Goal: Task Accomplishment & Management: Complete application form

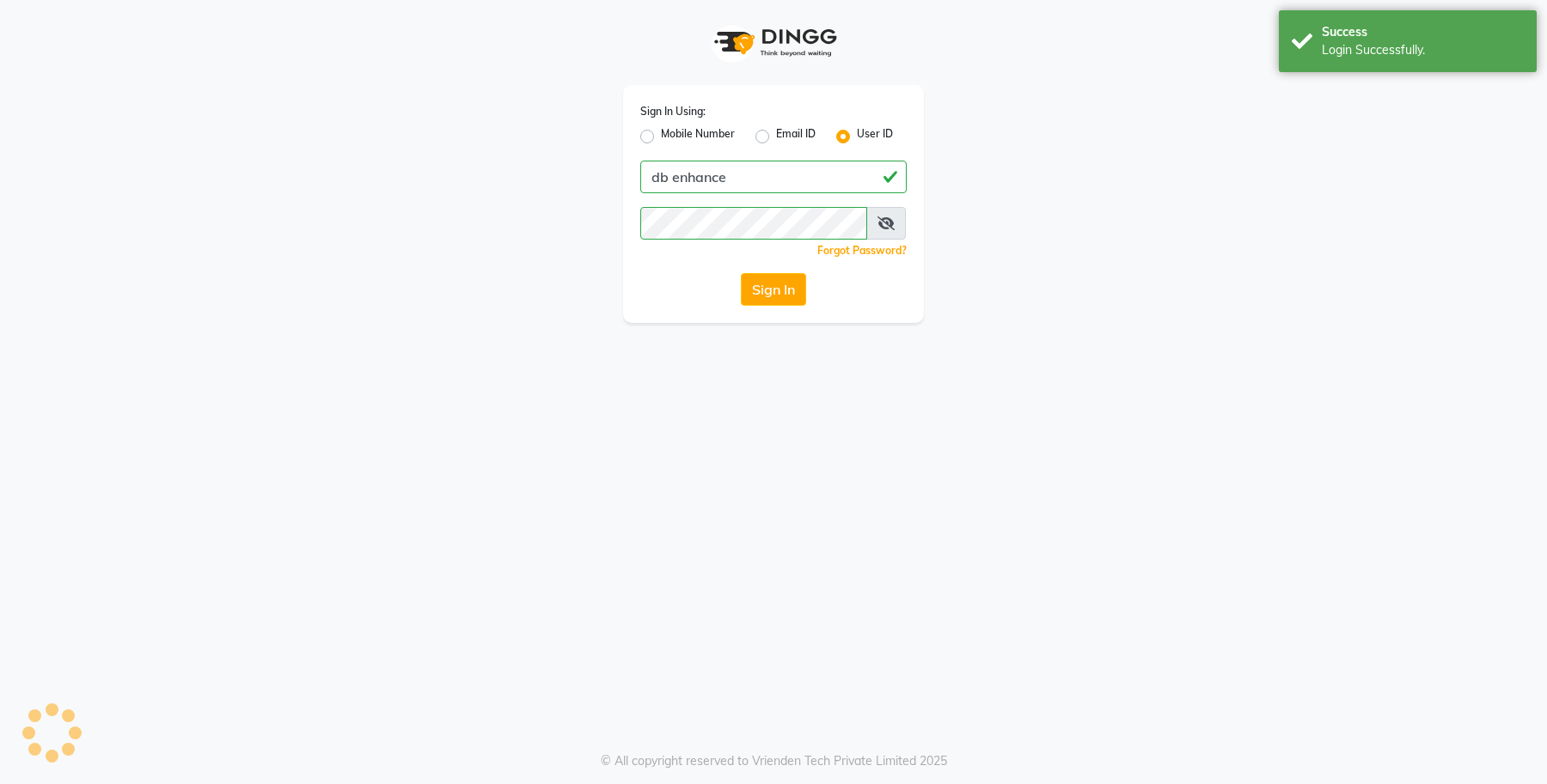
select select "service"
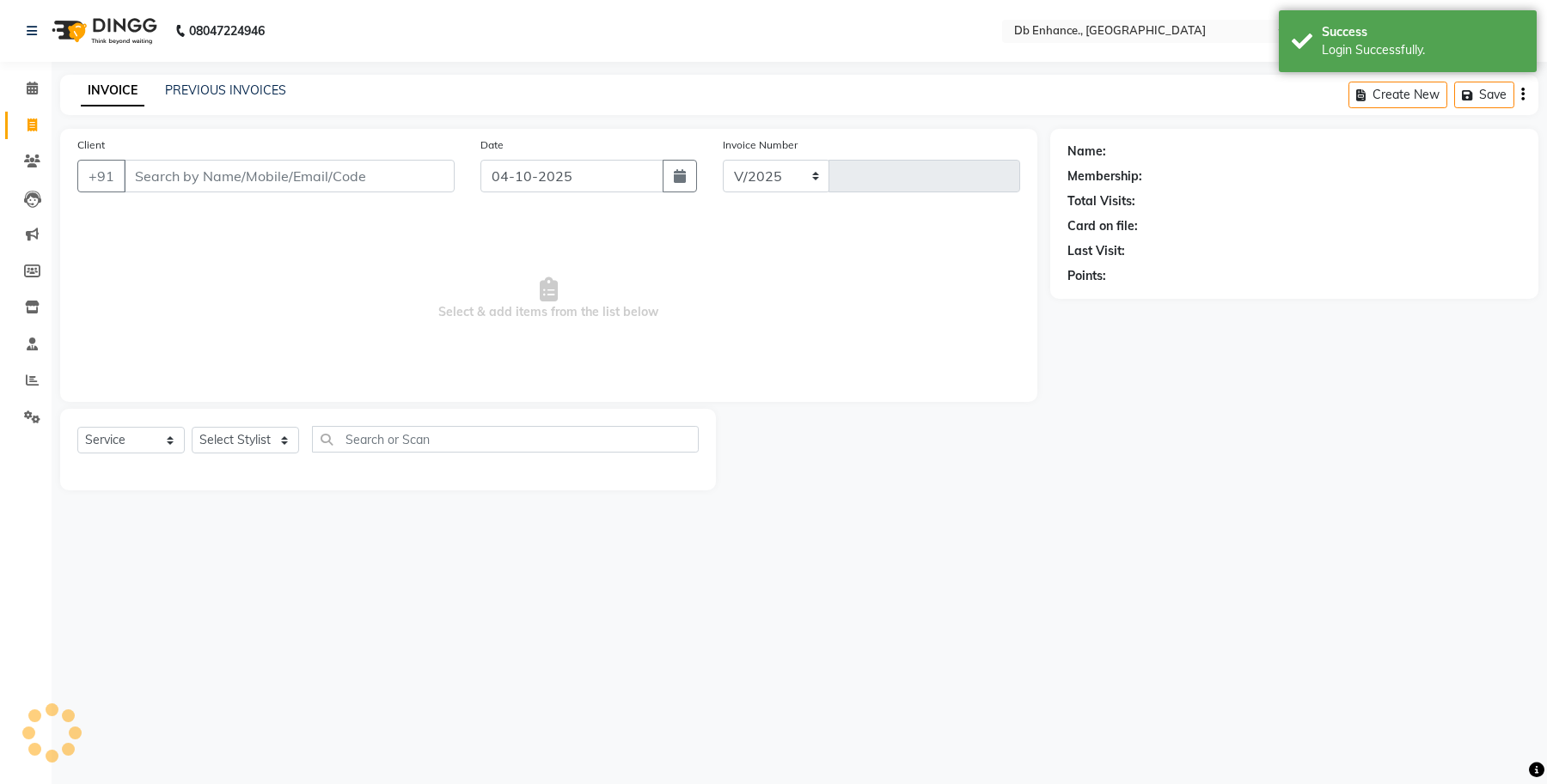
select select "en"
select select "4474"
type input "0947"
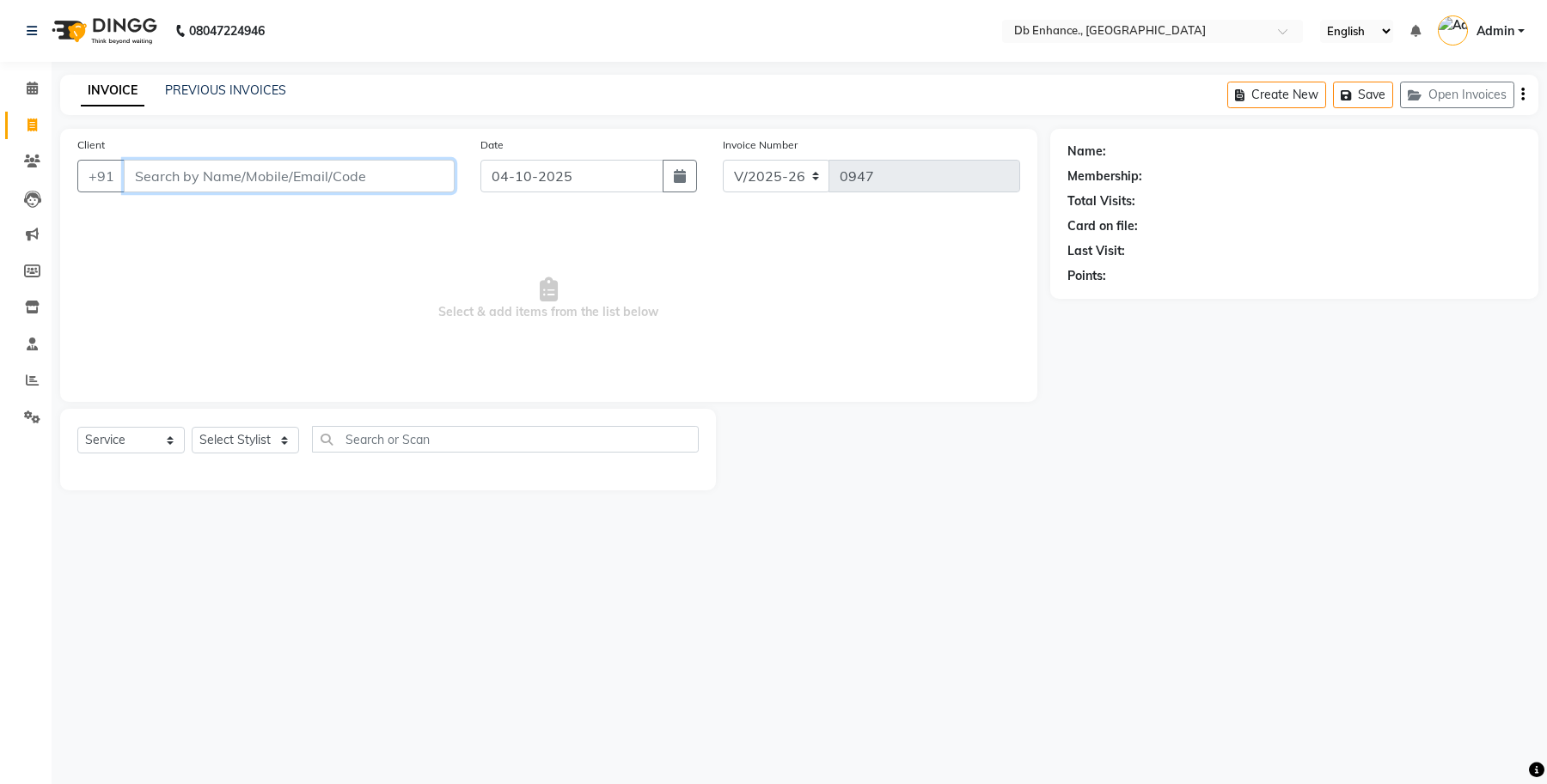
click at [359, 172] on input "Client" at bounding box center [289, 176] width 330 height 33
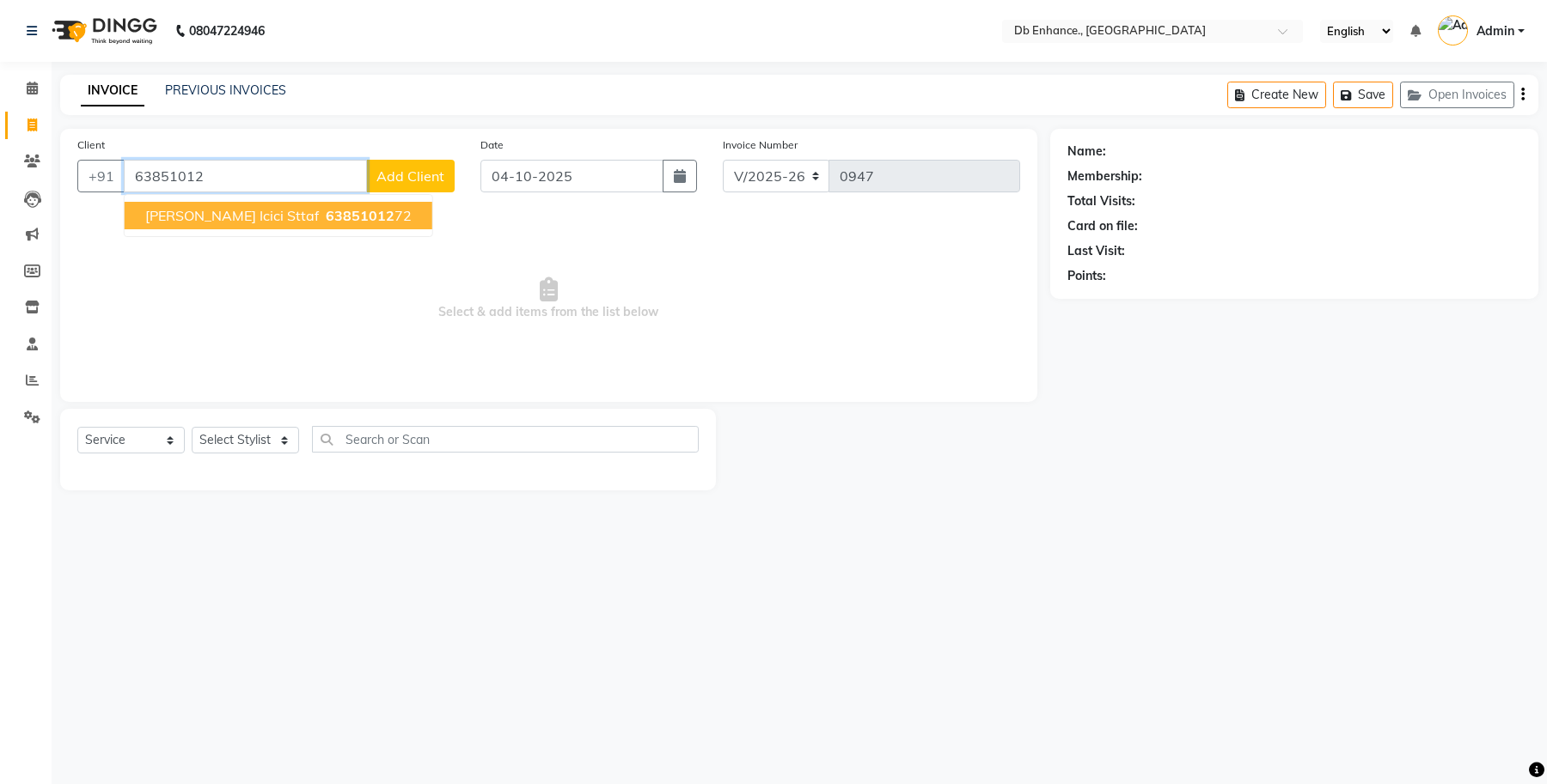
click at [346, 215] on ngb-highlight "63851012 72" at bounding box center [367, 215] width 89 height 17
type input "6385101272"
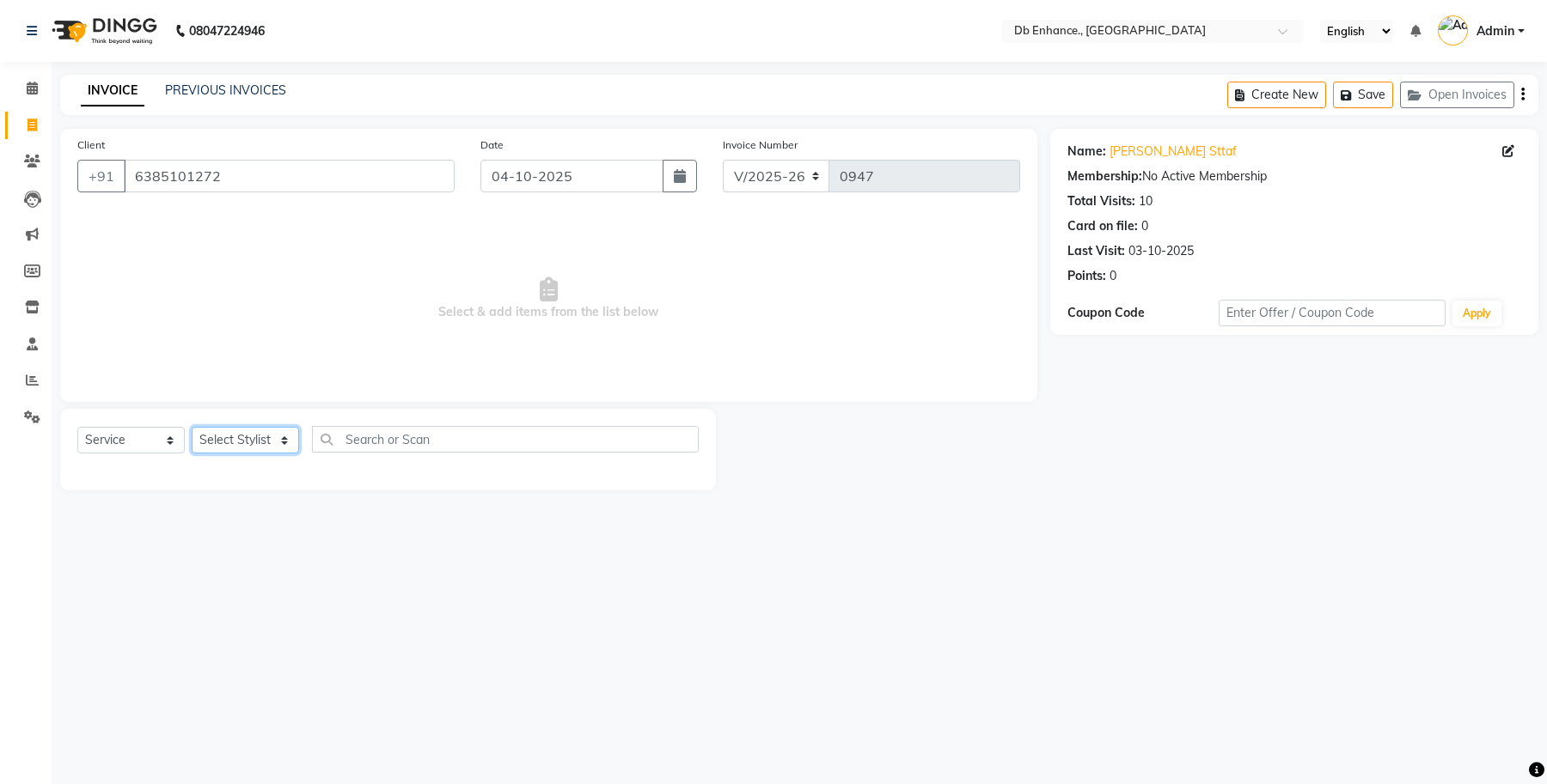
click at [208, 436] on select "Select Stylist [PERSON_NAME] [PERSON_NAME] [PERSON_NAME] [GEOGRAPHIC_DATA][PERS…" at bounding box center [245, 439] width 107 height 26
select select "61814"
click at [192, 426] on select "Select Stylist [PERSON_NAME] [PERSON_NAME] [PERSON_NAME] [GEOGRAPHIC_DATA][PERS…" at bounding box center [245, 439] width 107 height 26
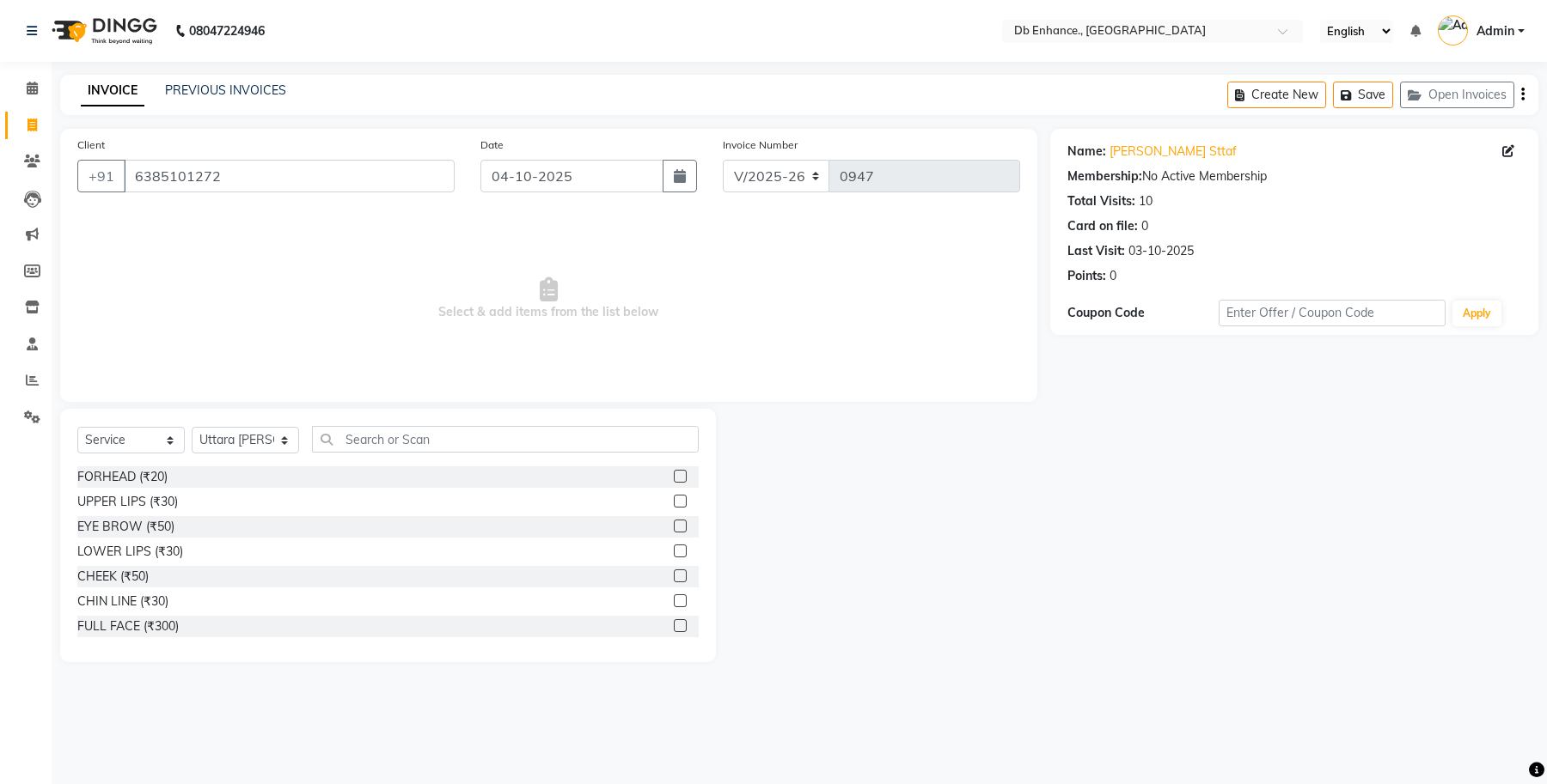
click at [674, 525] on label at bounding box center [680, 526] width 13 height 13
click at [674, 525] on input "checkbox" at bounding box center [679, 527] width 11 height 11
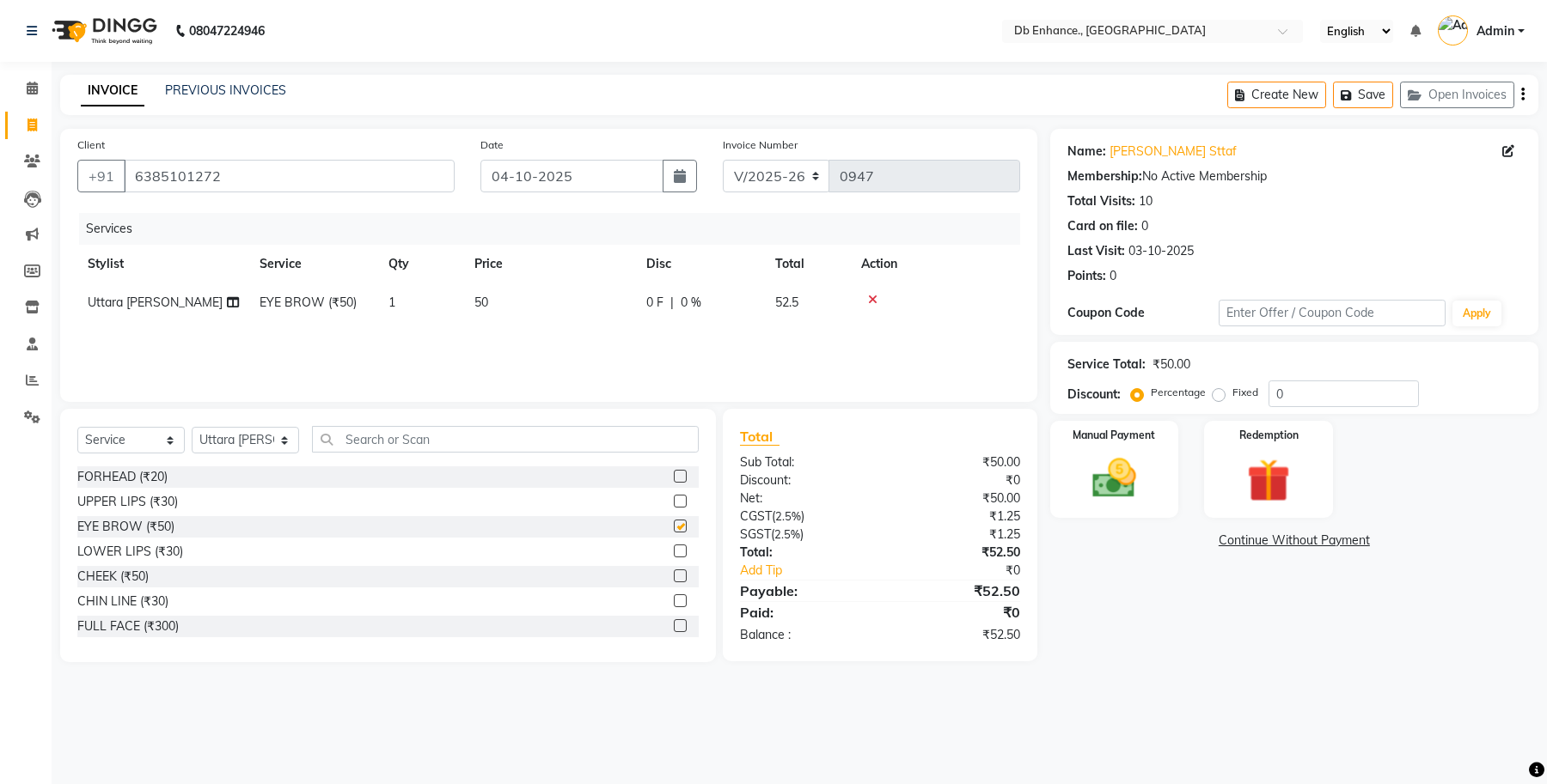
checkbox input "false"
click at [1113, 481] on img at bounding box center [1114, 479] width 73 height 53
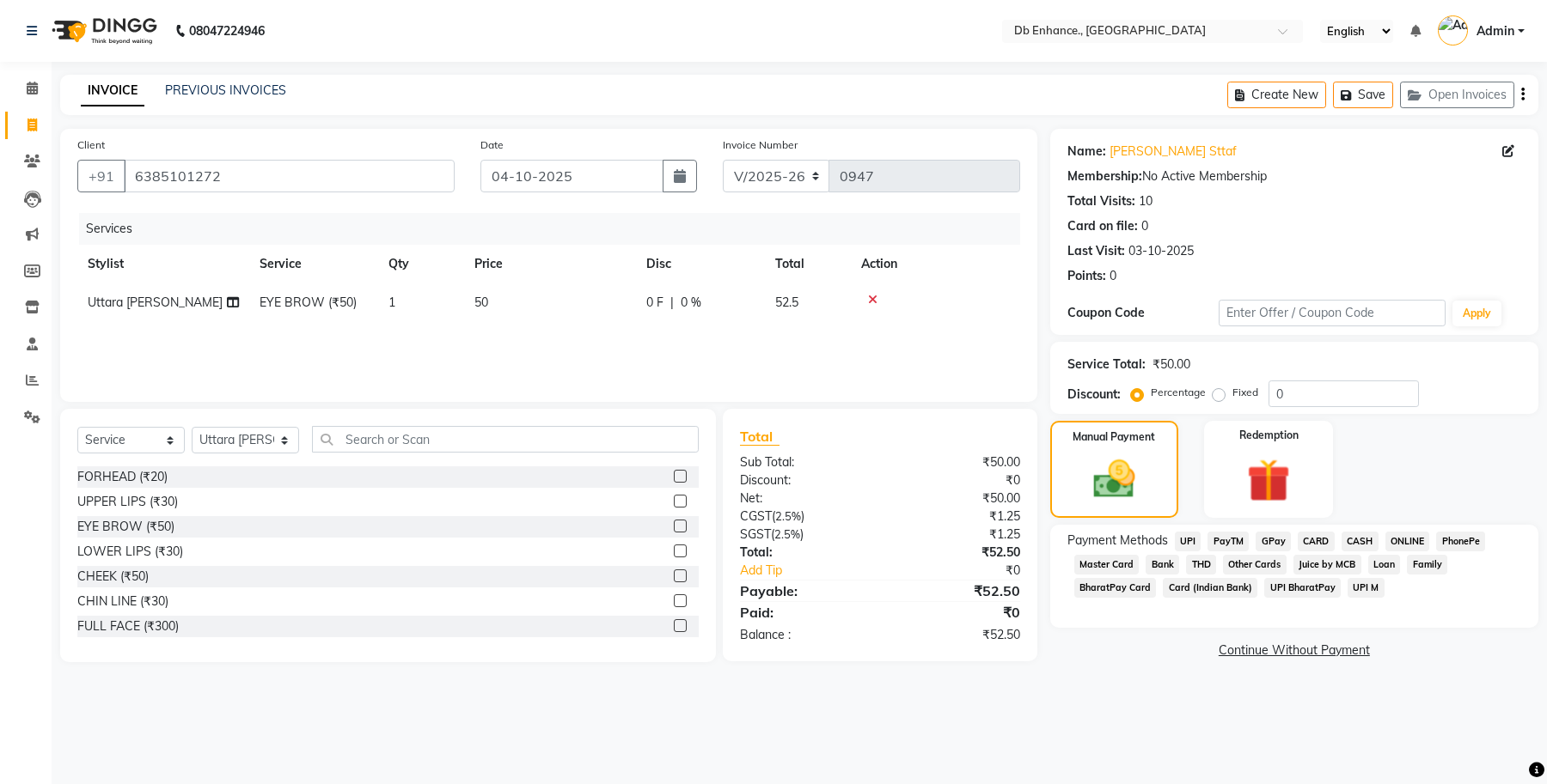
click at [1406, 539] on span "ONLINE" at bounding box center [1407, 542] width 44 height 20
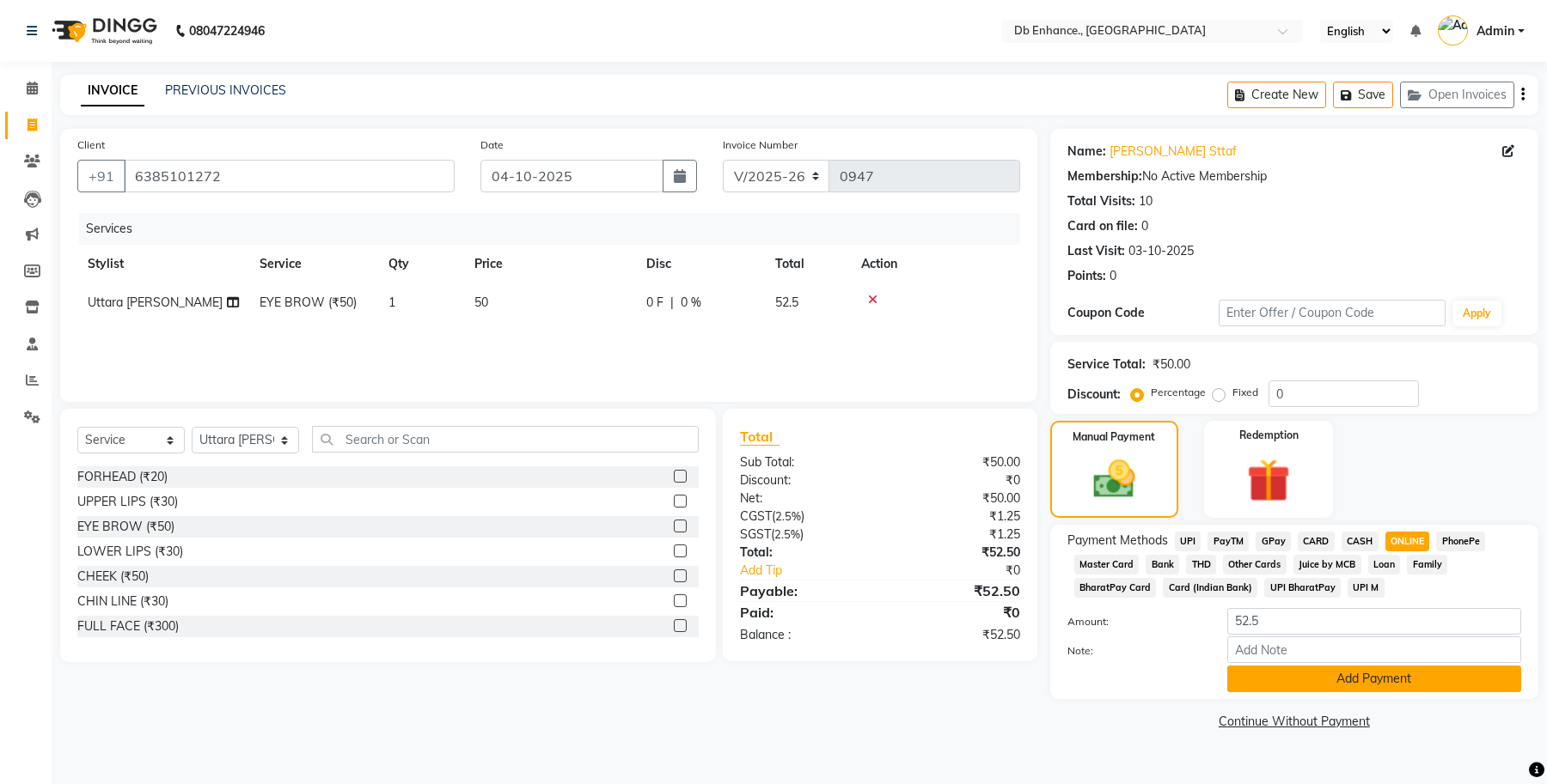
click at [1342, 670] on button "Add Payment" at bounding box center [1375, 679] width 294 height 26
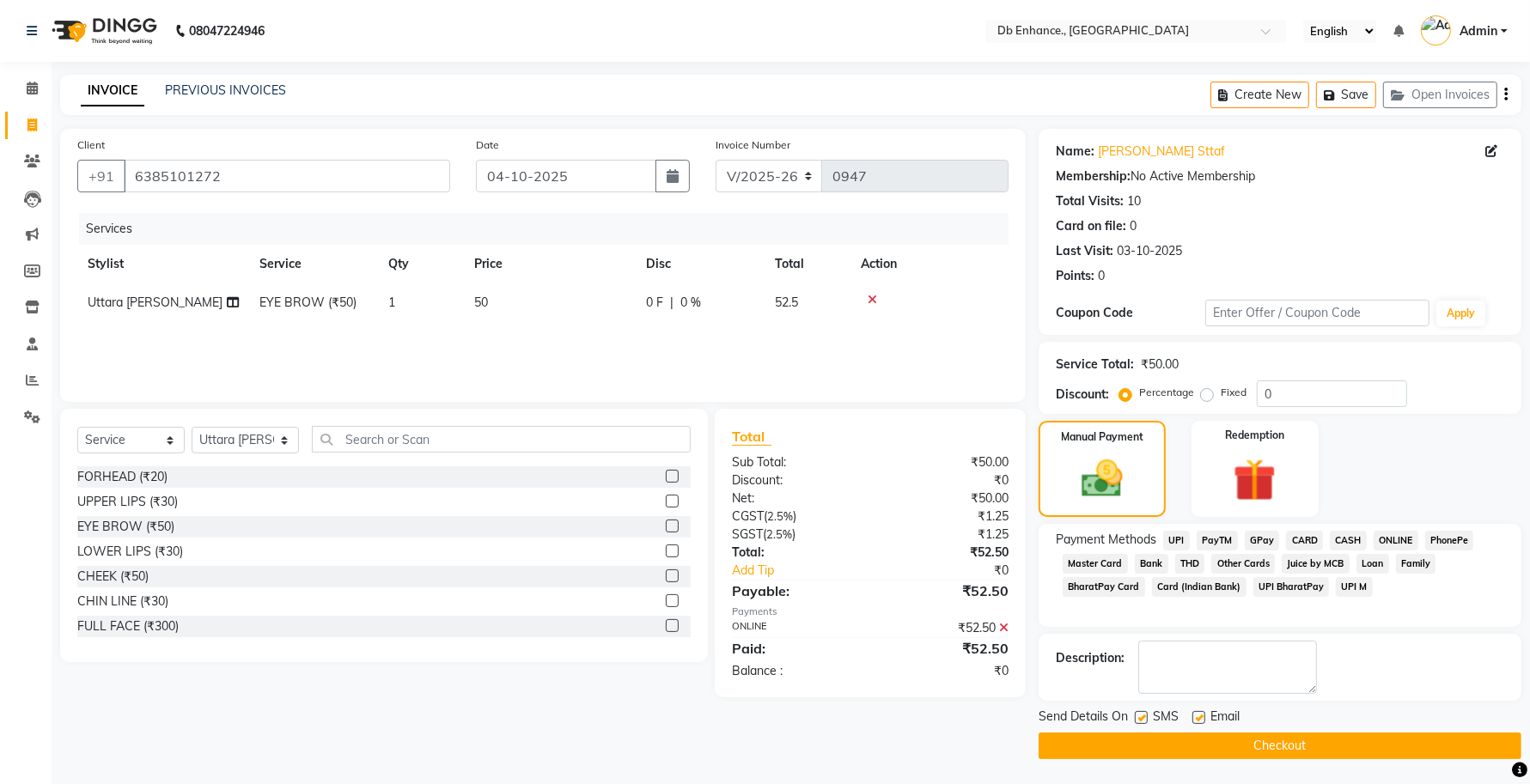
scroll to position [1, 0]
click at [1199, 719] on label at bounding box center [1199, 717] width 13 height 13
click at [1199, 719] on input "checkbox" at bounding box center [1198, 718] width 11 height 11
checkbox input "false"
click at [1205, 741] on button "Checkout" at bounding box center [1280, 744] width 483 height 26
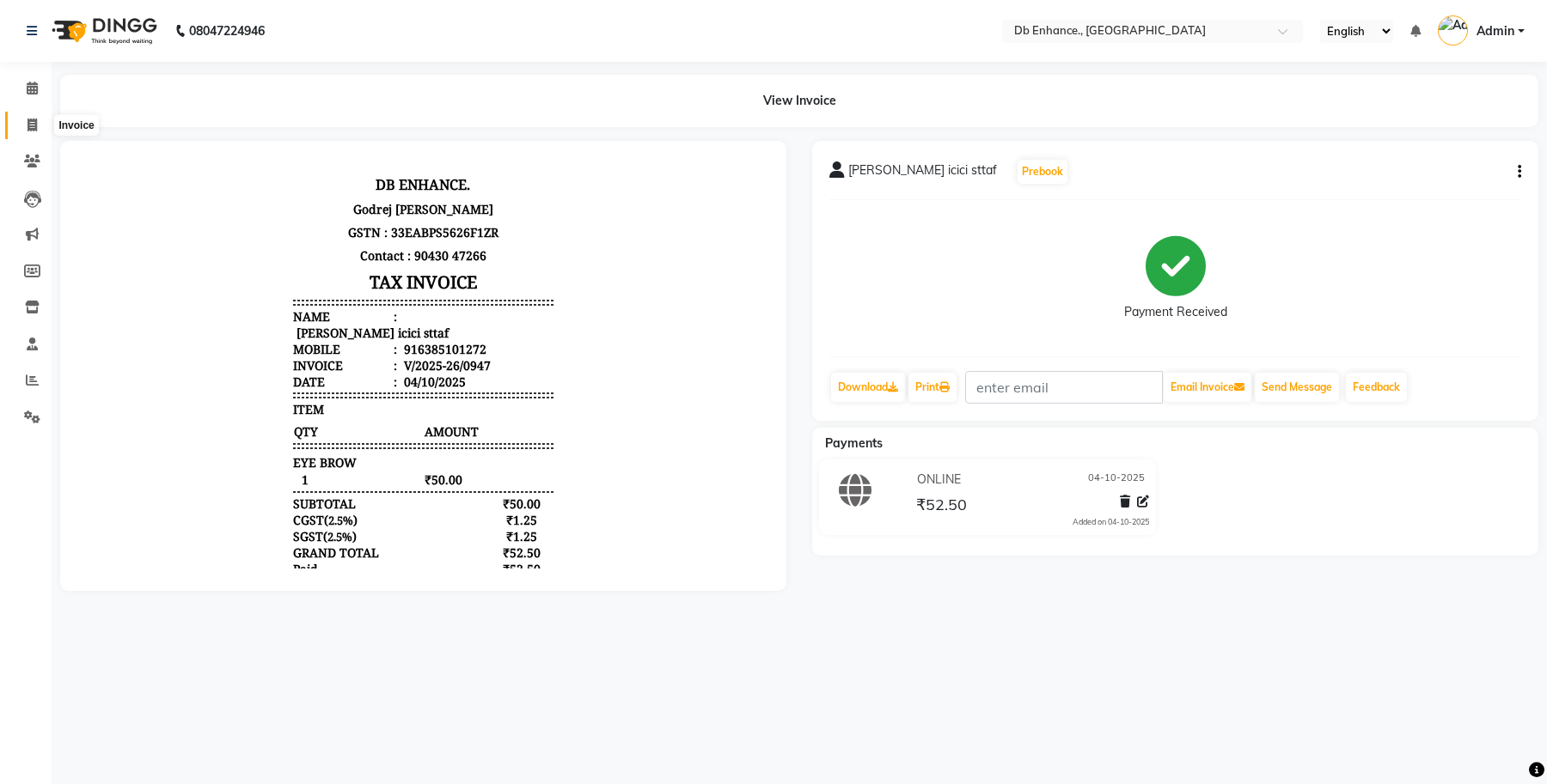
click at [32, 124] on icon at bounding box center [32, 125] width 9 height 13
select select "4474"
select select "service"
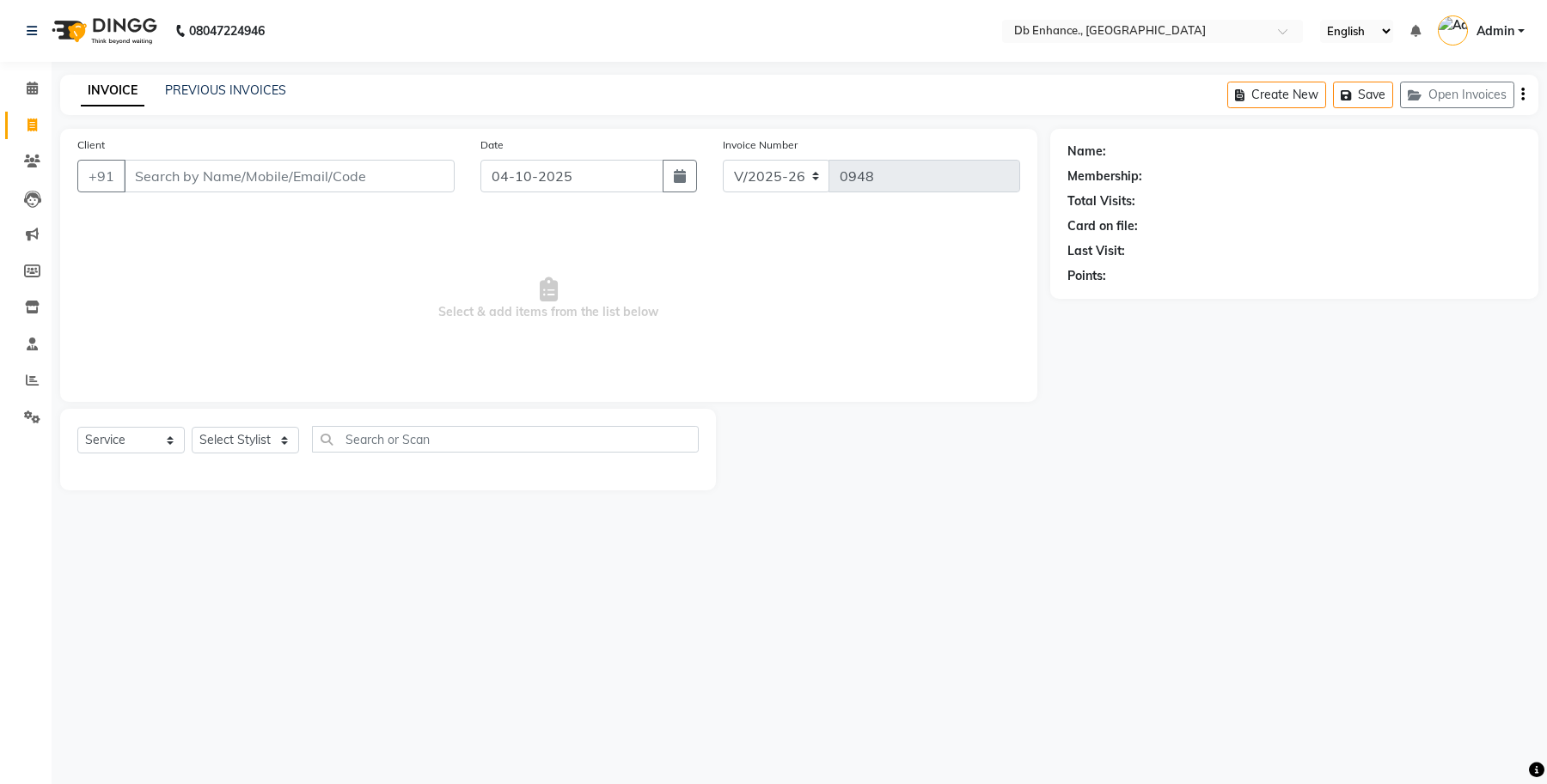
click at [322, 178] on input "Client" at bounding box center [289, 176] width 330 height 33
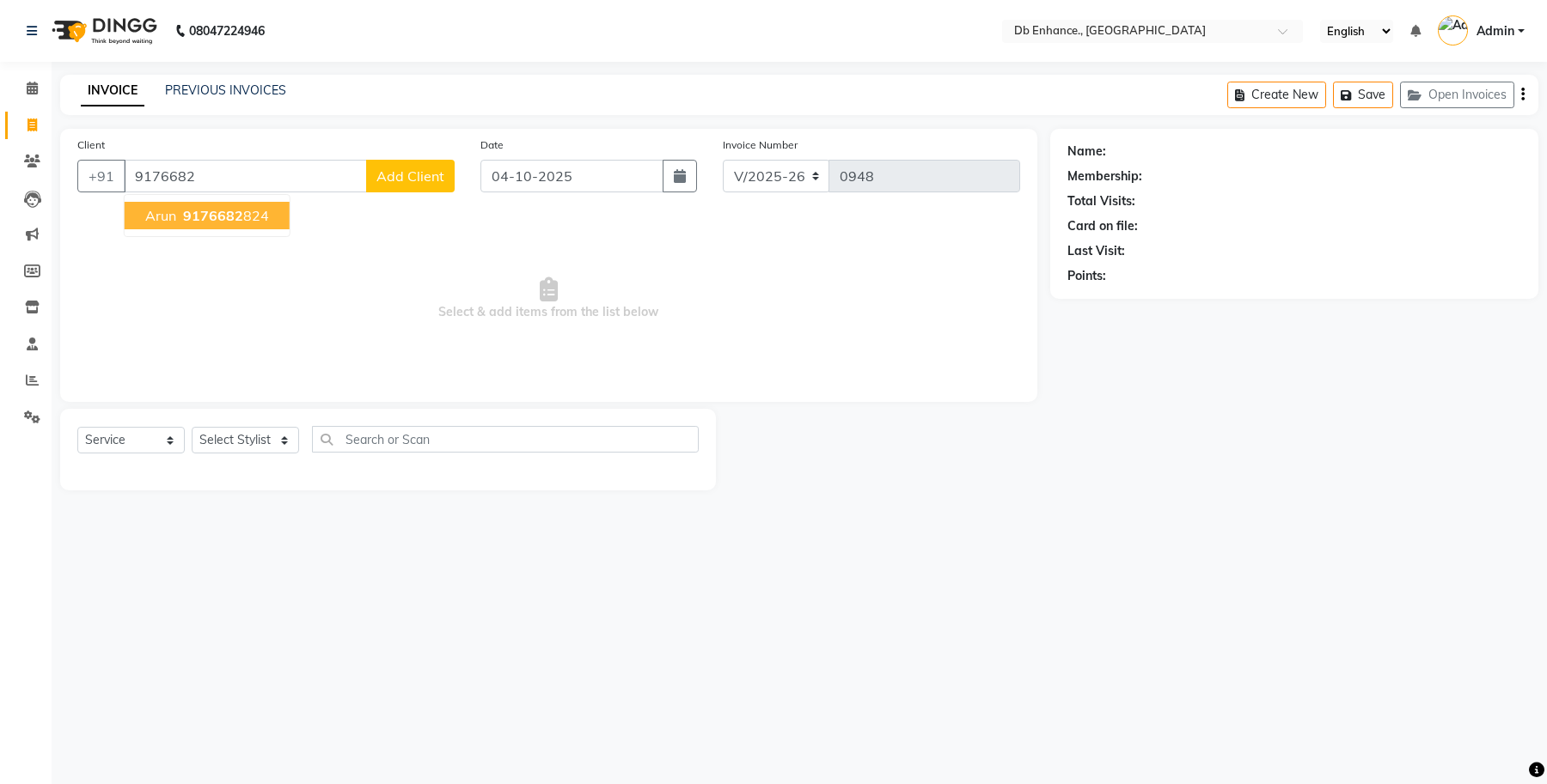
click at [241, 217] on ngb-highlight "9176682 824" at bounding box center [224, 215] width 89 height 17
type input "9176682824"
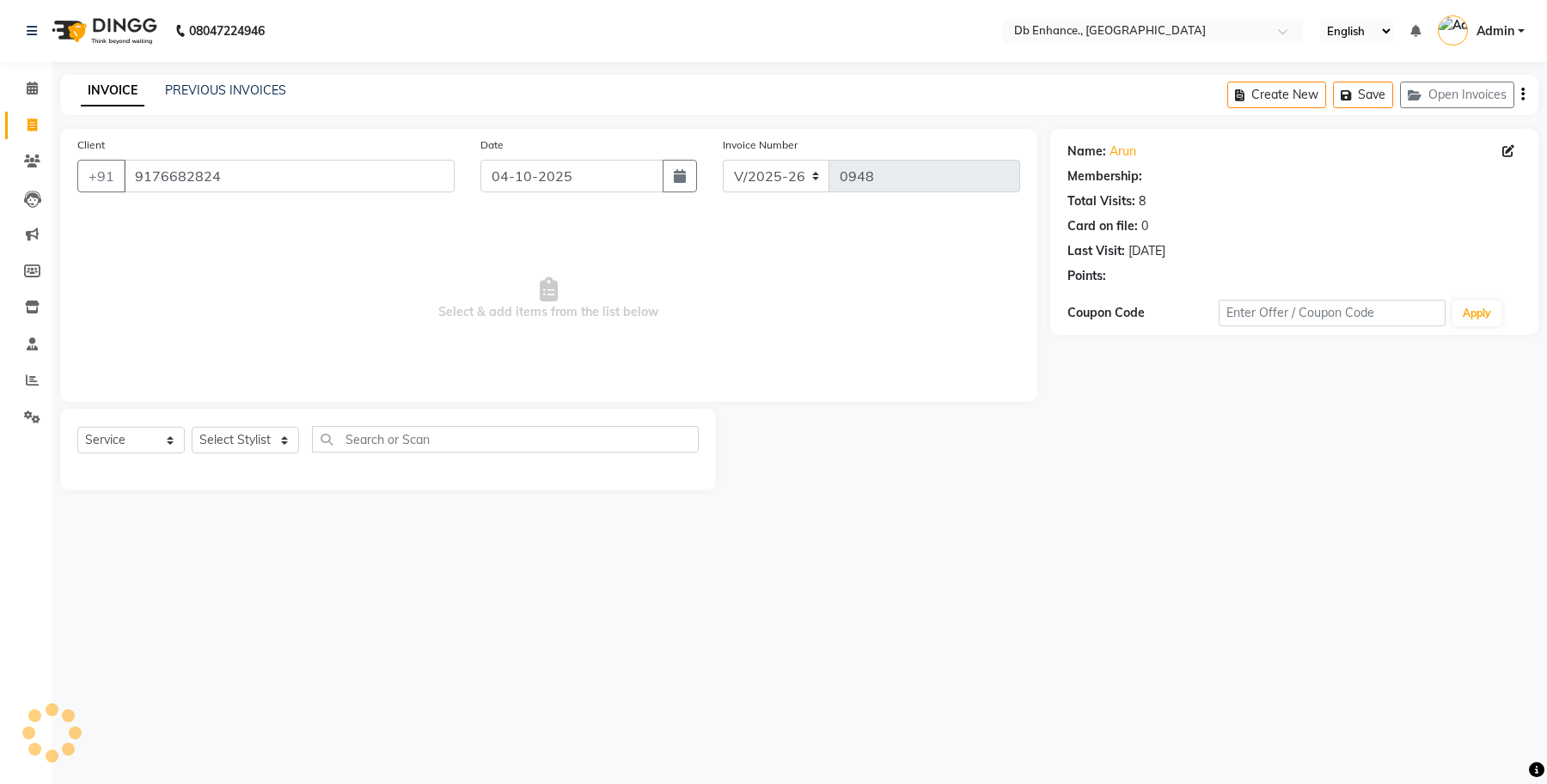
select select "1: Object"
click at [280, 446] on select "Select Stylist [PERSON_NAME] [PERSON_NAME] [PERSON_NAME] [GEOGRAPHIC_DATA][PERS…" at bounding box center [245, 439] width 107 height 26
select select "61814"
click at [192, 426] on select "Select Stylist [PERSON_NAME] [PERSON_NAME] [PERSON_NAME] [GEOGRAPHIC_DATA][PERS…" at bounding box center [245, 439] width 107 height 26
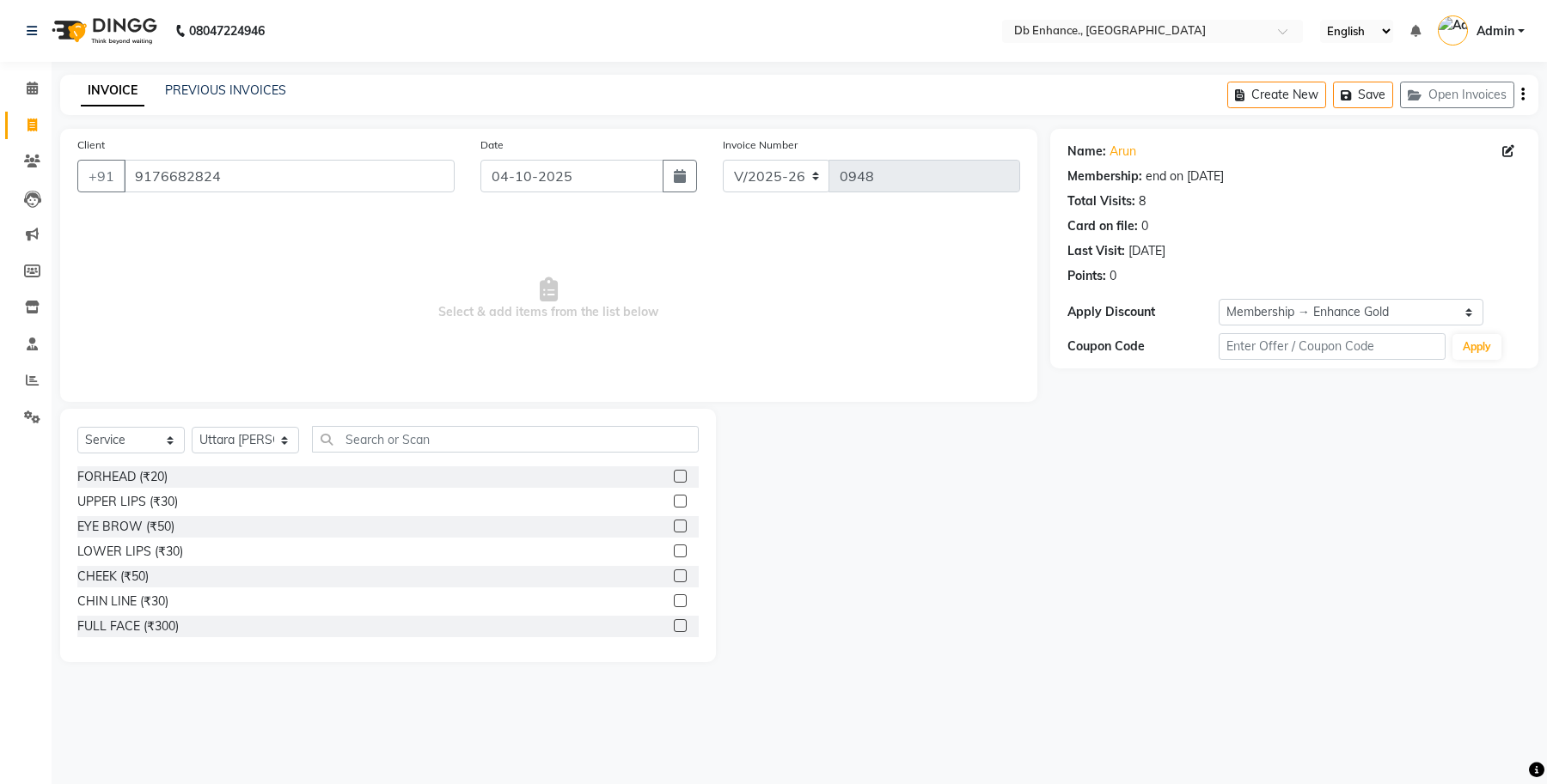
click at [674, 525] on label at bounding box center [680, 526] width 13 height 13
click at [674, 525] on input "checkbox" at bounding box center [679, 527] width 11 height 11
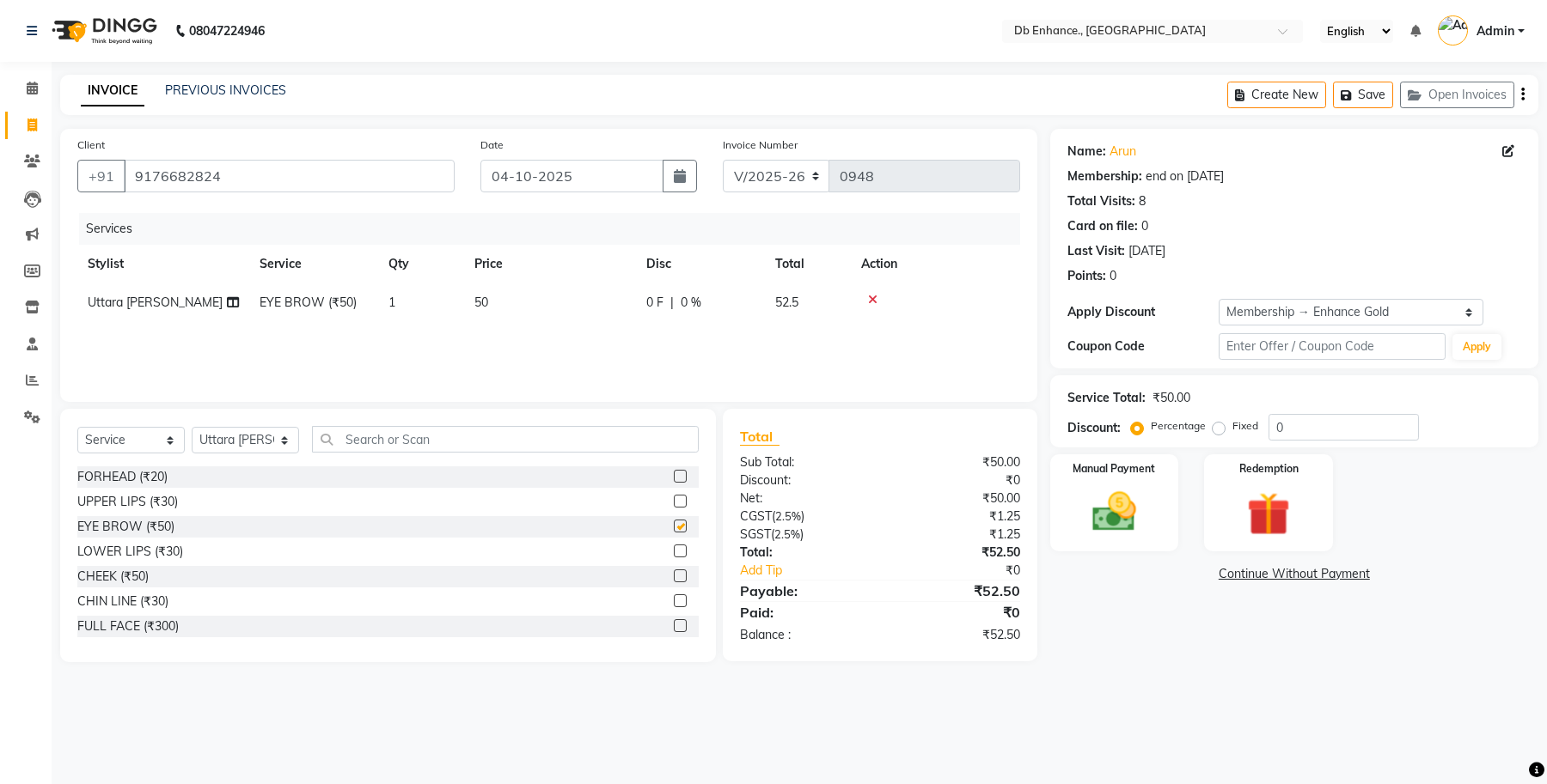
checkbox input "false"
click at [674, 500] on label at bounding box center [680, 501] width 13 height 13
click at [674, 500] on input "checkbox" at bounding box center [679, 502] width 11 height 11
checkbox input "false"
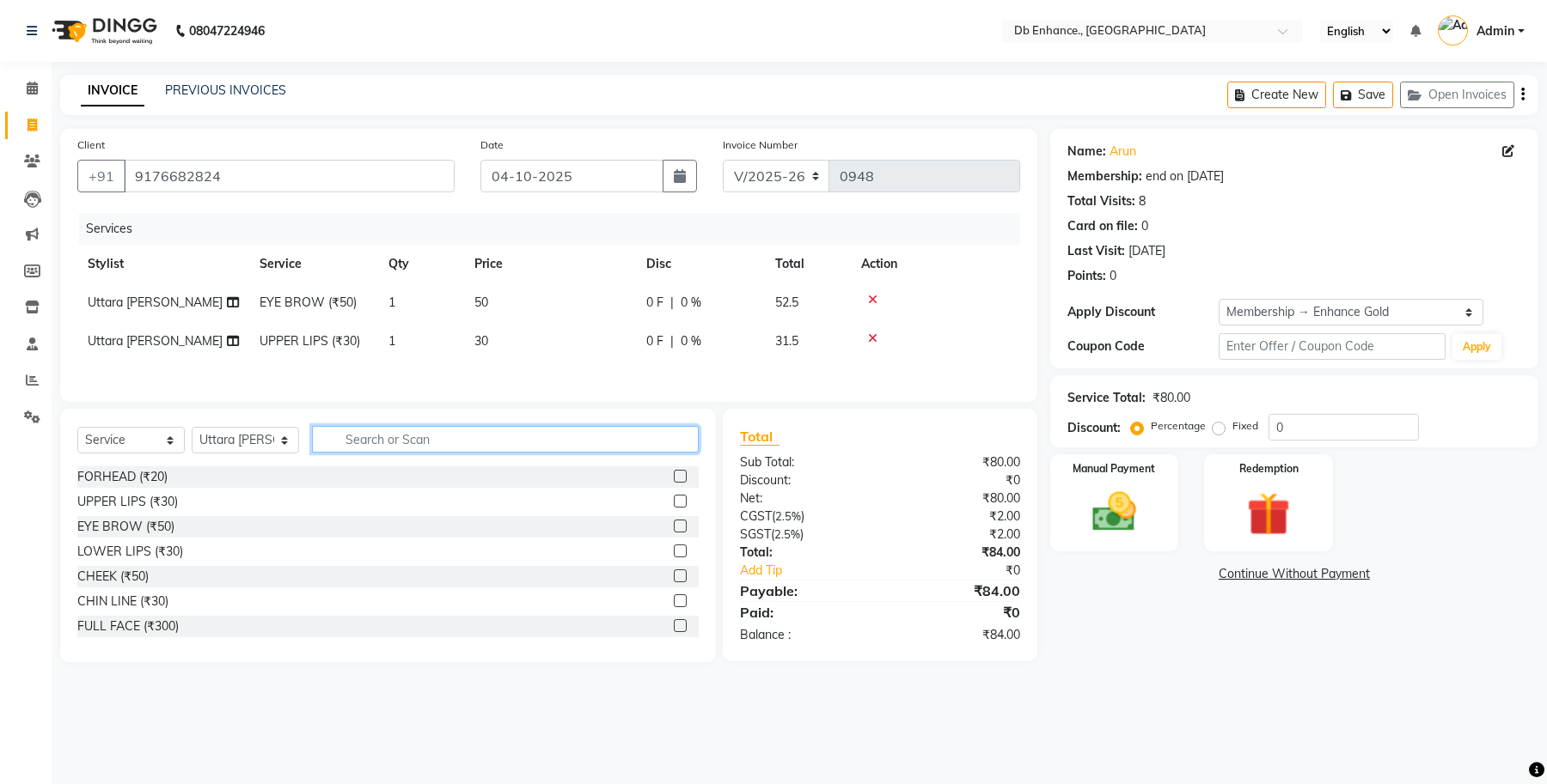
click at [431, 451] on input "text" at bounding box center [506, 439] width 387 height 26
click at [674, 481] on label at bounding box center [680, 476] width 13 height 13
click at [674, 481] on input "checkbox" at bounding box center [679, 477] width 11 height 11
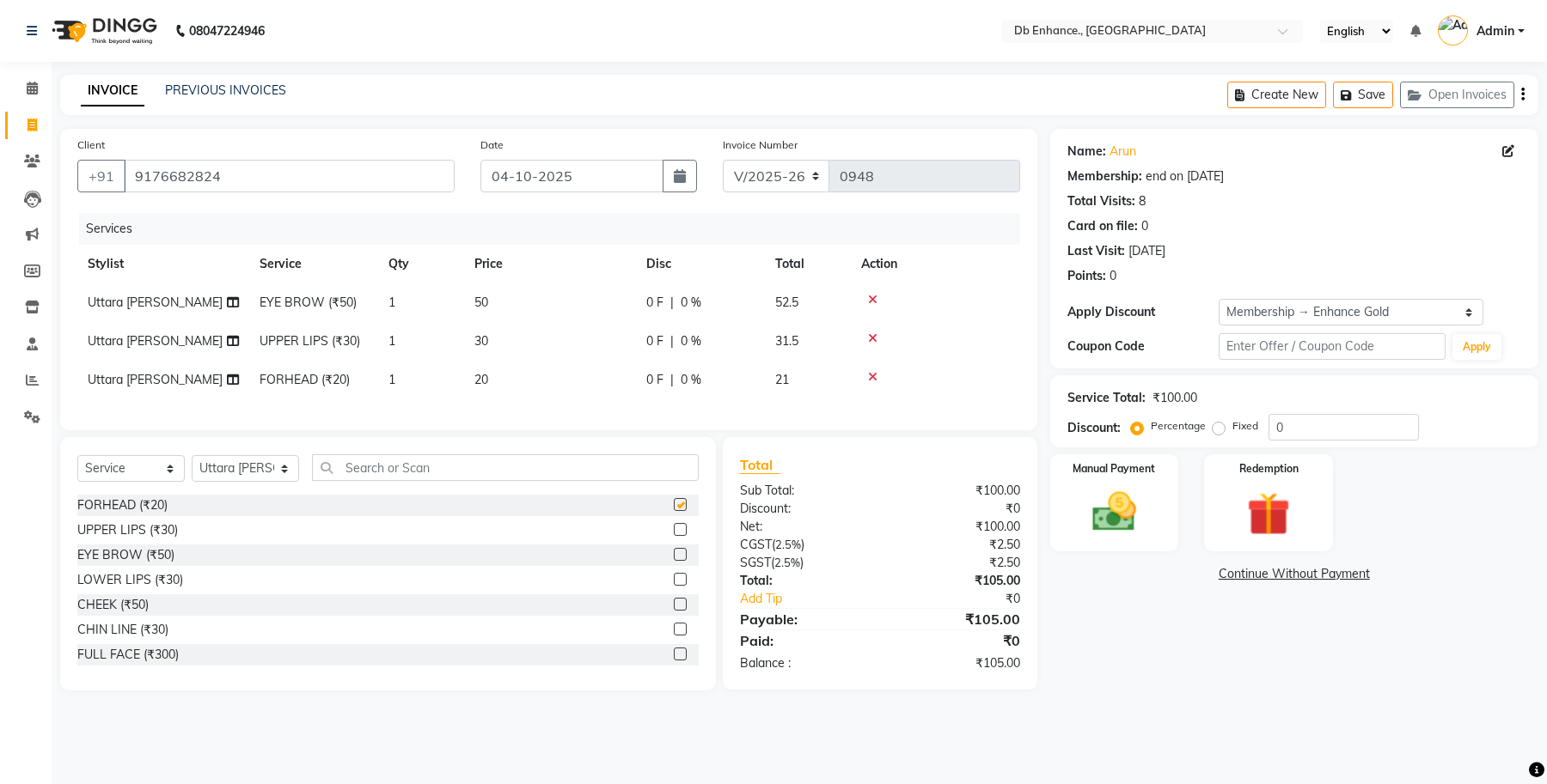
checkbox input "false"
click at [499, 479] on input "text" at bounding box center [506, 467] width 387 height 26
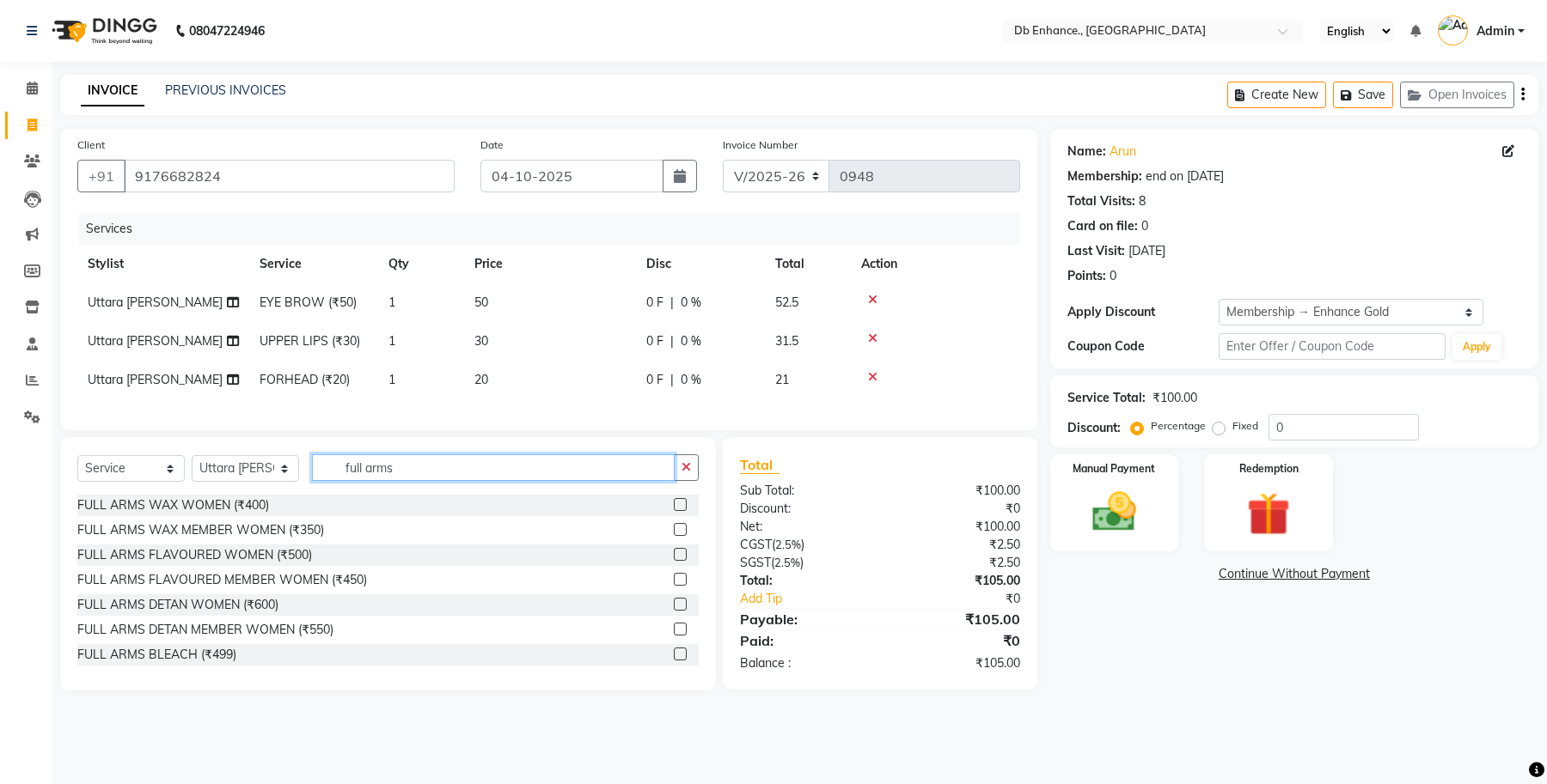
type input "full arms"
click at [674, 586] on label at bounding box center [680, 579] width 13 height 13
click at [674, 586] on input "checkbox" at bounding box center [679, 580] width 11 height 11
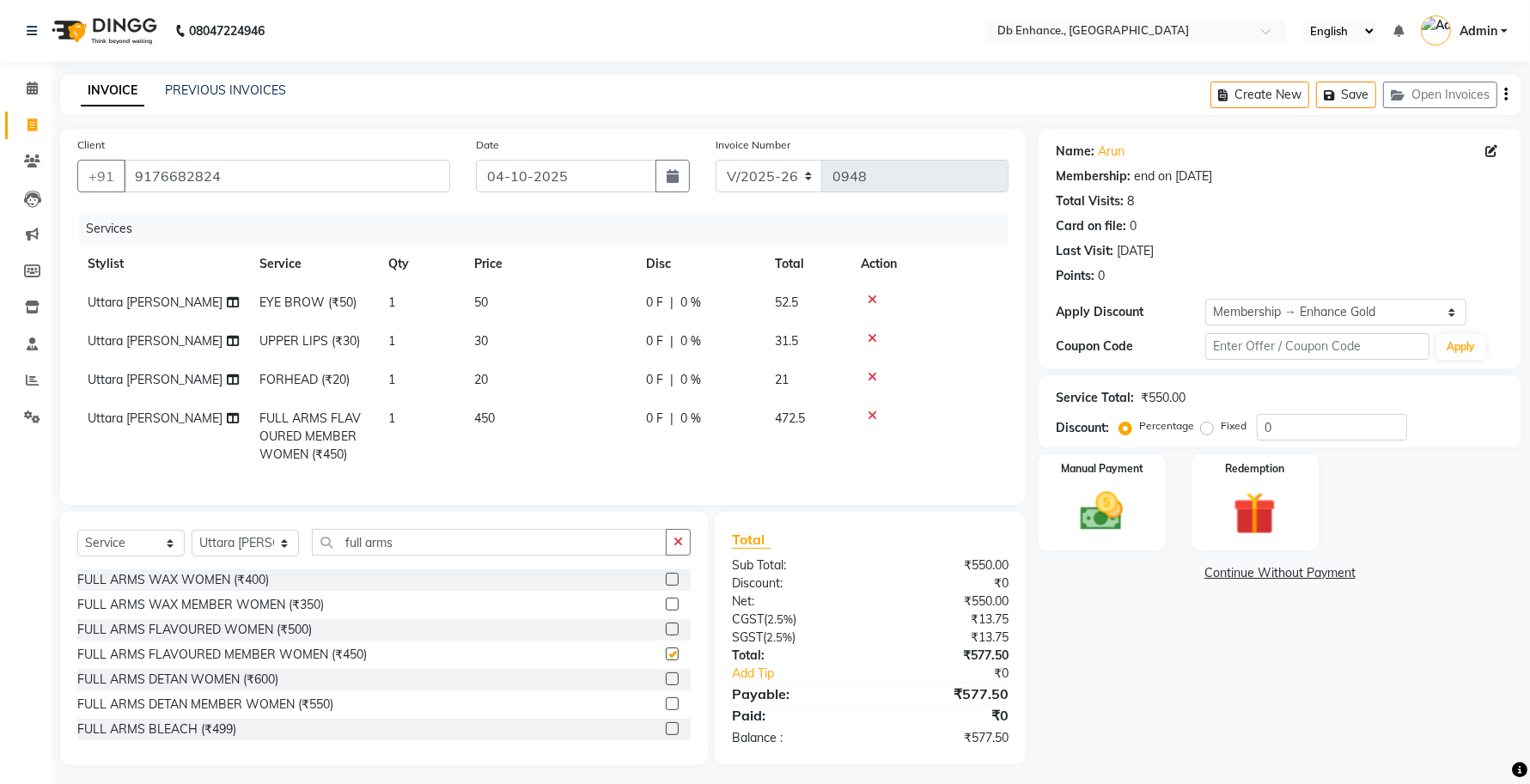
checkbox input "false"
click at [680, 548] on icon "button" at bounding box center [678, 542] width 9 height 12
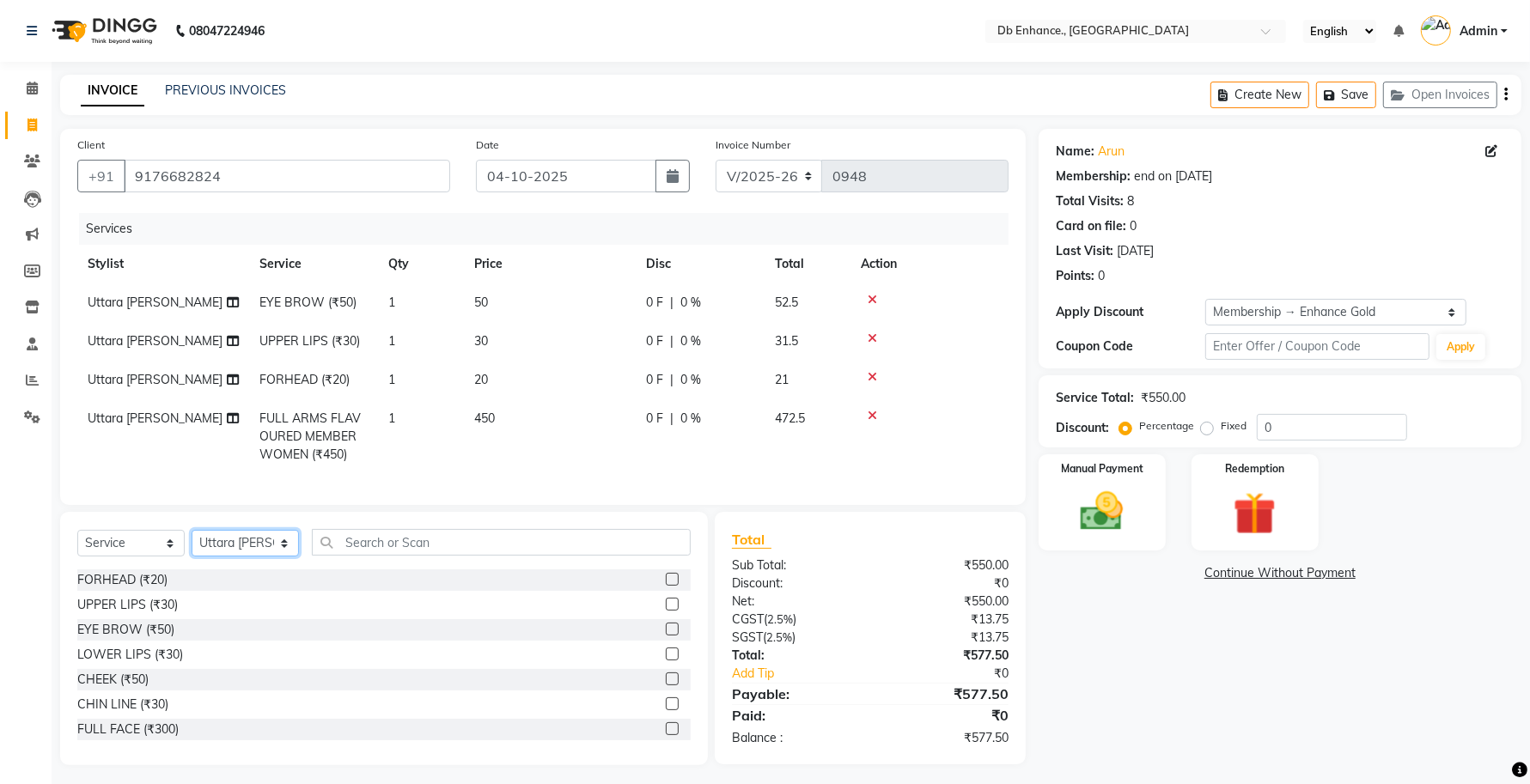
click at [278, 556] on select "Select Stylist [PERSON_NAME] [PERSON_NAME] [PERSON_NAME] [GEOGRAPHIC_DATA][PERS…" at bounding box center [245, 543] width 107 height 26
select select "25383"
click at [191, 545] on select "Select Stylist [PERSON_NAME] [PERSON_NAME] [PERSON_NAME] [GEOGRAPHIC_DATA][PERS…" at bounding box center [245, 543] width 107 height 26
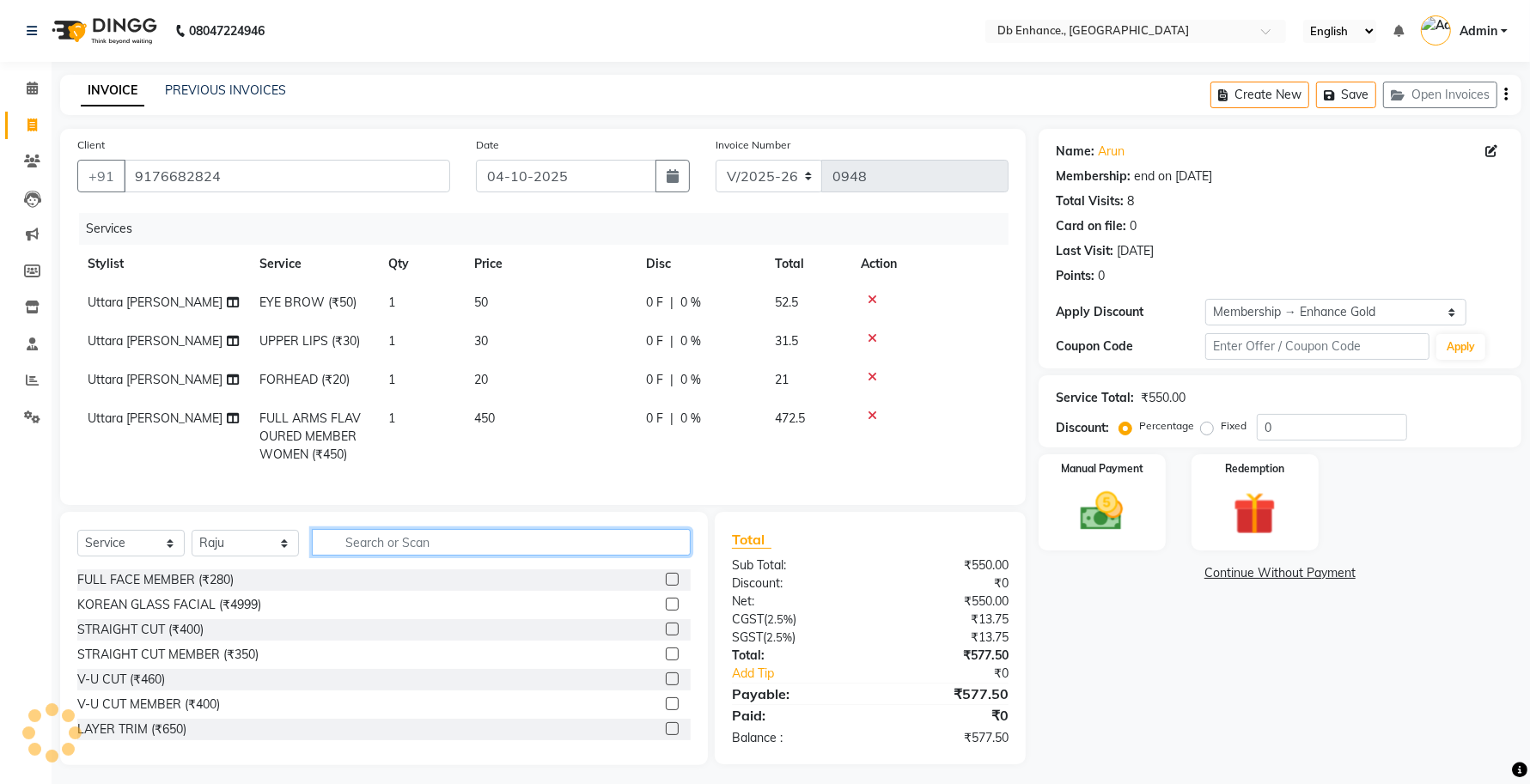
click at [391, 555] on input "text" at bounding box center [501, 542] width 378 height 26
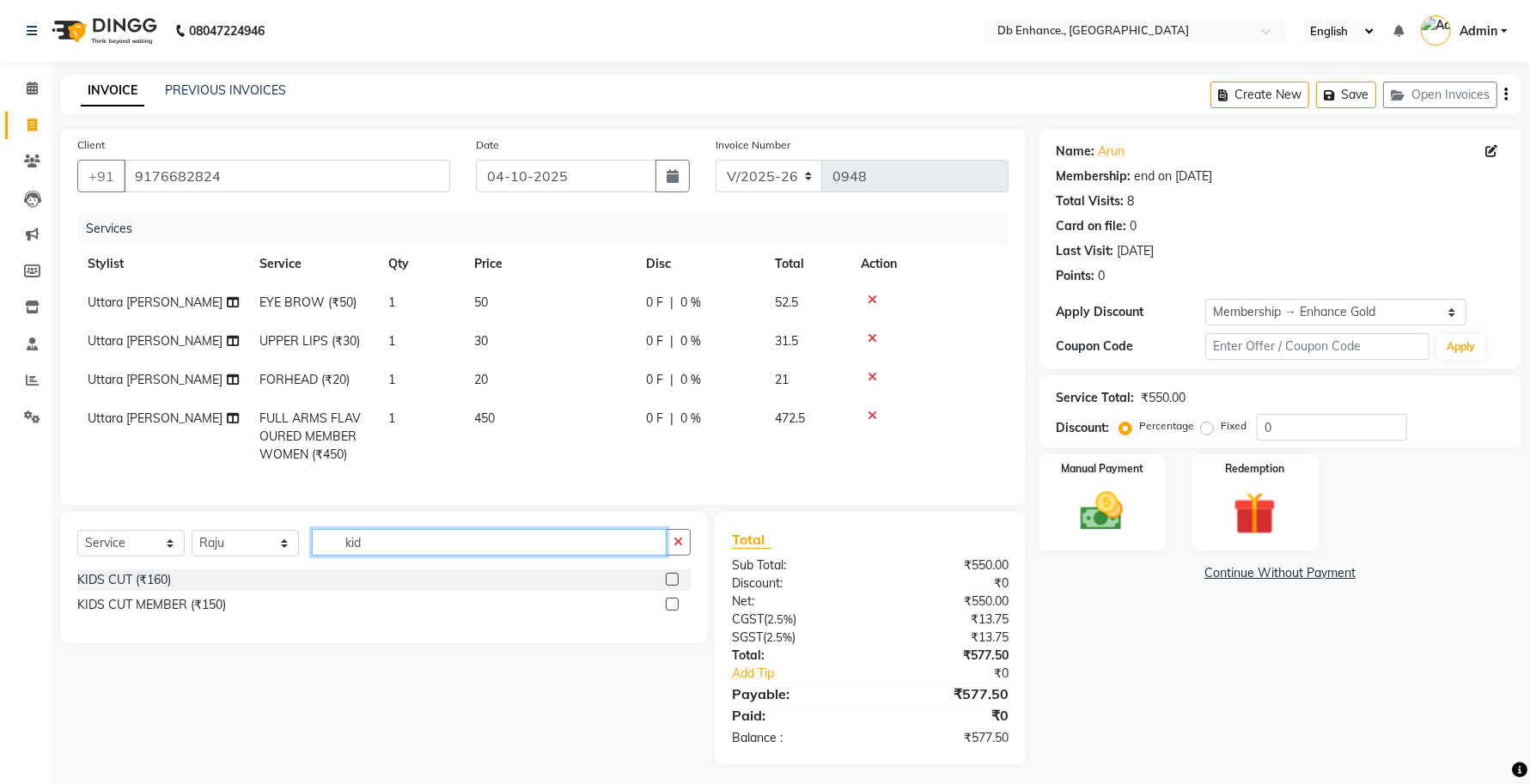
type input "kid"
click at [680, 616] on div at bounding box center [678, 605] width 25 height 22
click at [668, 611] on label at bounding box center [672, 604] width 13 height 13
click at [668, 611] on input "checkbox" at bounding box center [672, 605] width 11 height 11
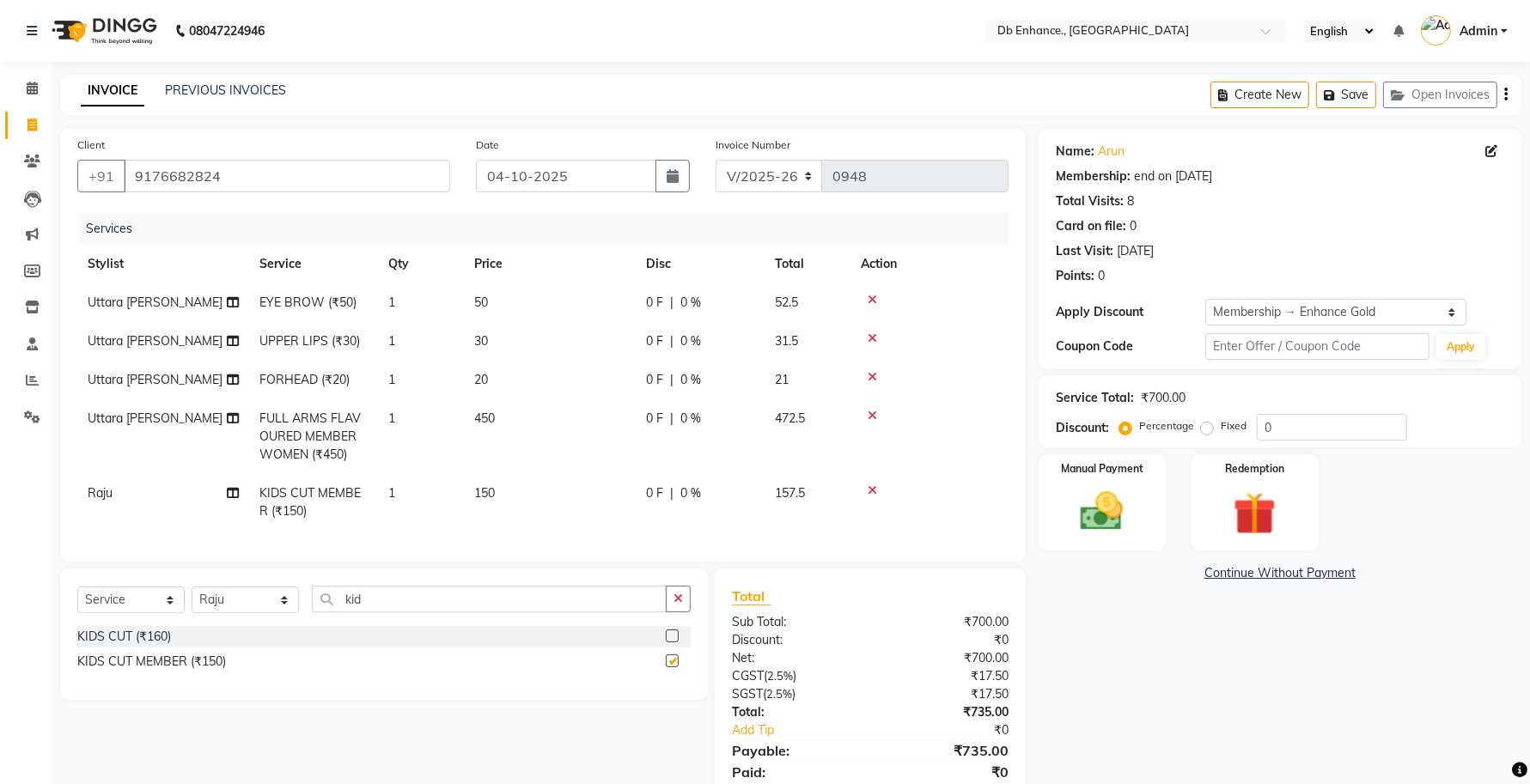
checkbox input "false"
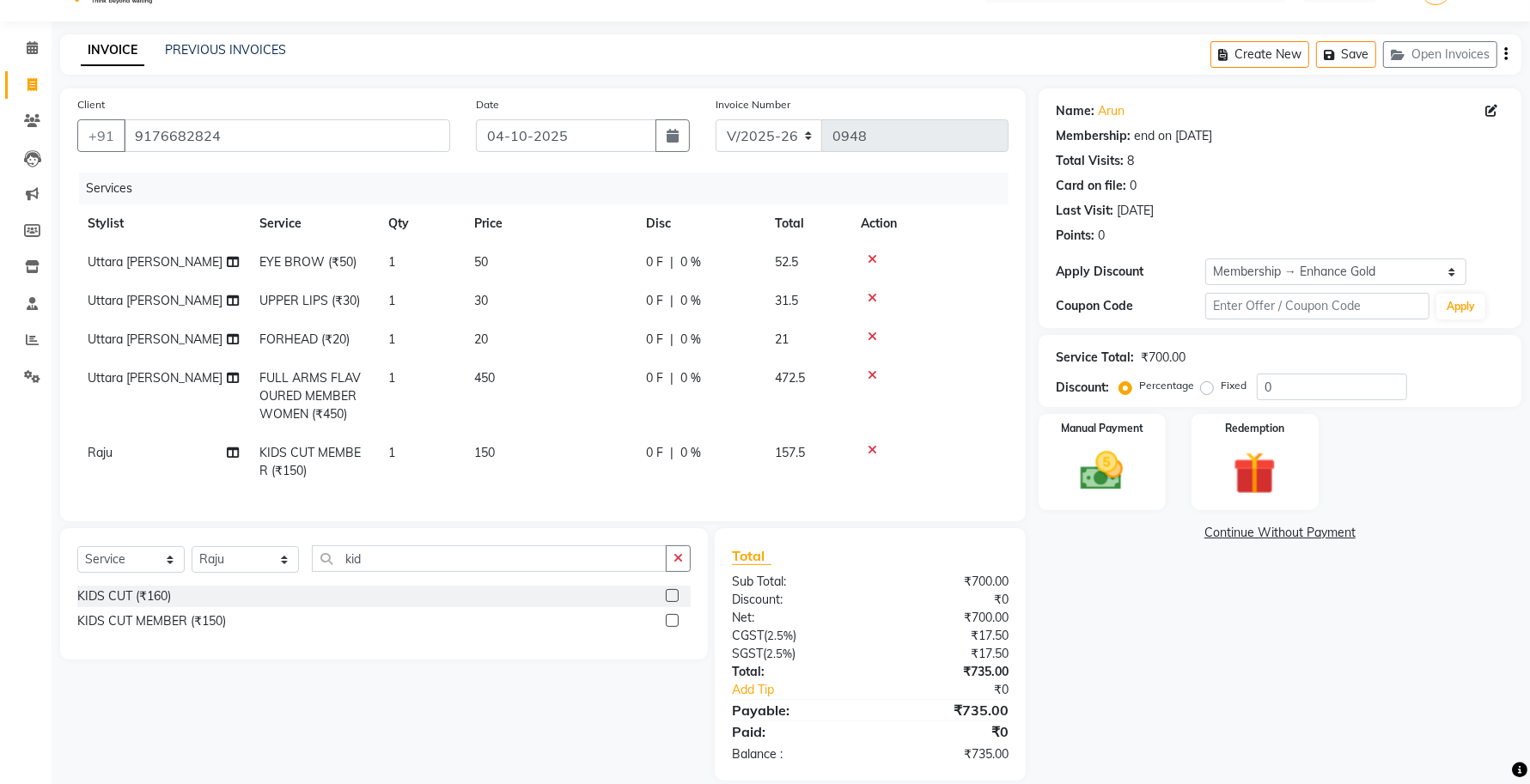
scroll to position [78, 0]
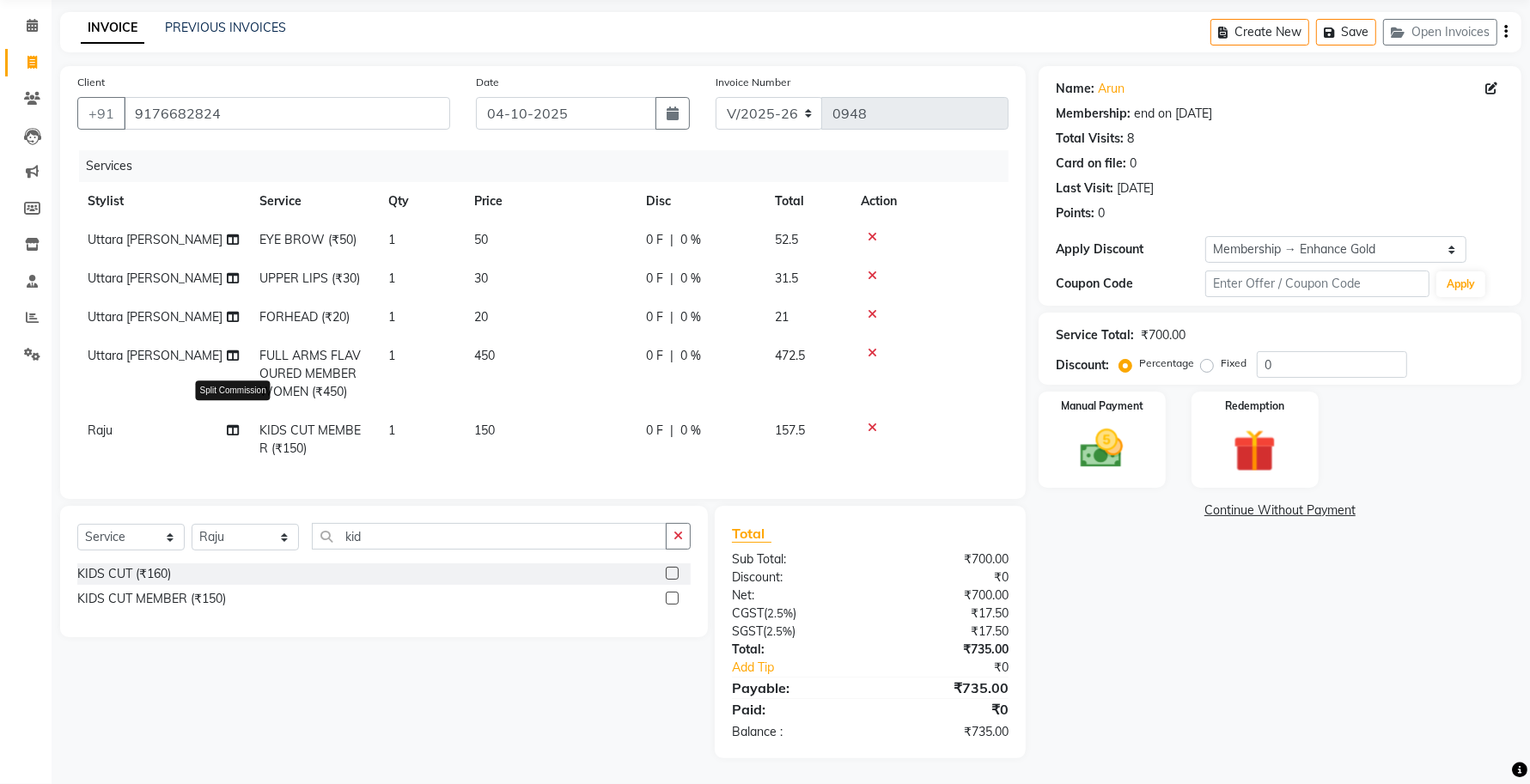
click at [233, 425] on icon at bounding box center [232, 430] width 12 height 12
select select "25383"
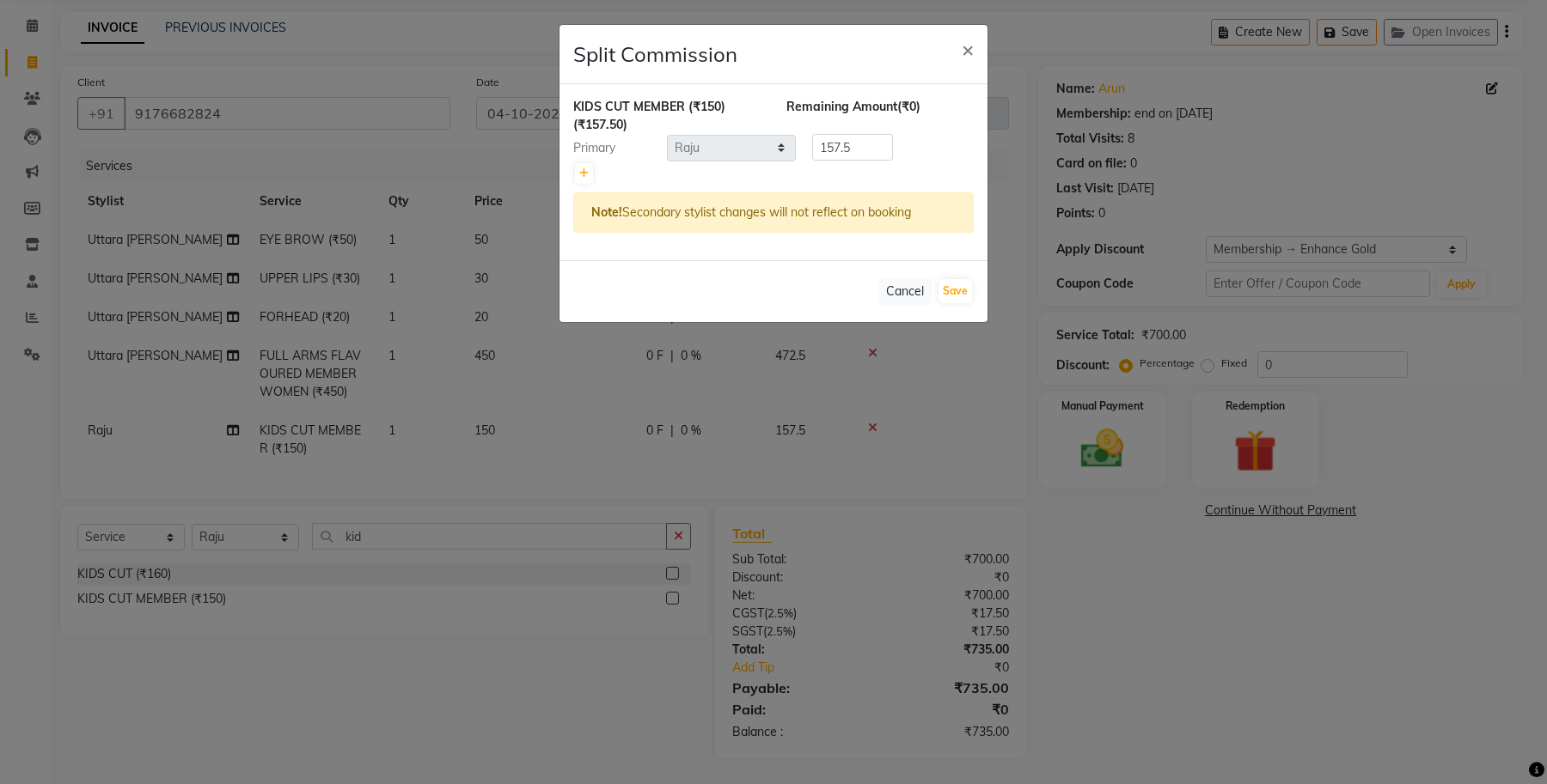
click at [233, 408] on ngb-modal-window "Split Commission × KIDS CUT MEMBER (₹150) (₹157.50) Remaining Amount (₹0) Prima…" at bounding box center [774, 392] width 1547 height 784
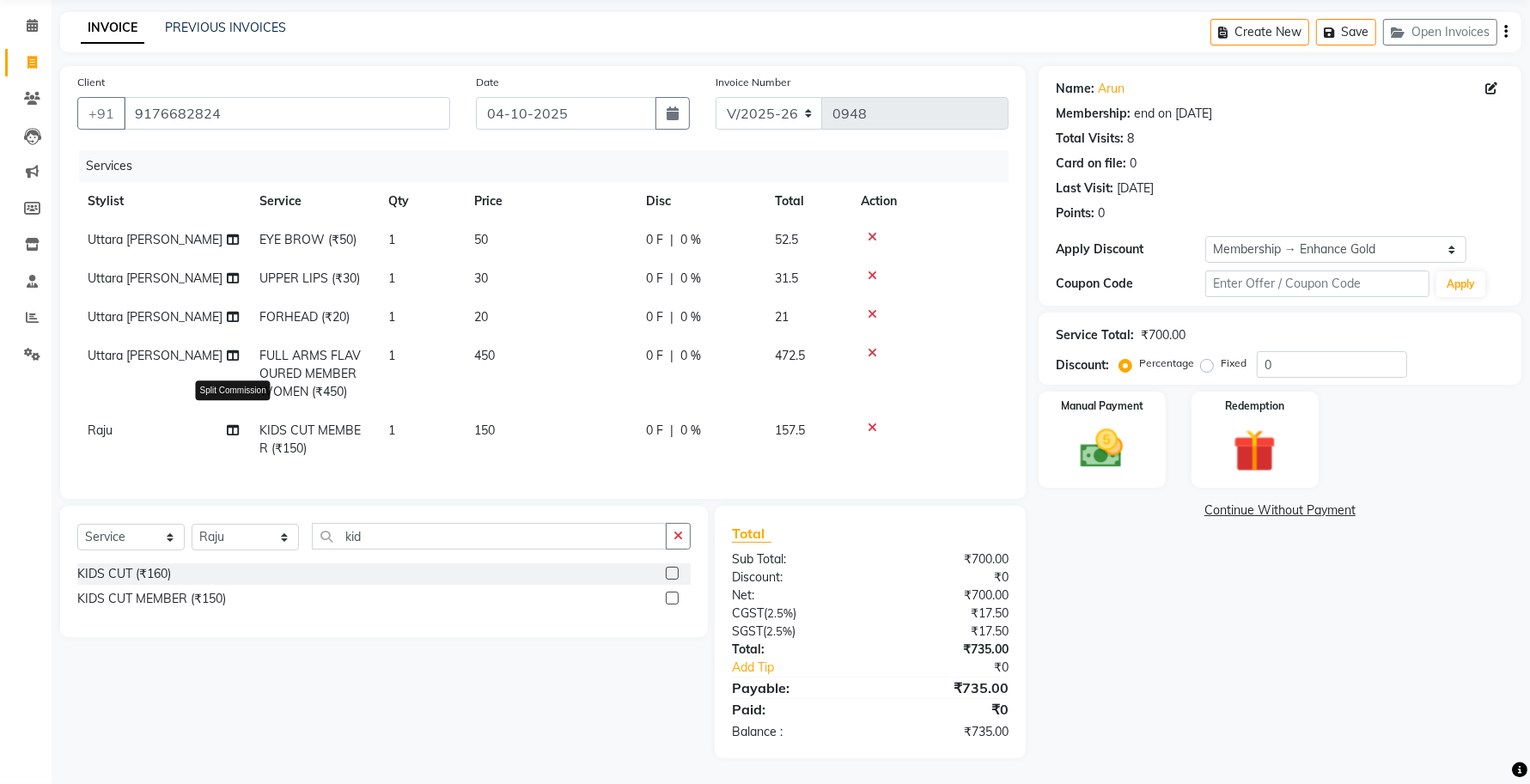
click at [233, 425] on icon at bounding box center [232, 430] width 12 height 12
select select "25383"
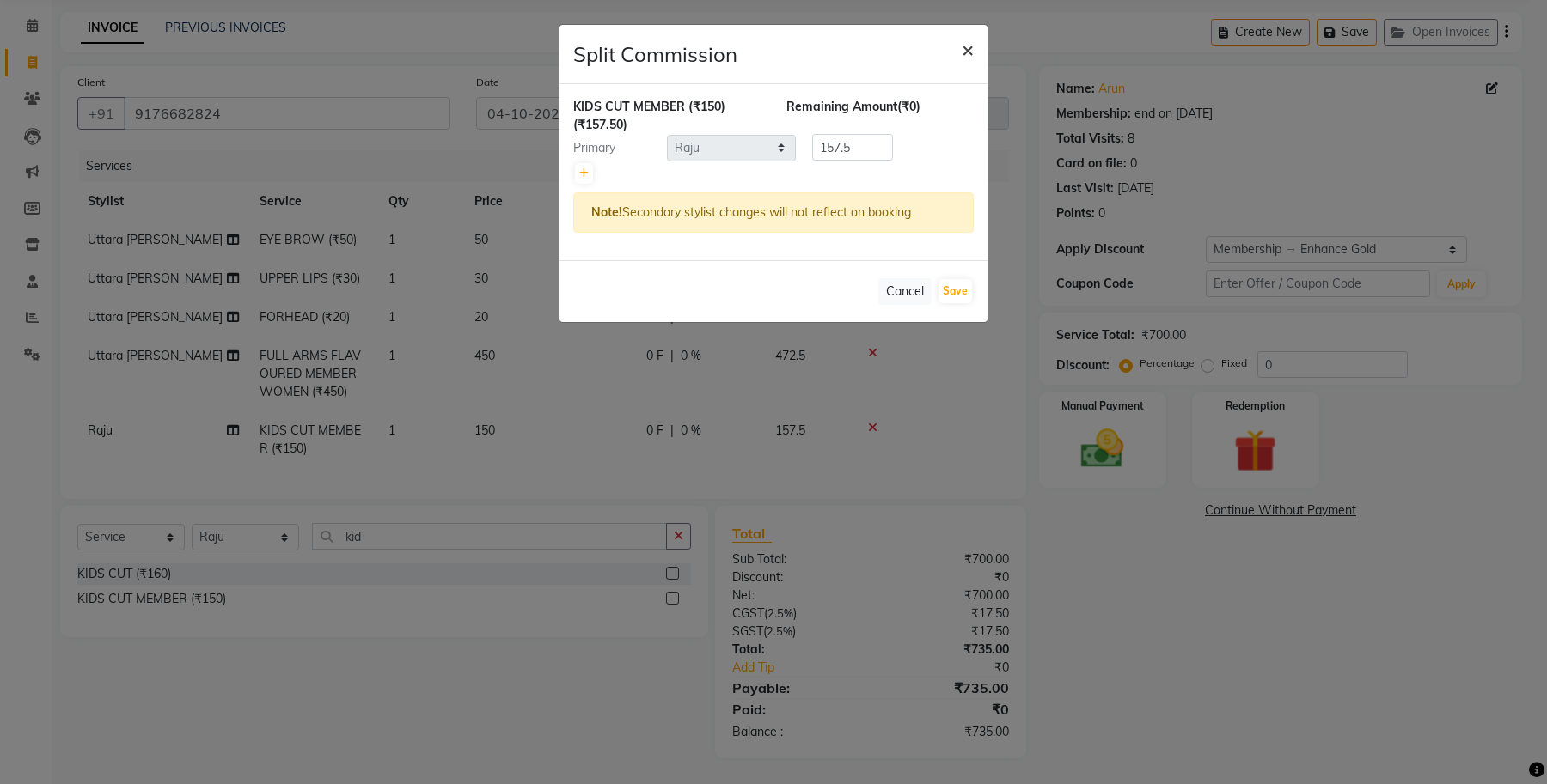
click at [973, 45] on span "×" at bounding box center [967, 49] width 12 height 25
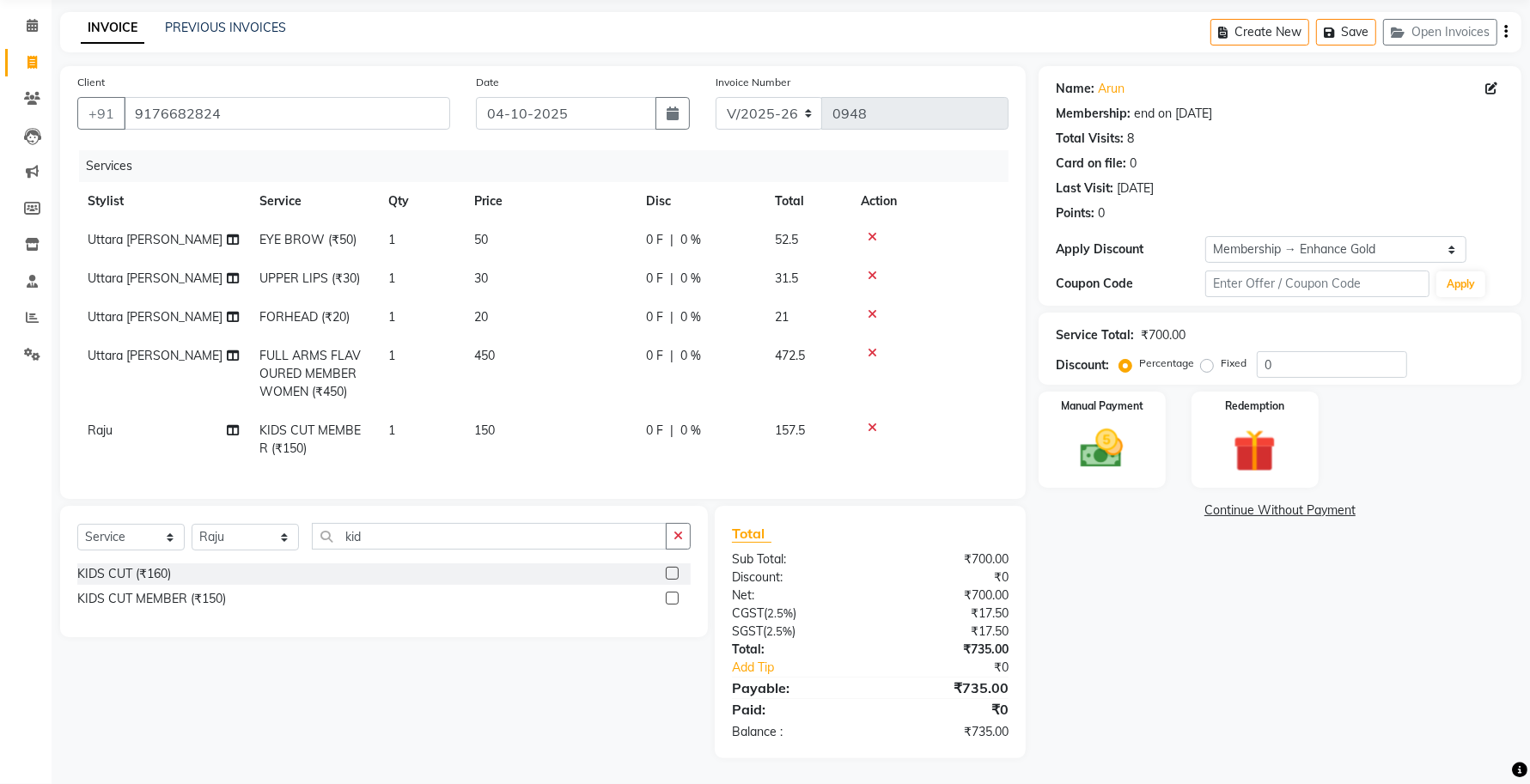
click at [113, 412] on td "Raju" at bounding box center [162, 439] width 172 height 56
select select "25383"
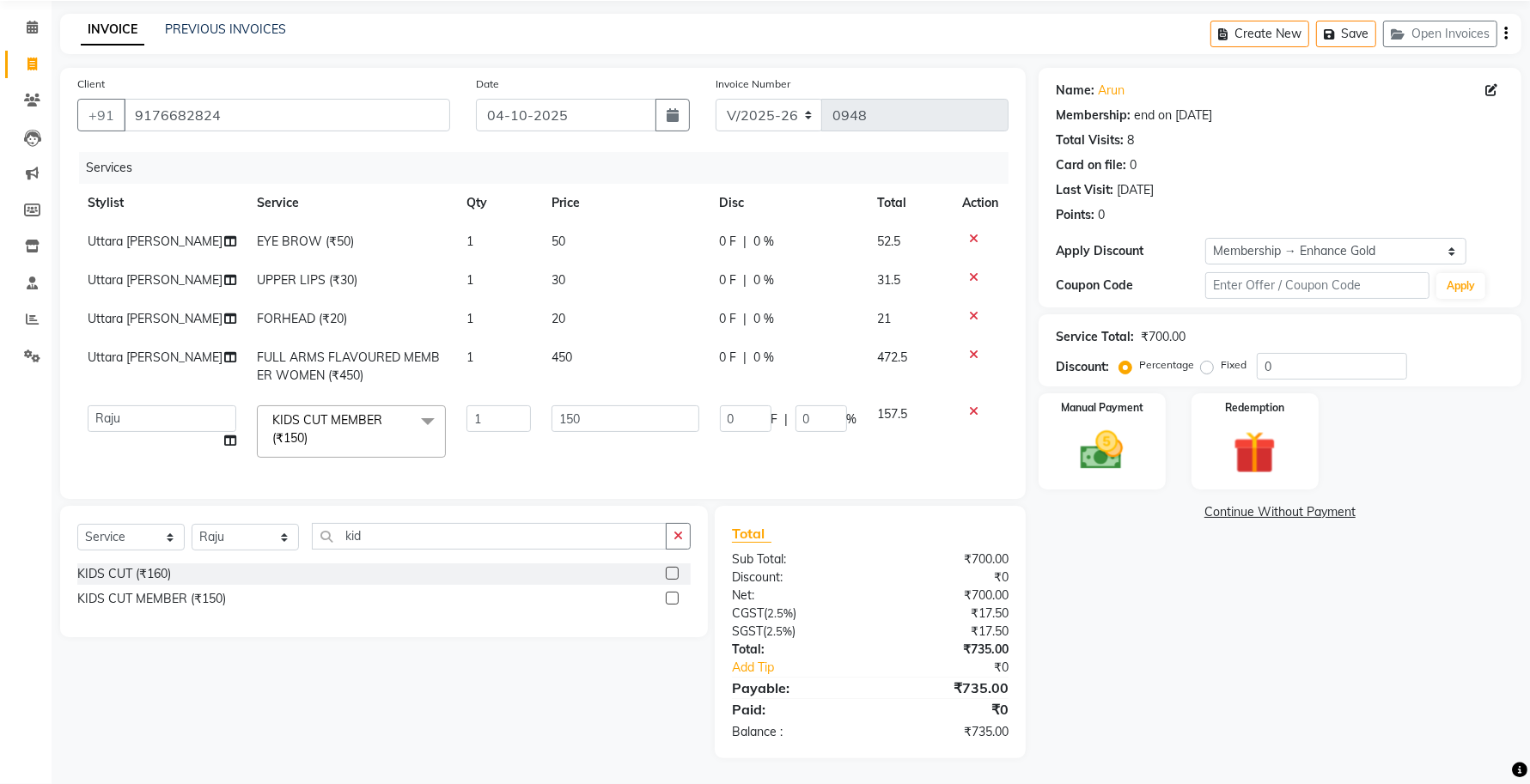
scroll to position [75, 0]
click at [113, 412] on select "[PERSON_NAME] [PERSON_NAME] [PERSON_NAME] Uttara [PERSON_NAME]" at bounding box center [162, 418] width 149 height 26
select select "92922"
click at [230, 435] on icon at bounding box center [230, 440] width 12 height 12
select select "92922"
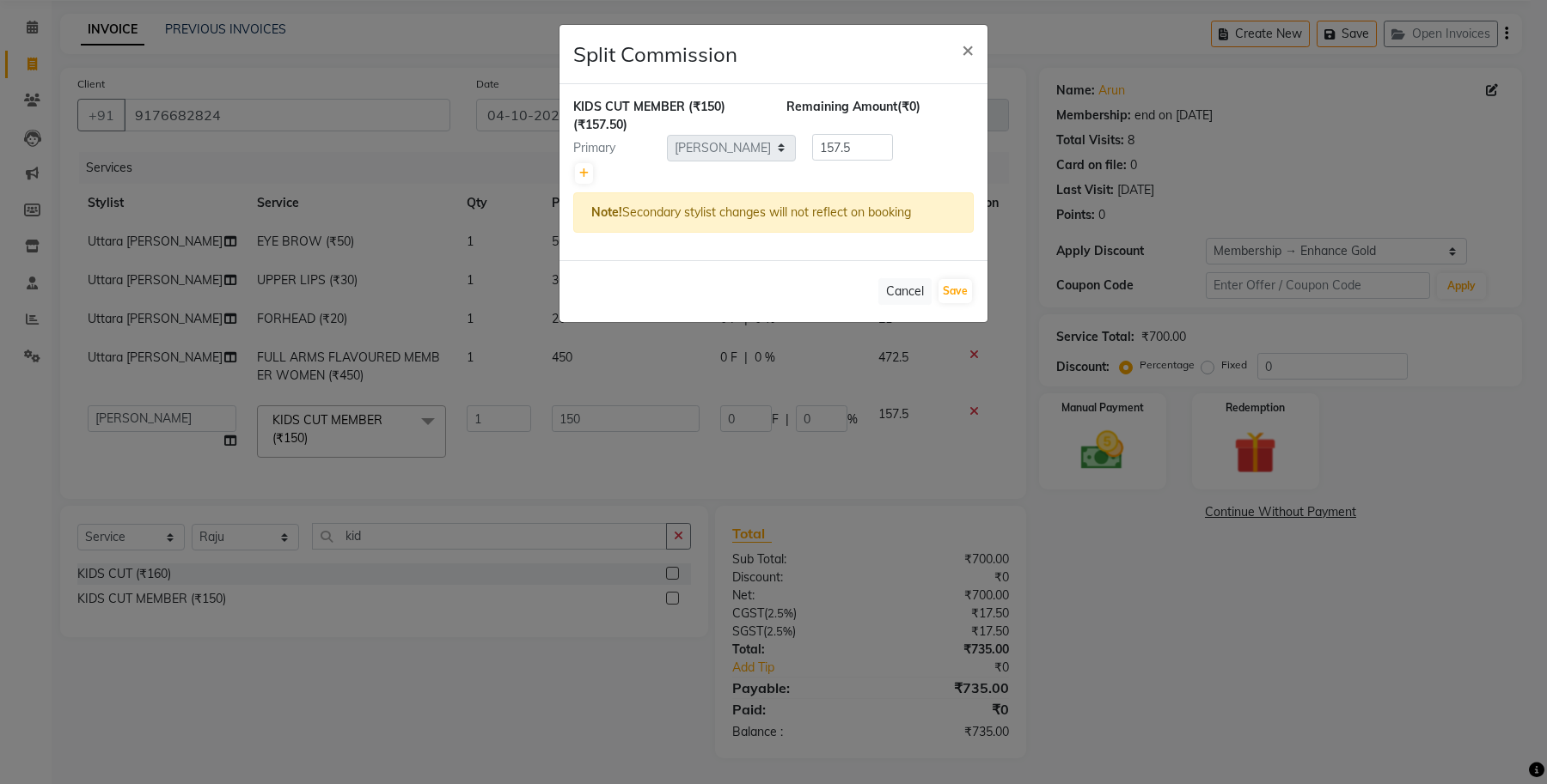
click at [682, 530] on ngb-modal-window "Split Commission × KIDS CUT MEMBER (₹150) (₹157.50) Remaining Amount (₹0) Prima…" at bounding box center [774, 392] width 1547 height 784
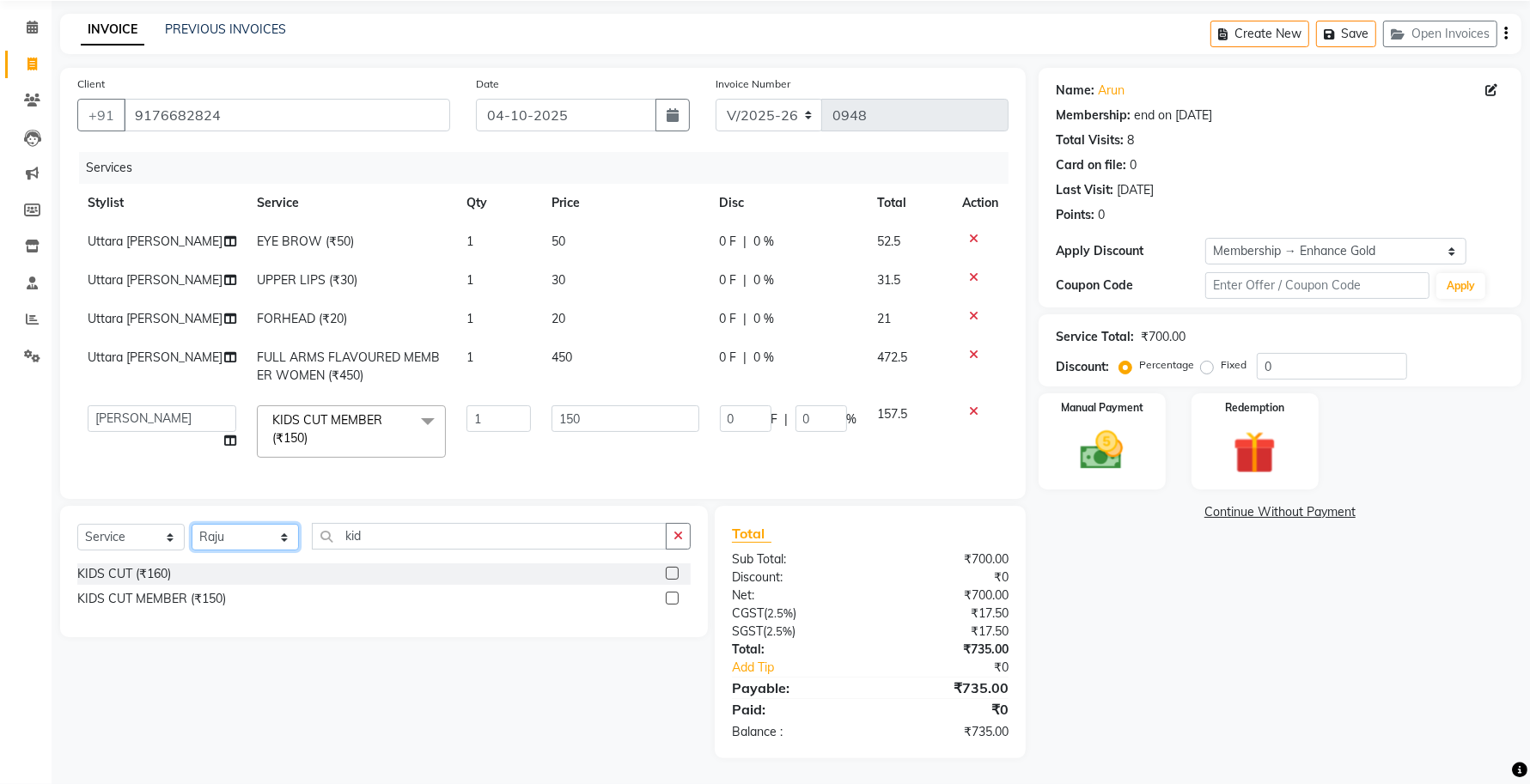
click at [289, 534] on select "Select Stylist [PERSON_NAME] [PERSON_NAME] [PERSON_NAME] [GEOGRAPHIC_DATA][PERS…" at bounding box center [245, 536] width 107 height 26
click at [191, 524] on select "Select Stylist [PERSON_NAME] [PERSON_NAME] [PERSON_NAME] [GEOGRAPHIC_DATA][PERS…" at bounding box center [245, 536] width 107 height 26
click at [676, 529] on button "button" at bounding box center [678, 535] width 25 height 26
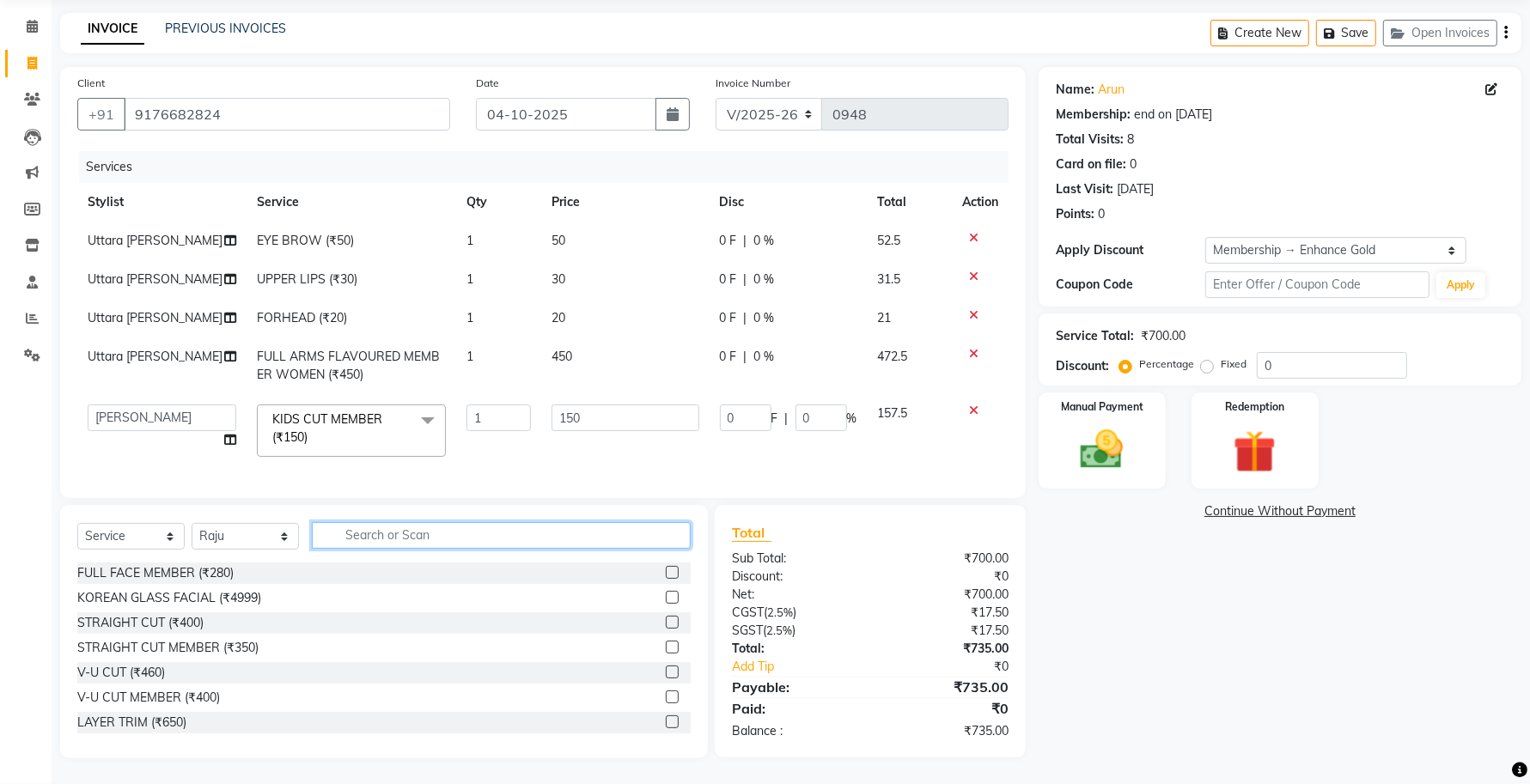
click at [551, 547] on input "text" at bounding box center [501, 535] width 378 height 26
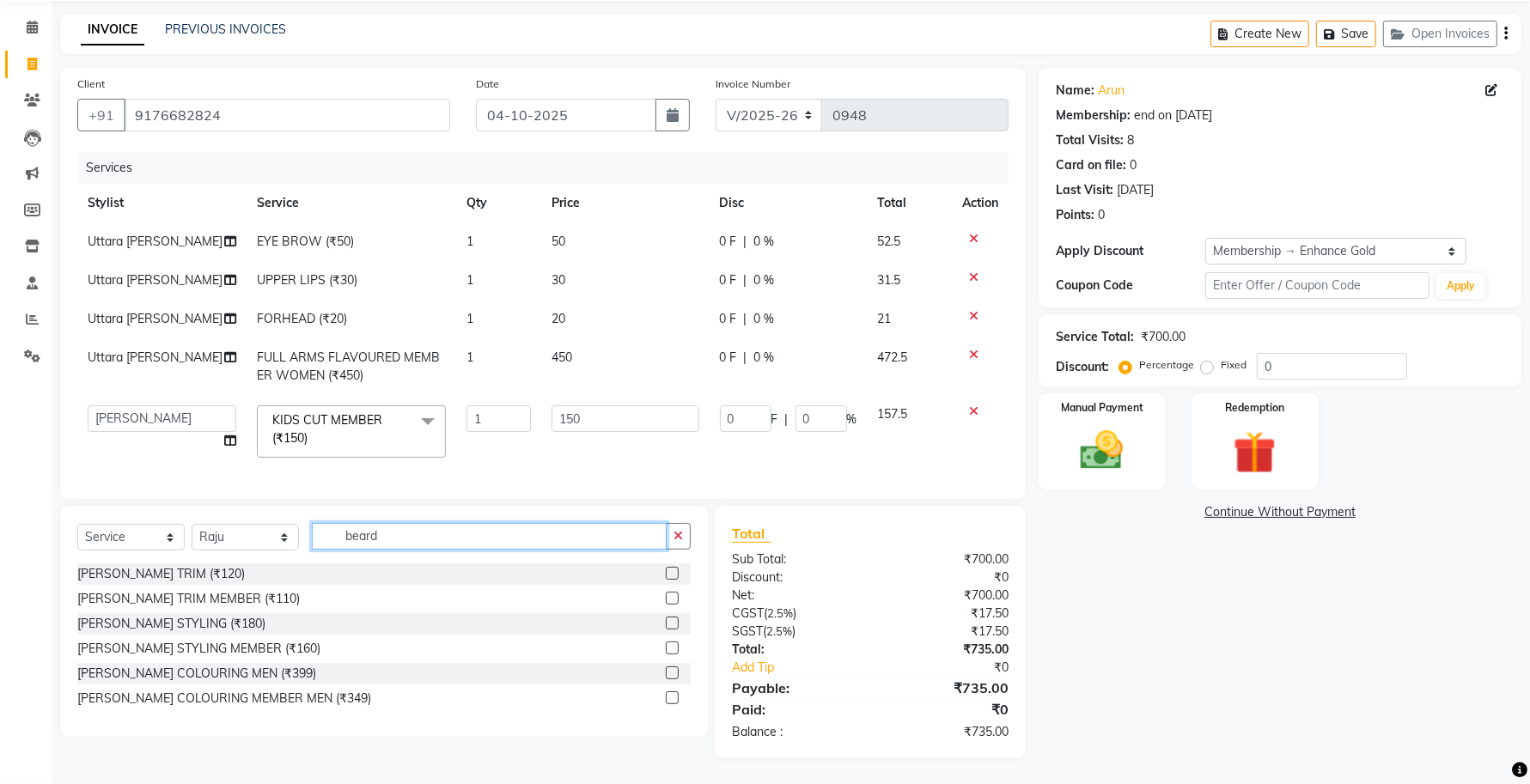
type input "beard"
click at [668, 595] on label at bounding box center [672, 598] width 13 height 13
click at [668, 595] on input "checkbox" at bounding box center [672, 599] width 11 height 11
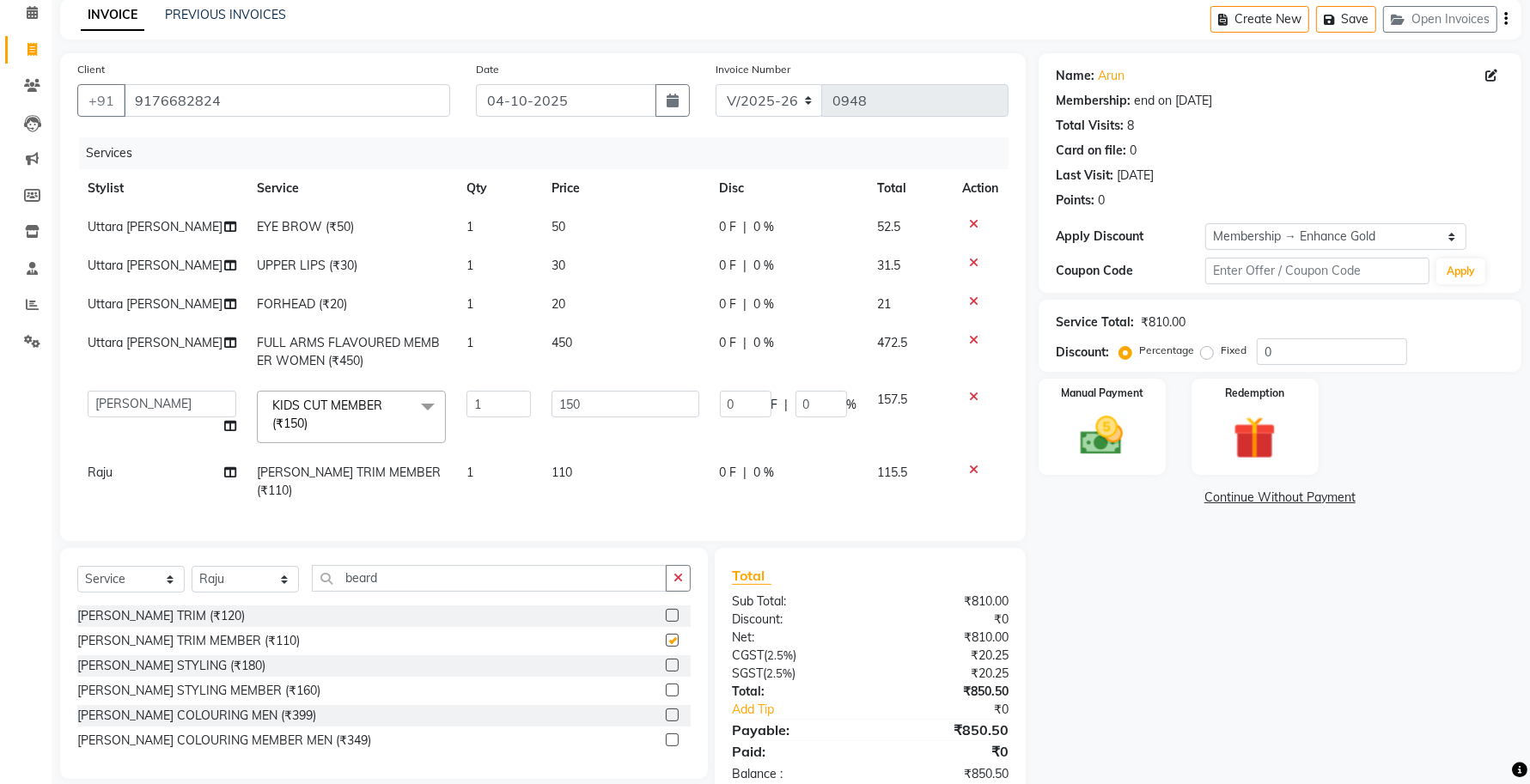
checkbox input "false"
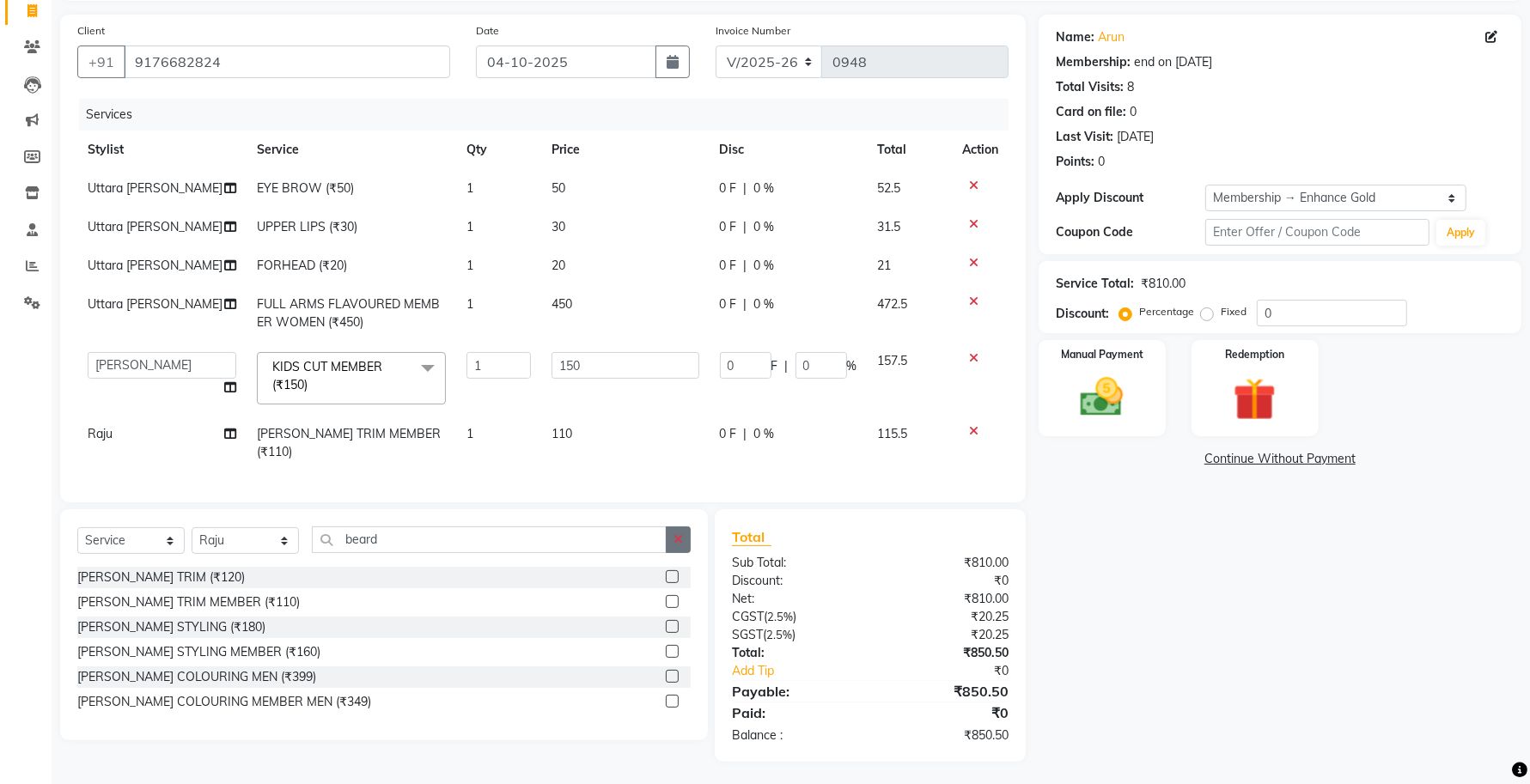
click at [683, 539] on button "button" at bounding box center [678, 539] width 25 height 26
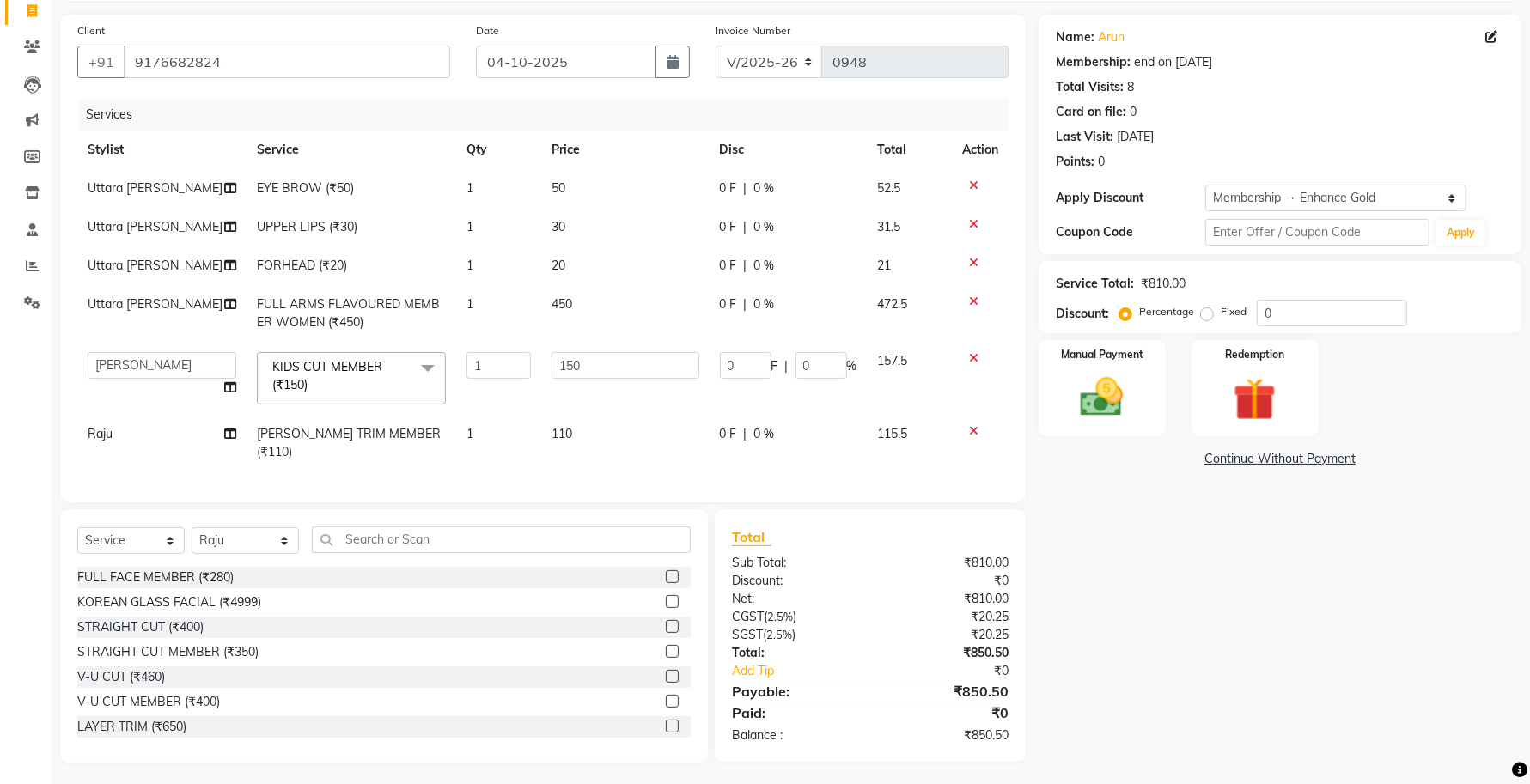
click at [975, 361] on icon at bounding box center [974, 358] width 9 height 12
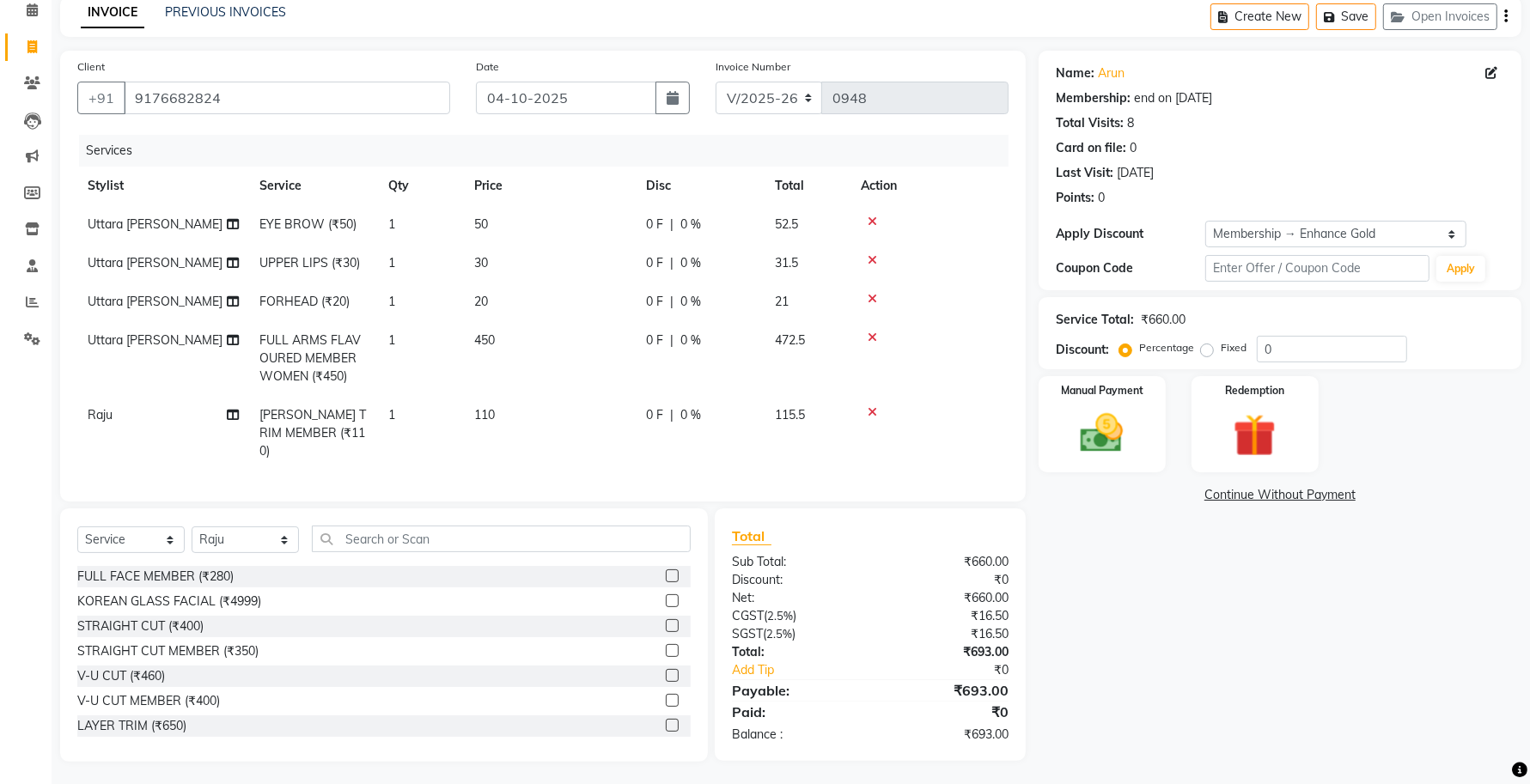
click at [473, 550] on div "Select Service Product Membership Package Voucher Prepaid Gift Card Select Styl…" at bounding box center [384, 545] width 613 height 40
click at [474, 530] on input "text" at bounding box center [501, 538] width 378 height 26
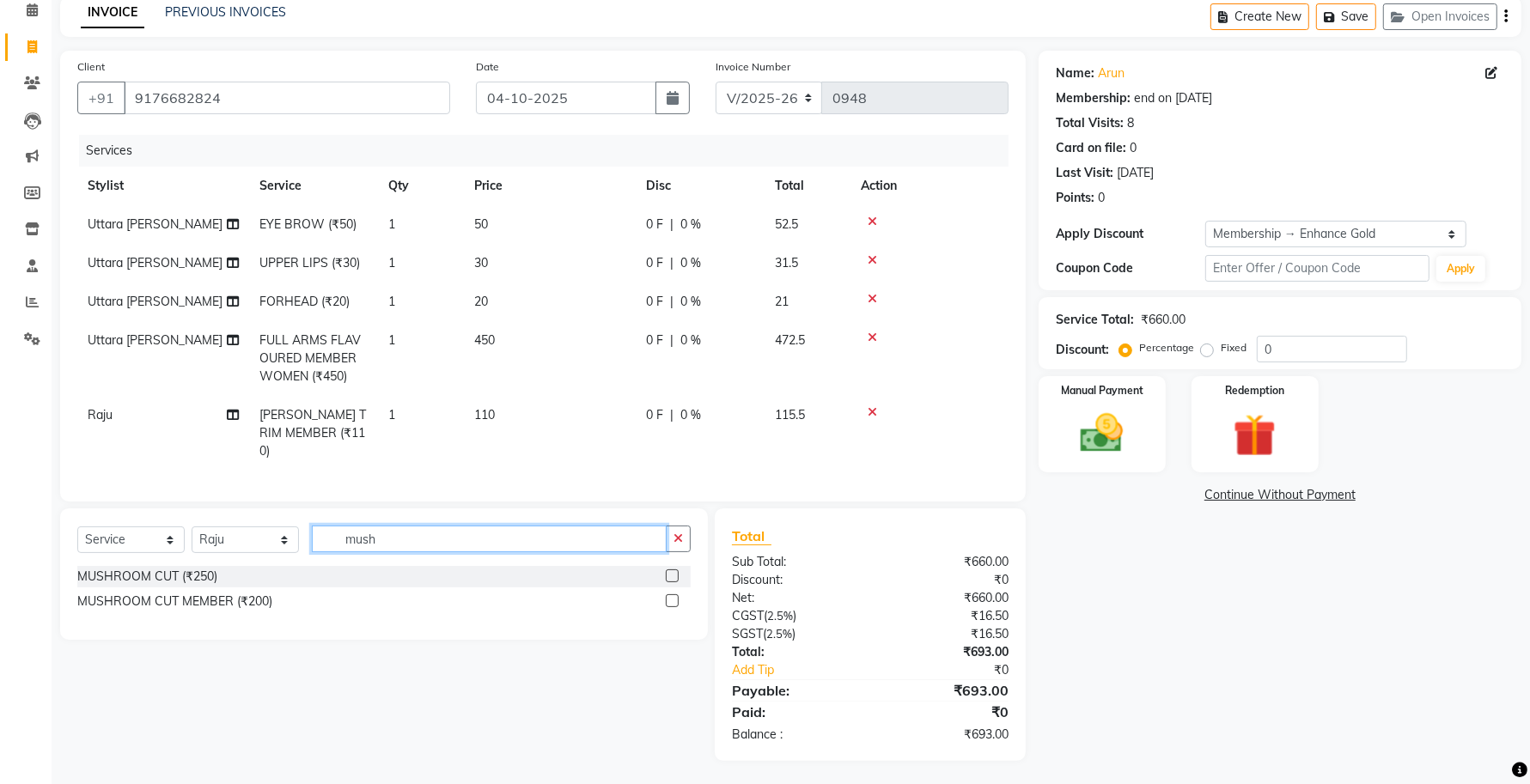
type input "mush"
click at [668, 598] on label at bounding box center [672, 601] width 13 height 13
click at [668, 598] on input "checkbox" at bounding box center [672, 602] width 11 height 11
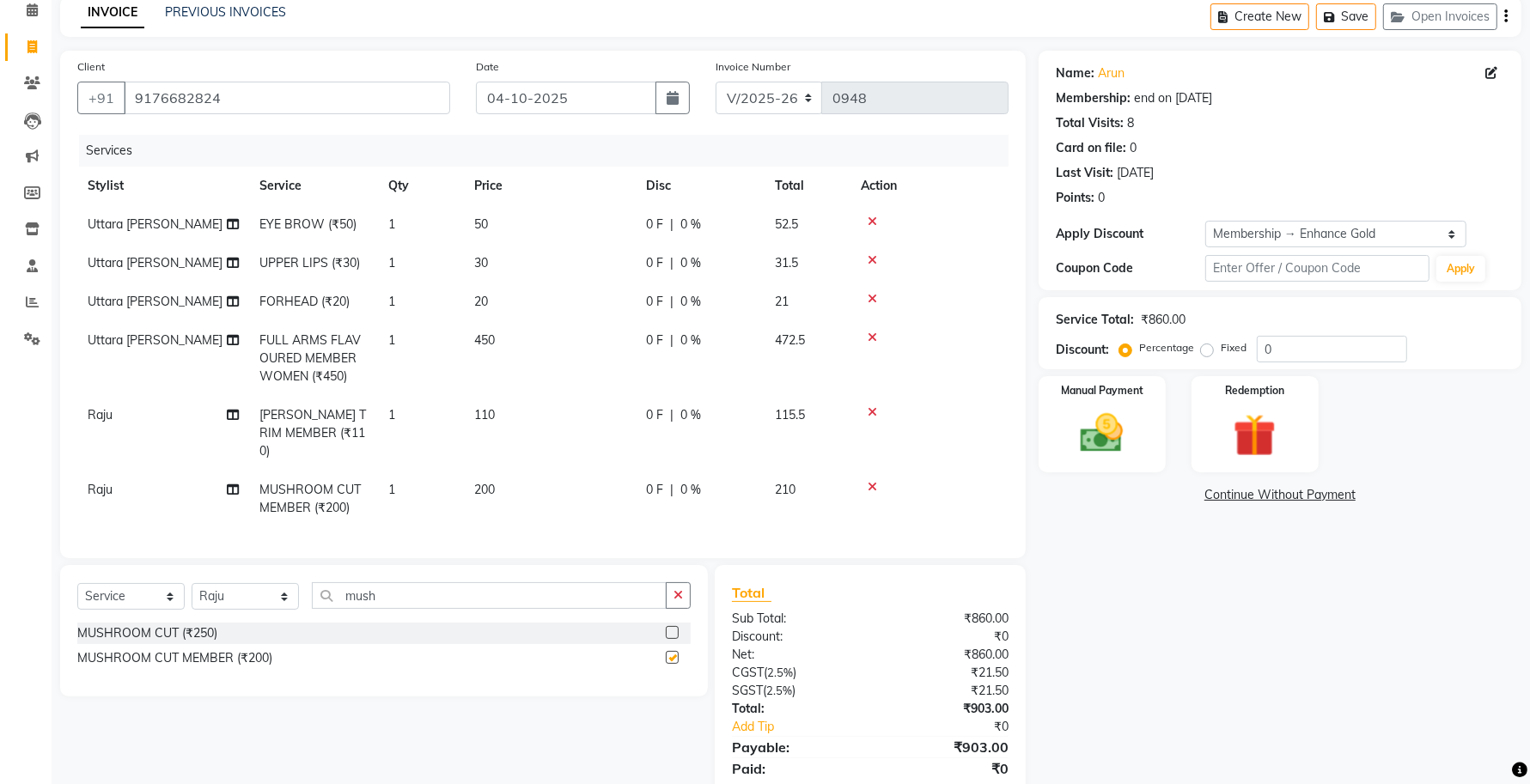
checkbox input "false"
click at [503, 471] on td "200" at bounding box center [549, 499] width 172 height 56
select select "25383"
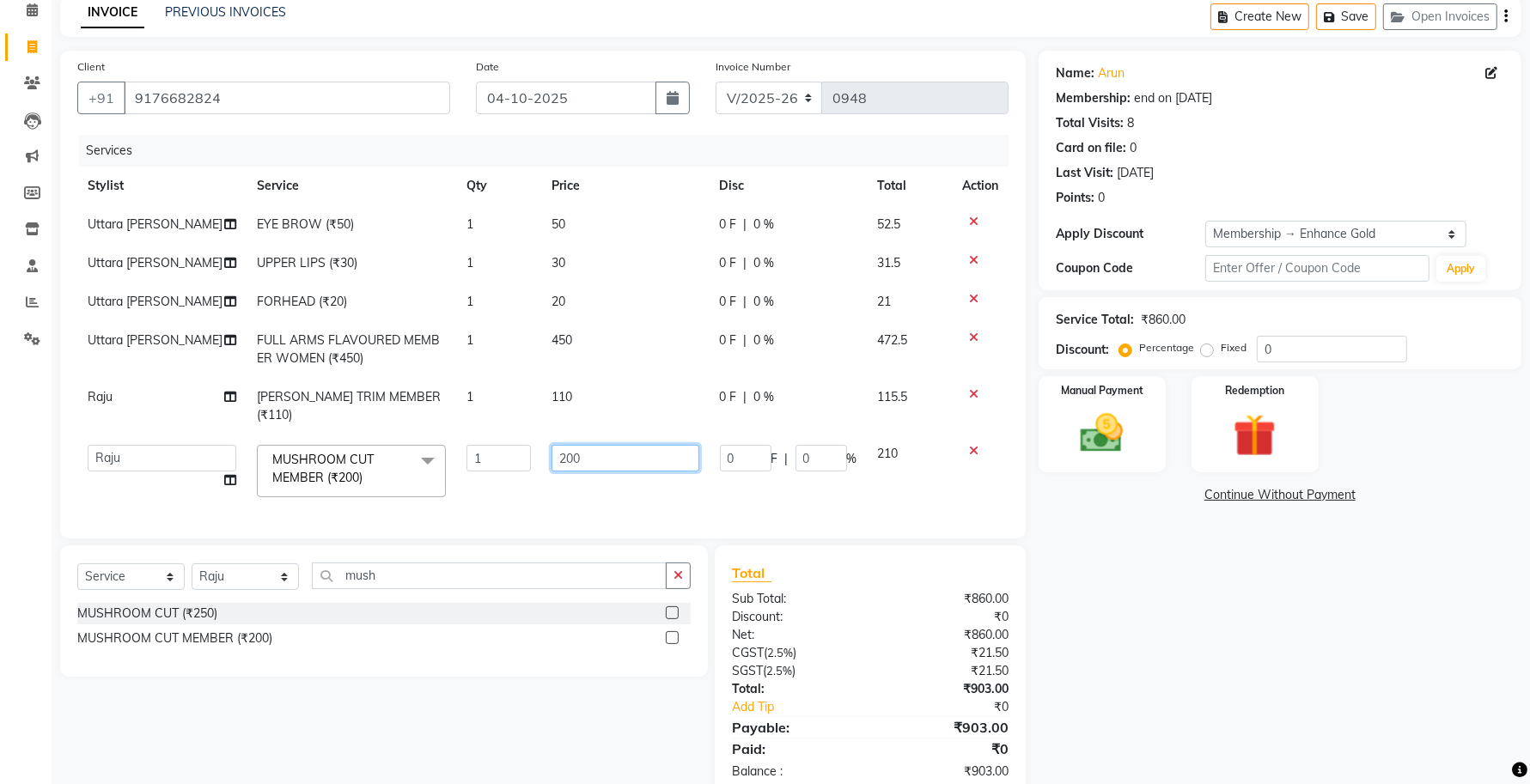
click at [595, 445] on input "200" at bounding box center [625, 457] width 147 height 26
type input "250"
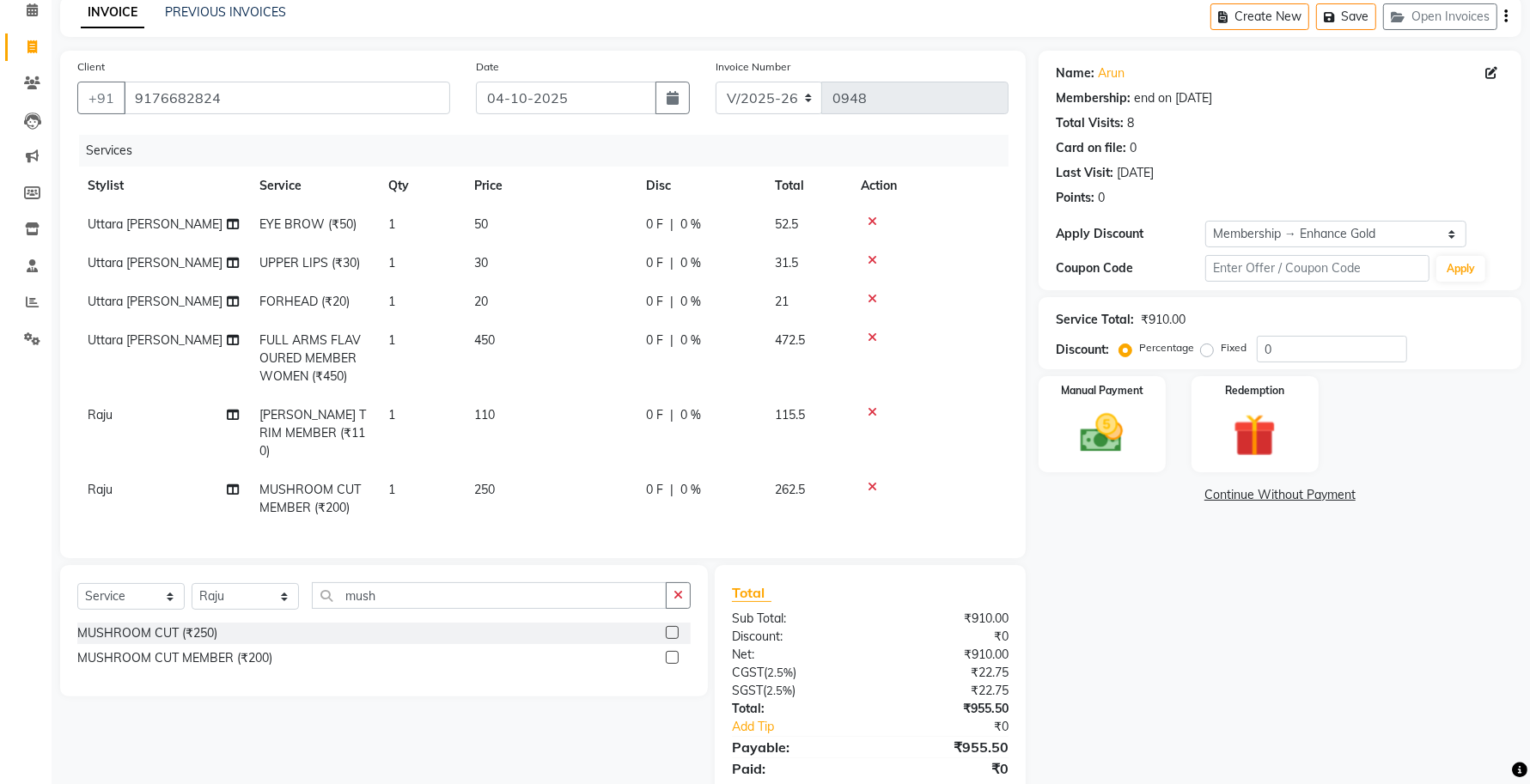
click at [93, 482] on span "Raju" at bounding box center [100, 489] width 25 height 15
select select "25383"
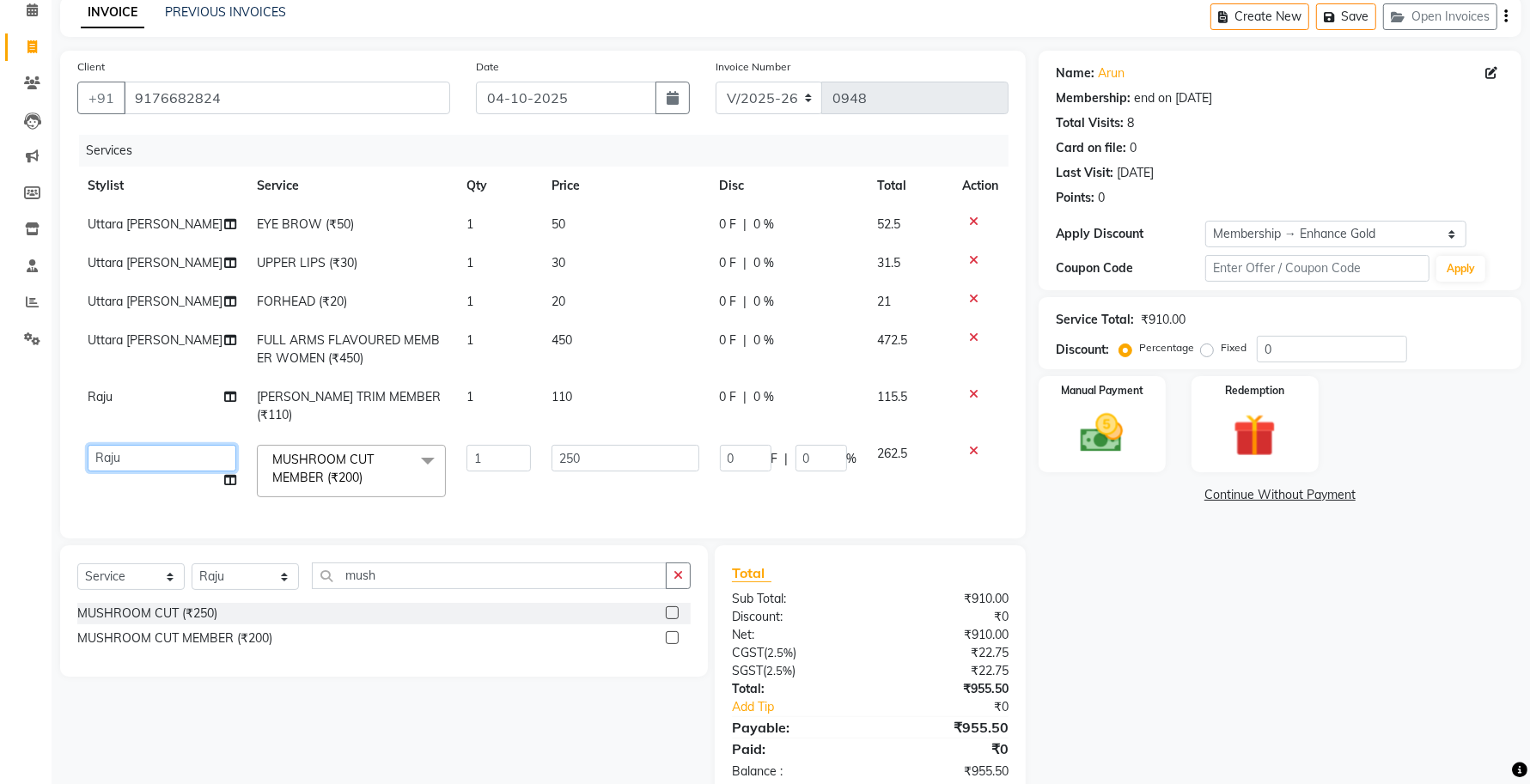
click at [122, 445] on select "[PERSON_NAME] [PERSON_NAME] [PERSON_NAME] Uttara [PERSON_NAME]" at bounding box center [162, 457] width 149 height 26
select select "92922"
click at [427, 504] on div "Client [PHONE_NUMBER] Date [DATE] Invoice Number V/2025 V/[PHONE_NUMBER] Servic…" at bounding box center [543, 295] width 966 height 488
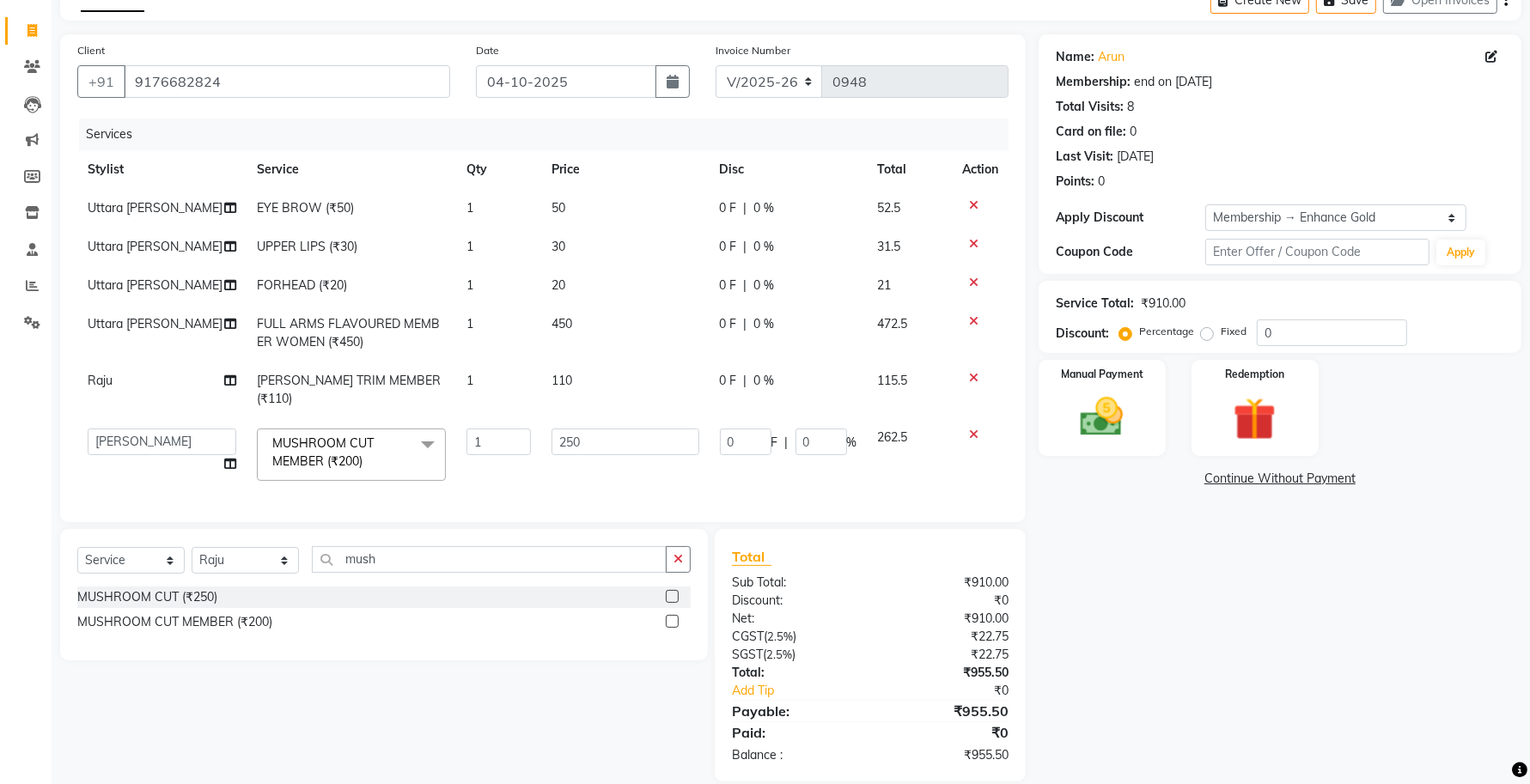
scroll to position [99, 0]
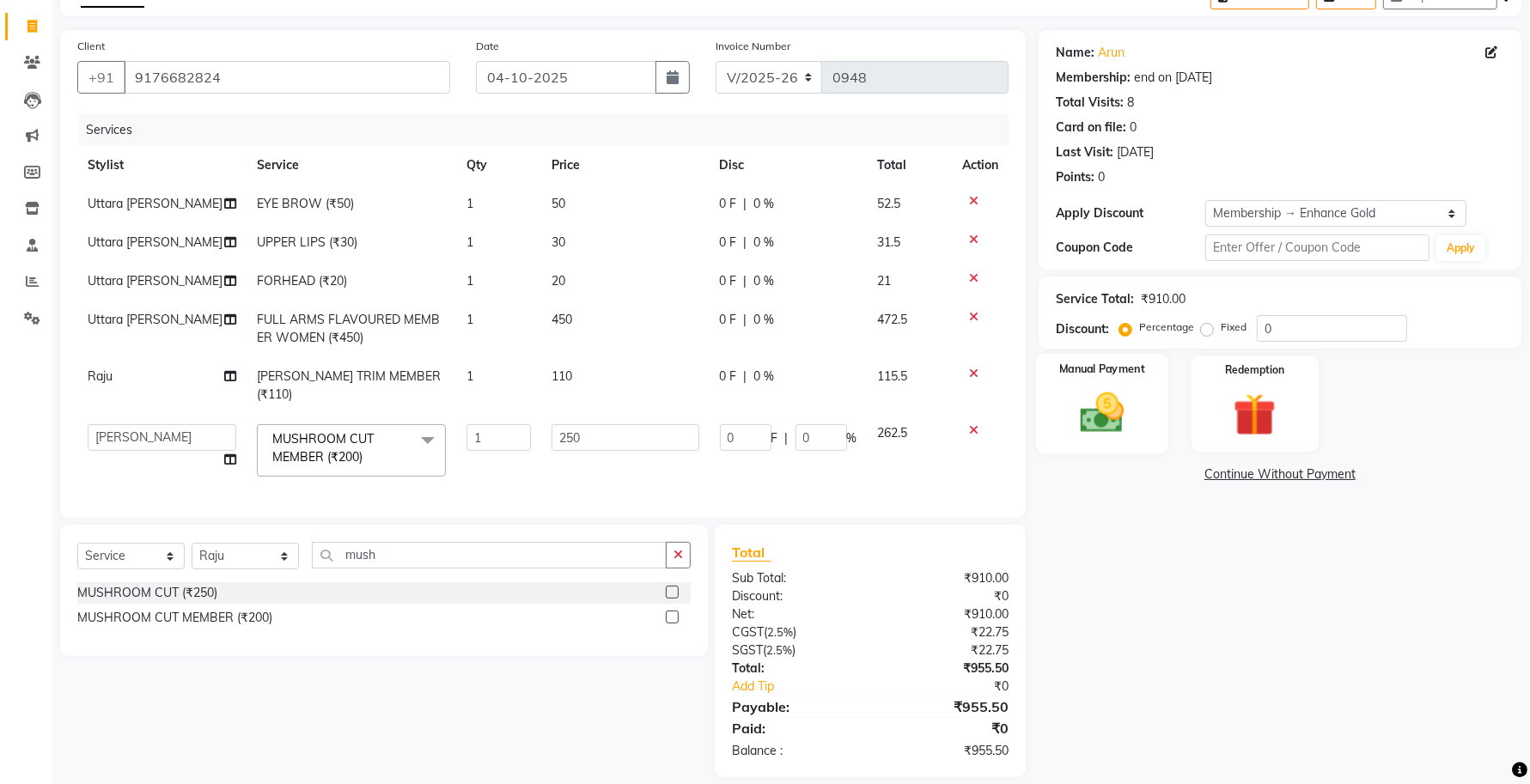
click at [1085, 406] on img at bounding box center [1103, 413] width 73 height 52
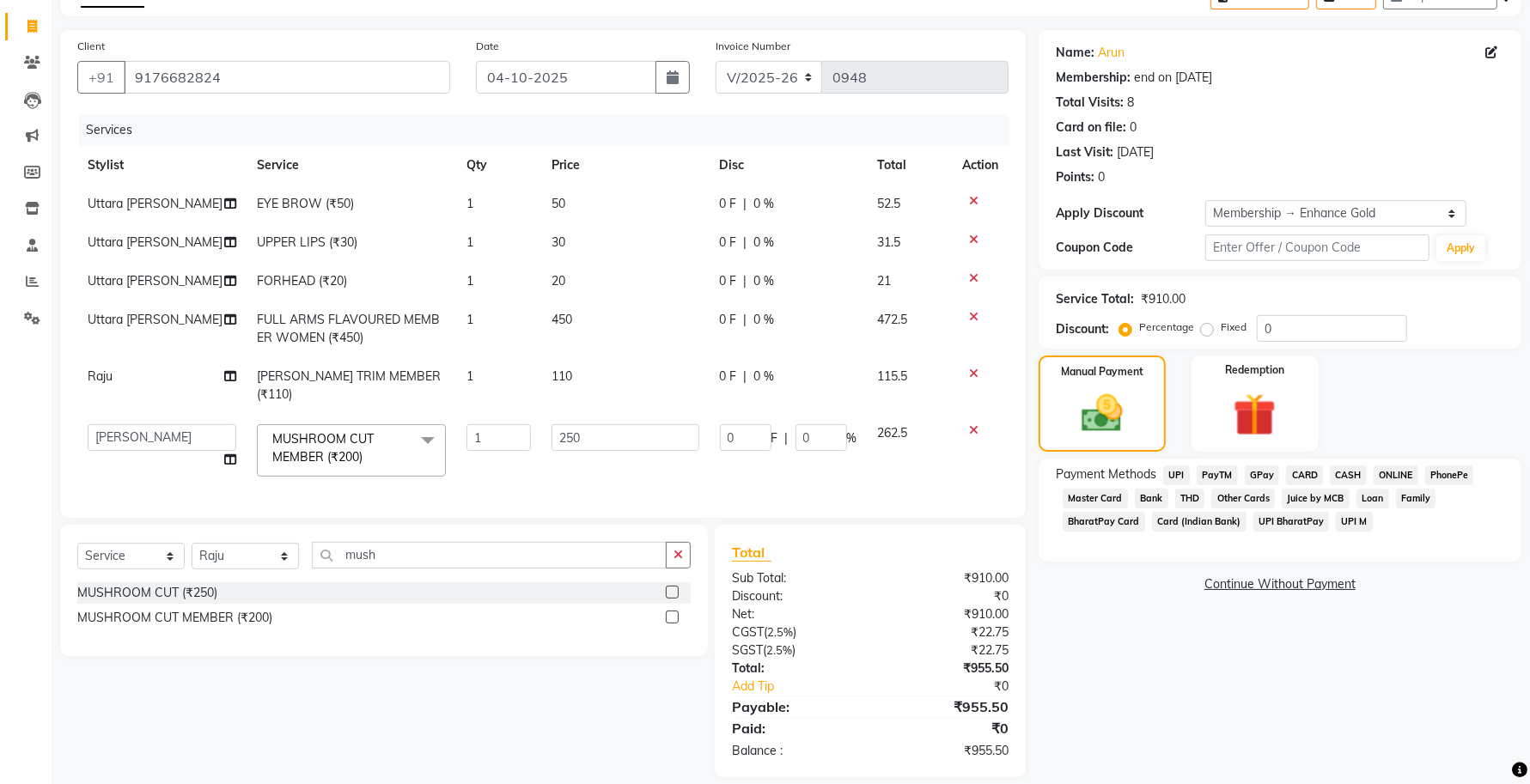
click at [1400, 475] on span "ONLINE" at bounding box center [1396, 475] width 44 height 20
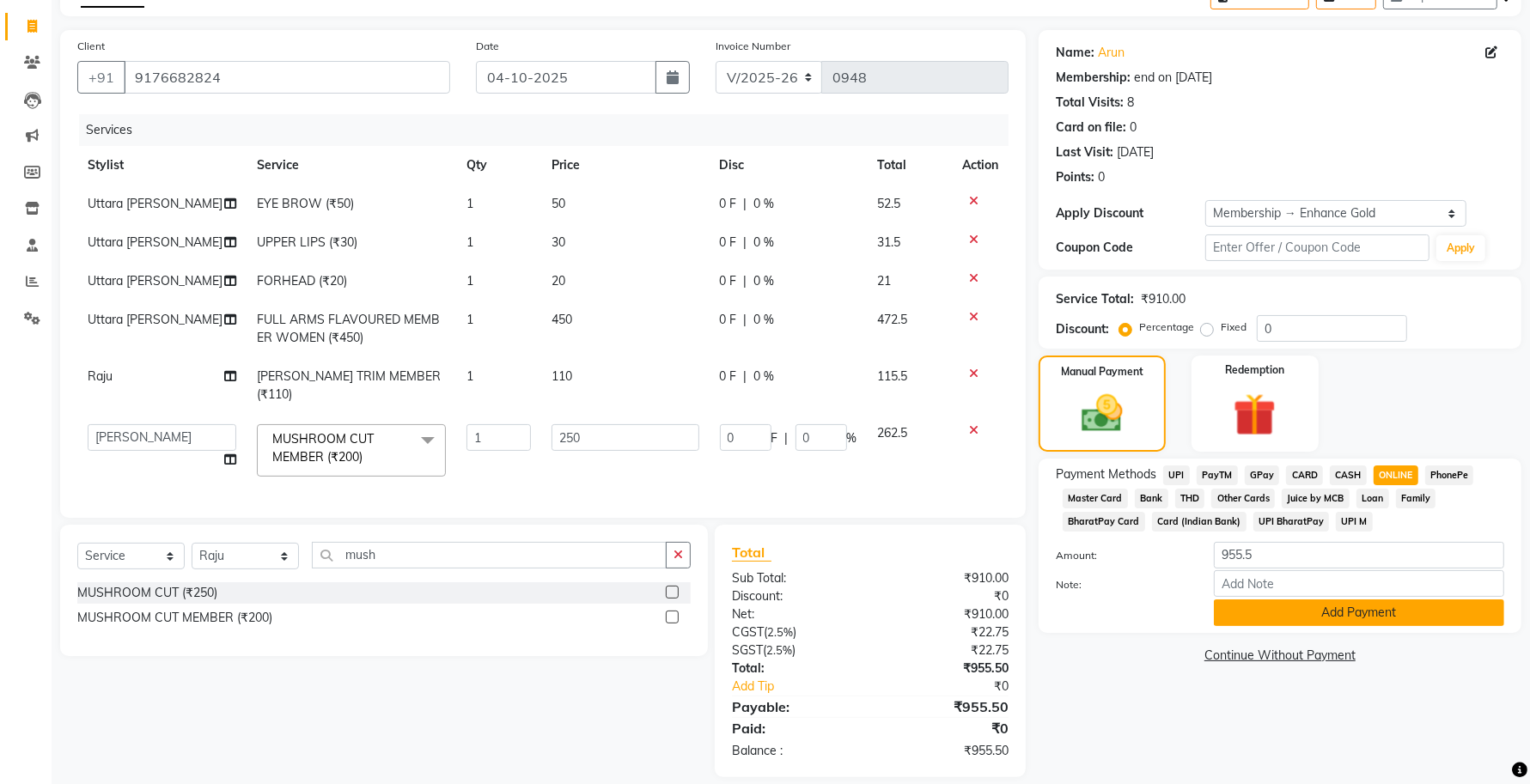
click at [1278, 607] on button "Add Payment" at bounding box center [1359, 612] width 290 height 26
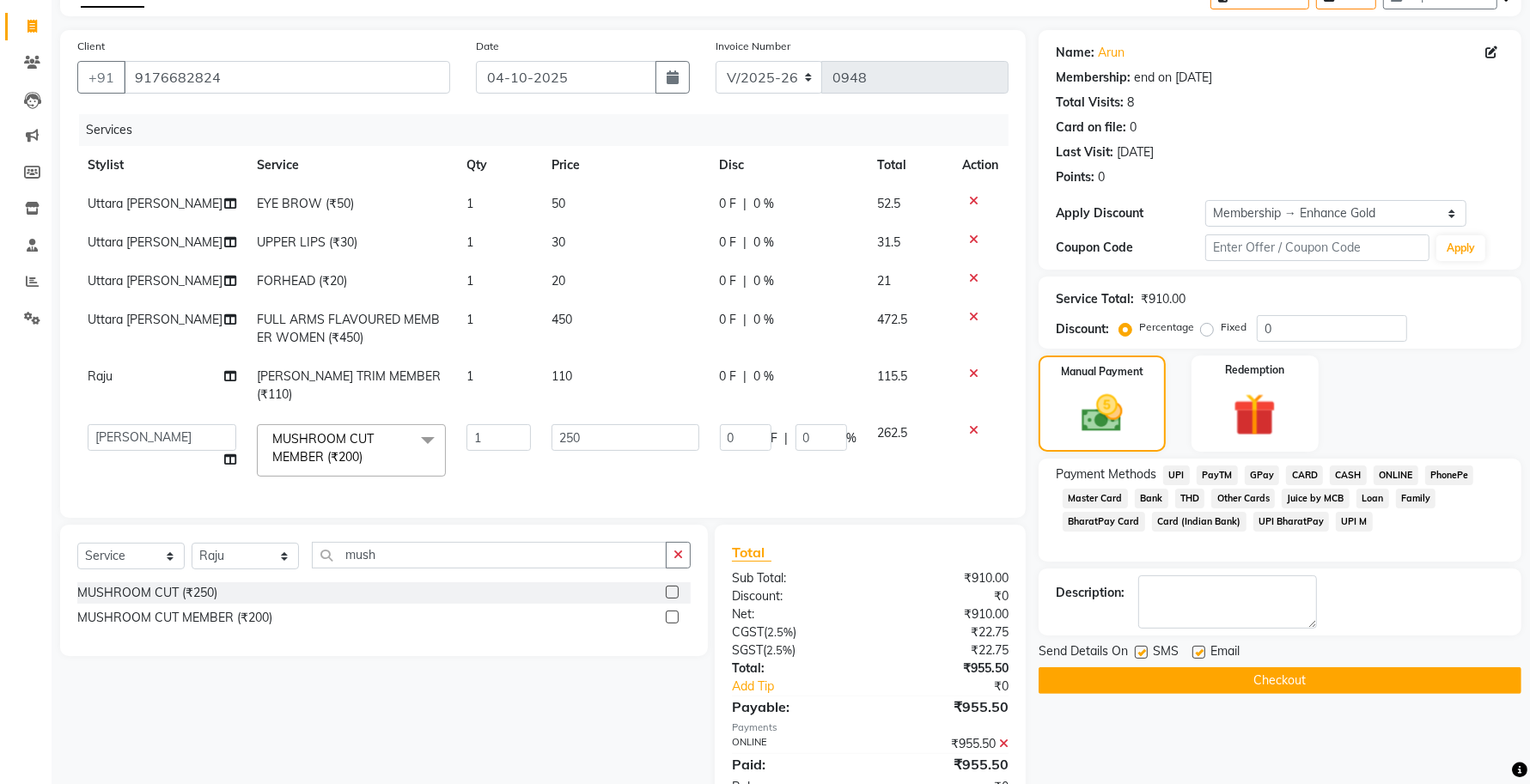
click at [1195, 651] on label at bounding box center [1199, 652] width 13 height 13
click at [1195, 651] on input "checkbox" at bounding box center [1198, 653] width 11 height 11
checkbox input "false"
click at [1143, 652] on label at bounding box center [1141, 652] width 13 height 13
click at [1143, 652] on input "checkbox" at bounding box center [1140, 653] width 11 height 11
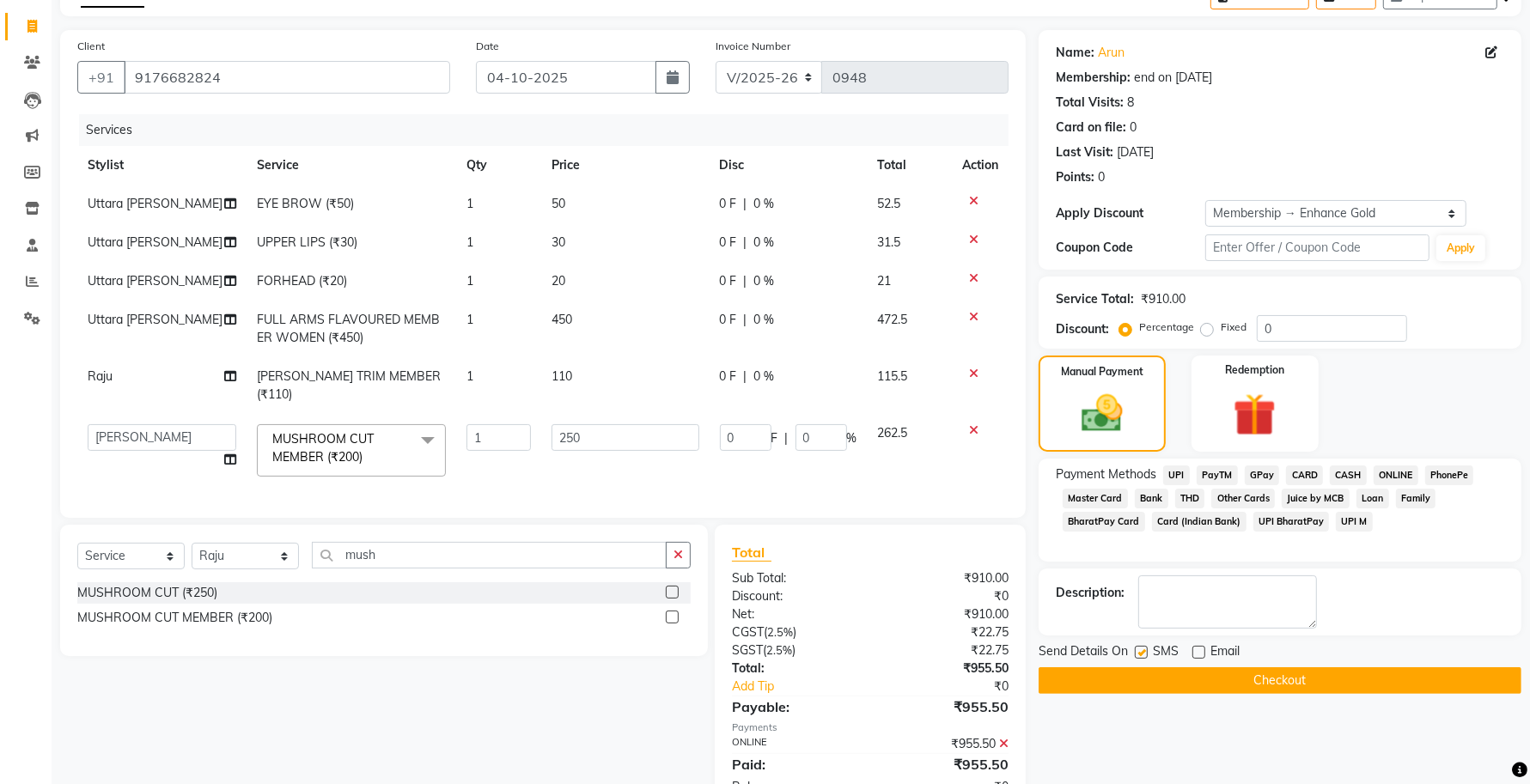
checkbox input "false"
click at [1148, 670] on button "Checkout" at bounding box center [1280, 681] width 483 height 26
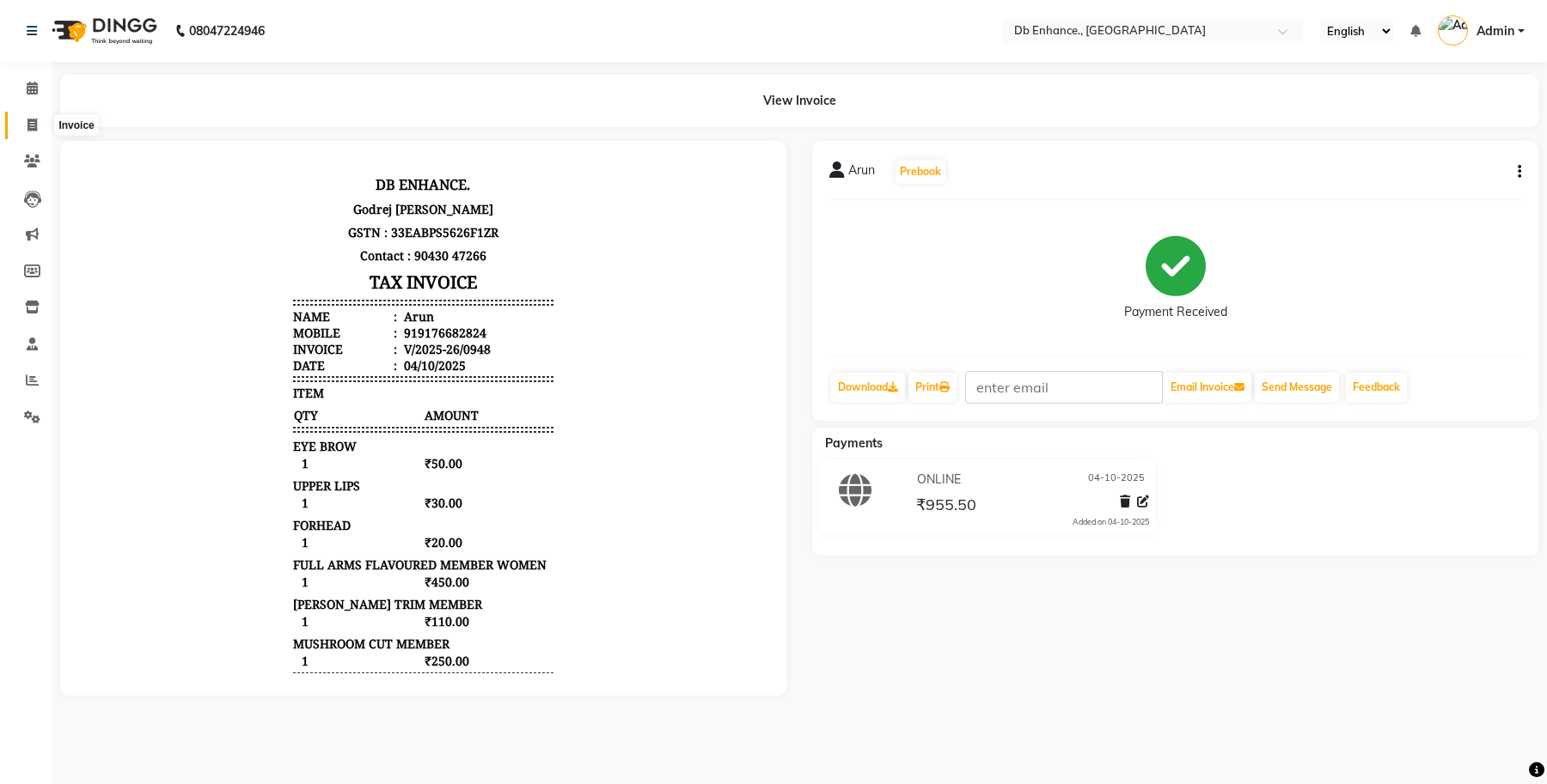
click at [32, 122] on icon at bounding box center [32, 125] width 9 height 13
select select "4474"
select select "service"
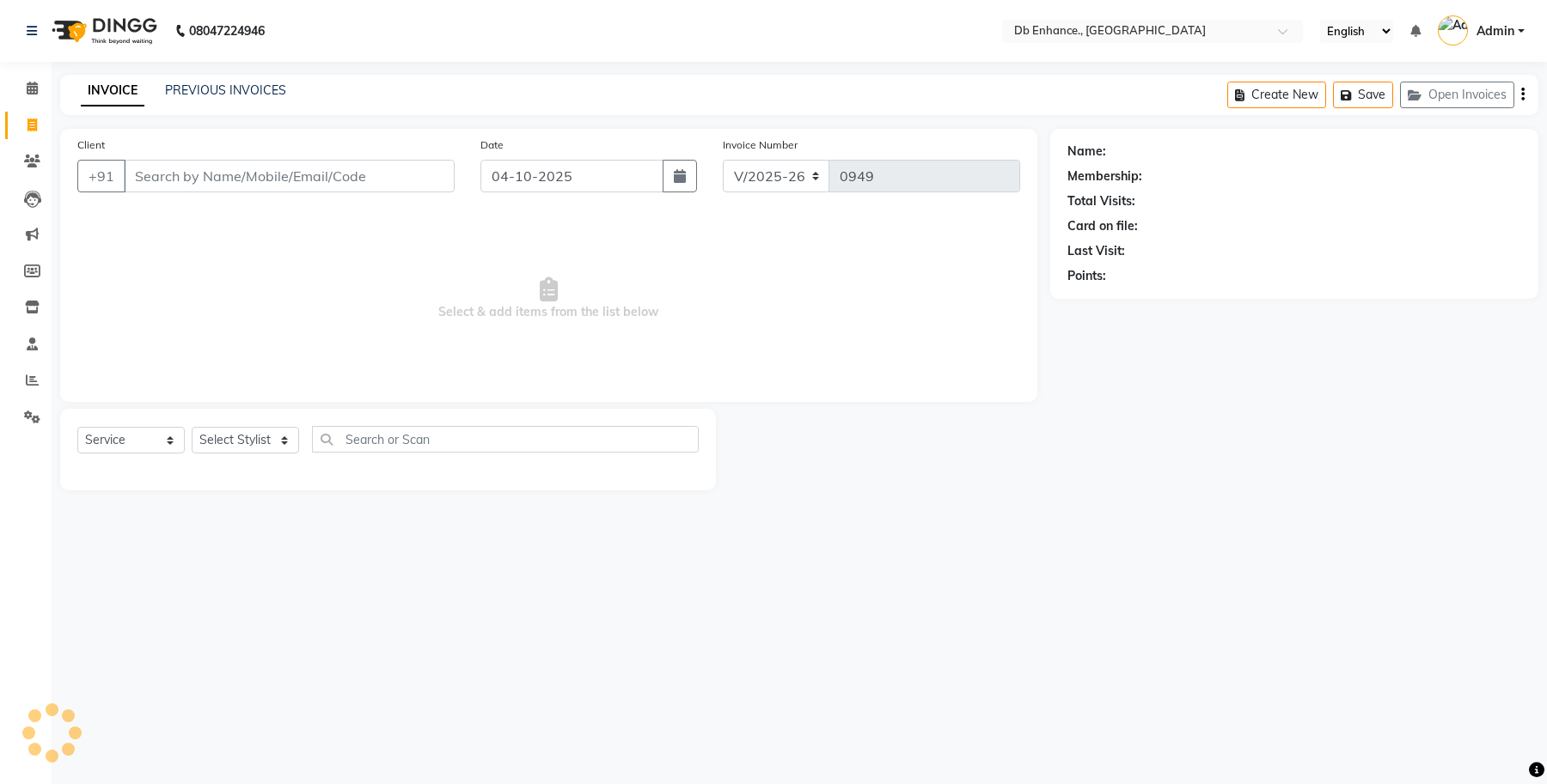
click at [208, 176] on input "Client" at bounding box center [289, 176] width 330 height 33
type input "9"
click at [163, 174] on input "8595080221" at bounding box center [245, 176] width 243 height 33
click at [164, 174] on input "8595080221" at bounding box center [245, 176] width 243 height 33
type input "8594080221"
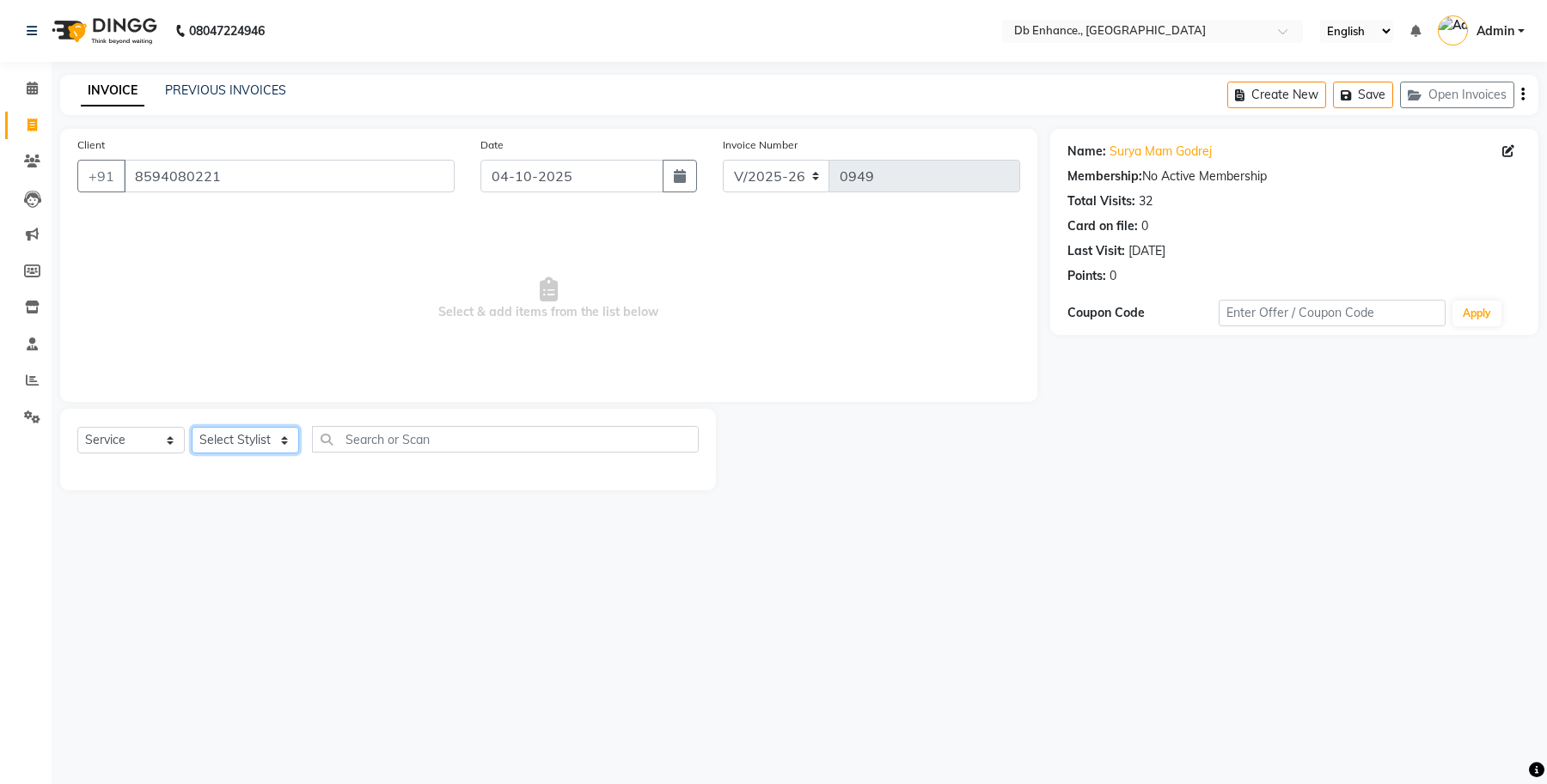
click at [283, 436] on select "Select Stylist [PERSON_NAME] [PERSON_NAME] [PERSON_NAME] [GEOGRAPHIC_DATA][PERS…" at bounding box center [245, 439] width 107 height 26
select select "92922"
click at [192, 426] on select "Select Stylist [PERSON_NAME] [PERSON_NAME] [PERSON_NAME] [GEOGRAPHIC_DATA][PERS…" at bounding box center [245, 439] width 107 height 26
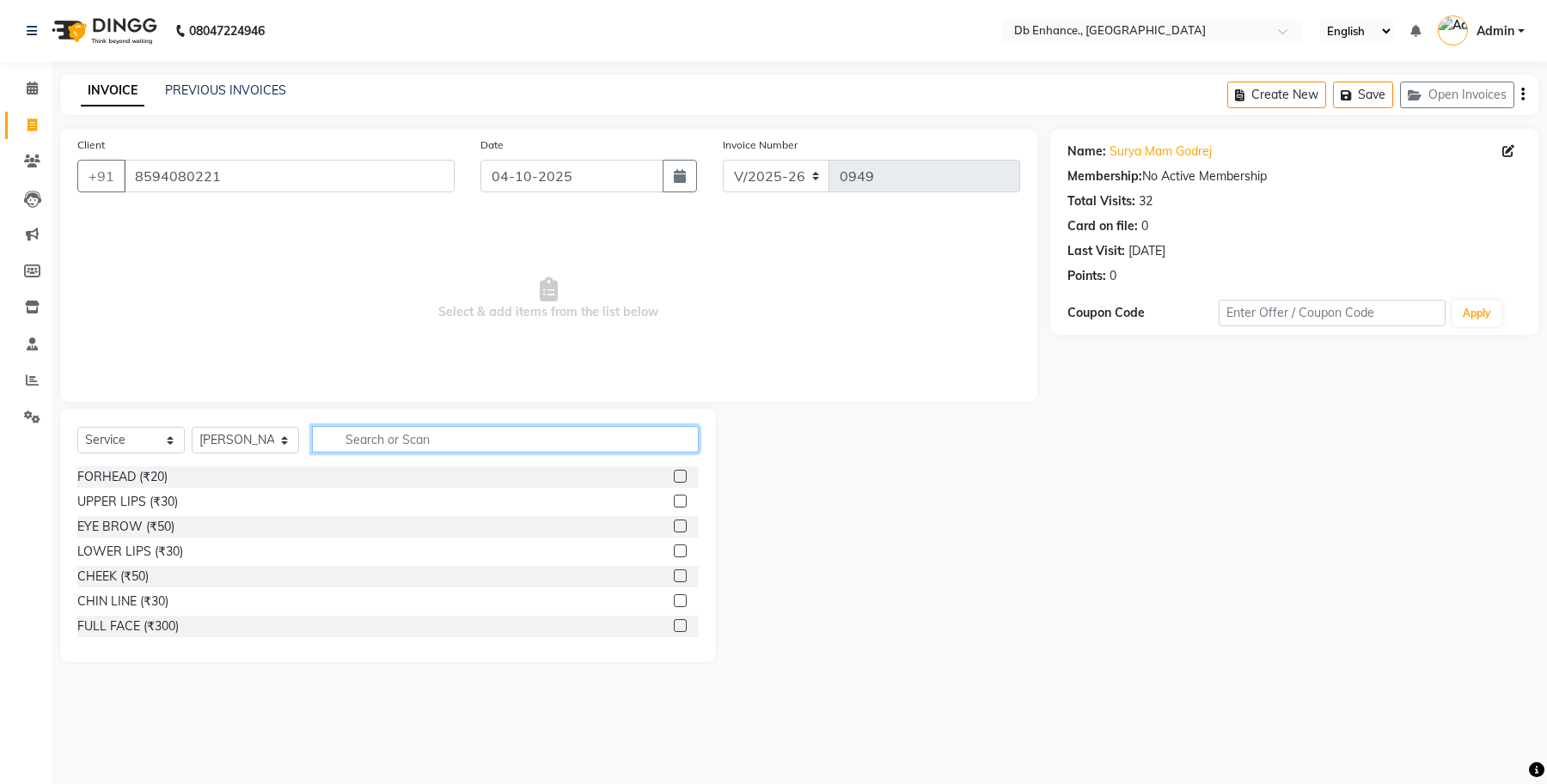
click at [452, 443] on input "text" at bounding box center [506, 439] width 387 height 26
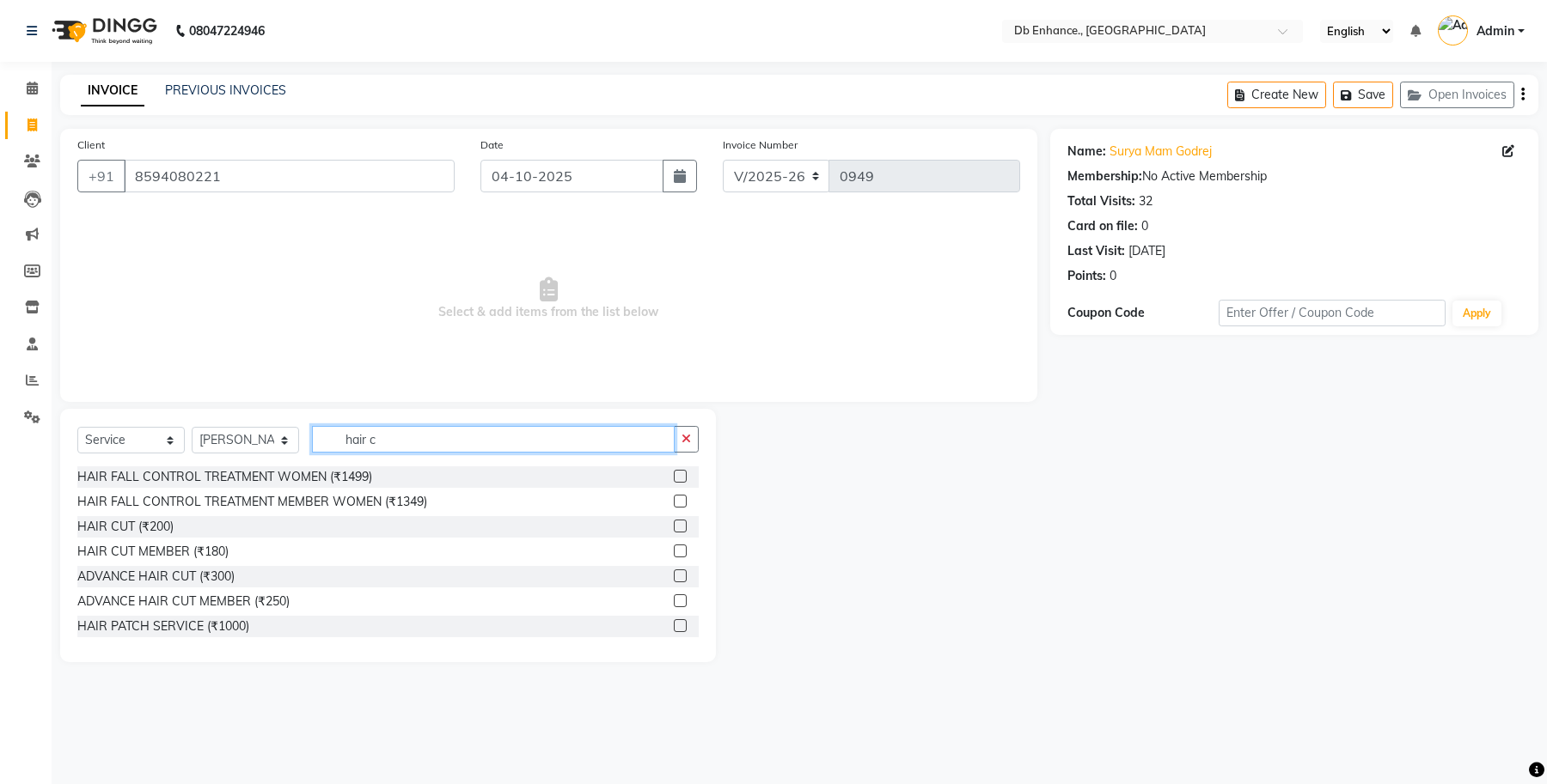
type input "hair c"
click at [674, 523] on label at bounding box center [680, 526] width 13 height 13
click at [674, 523] on input "checkbox" at bounding box center [679, 527] width 11 height 11
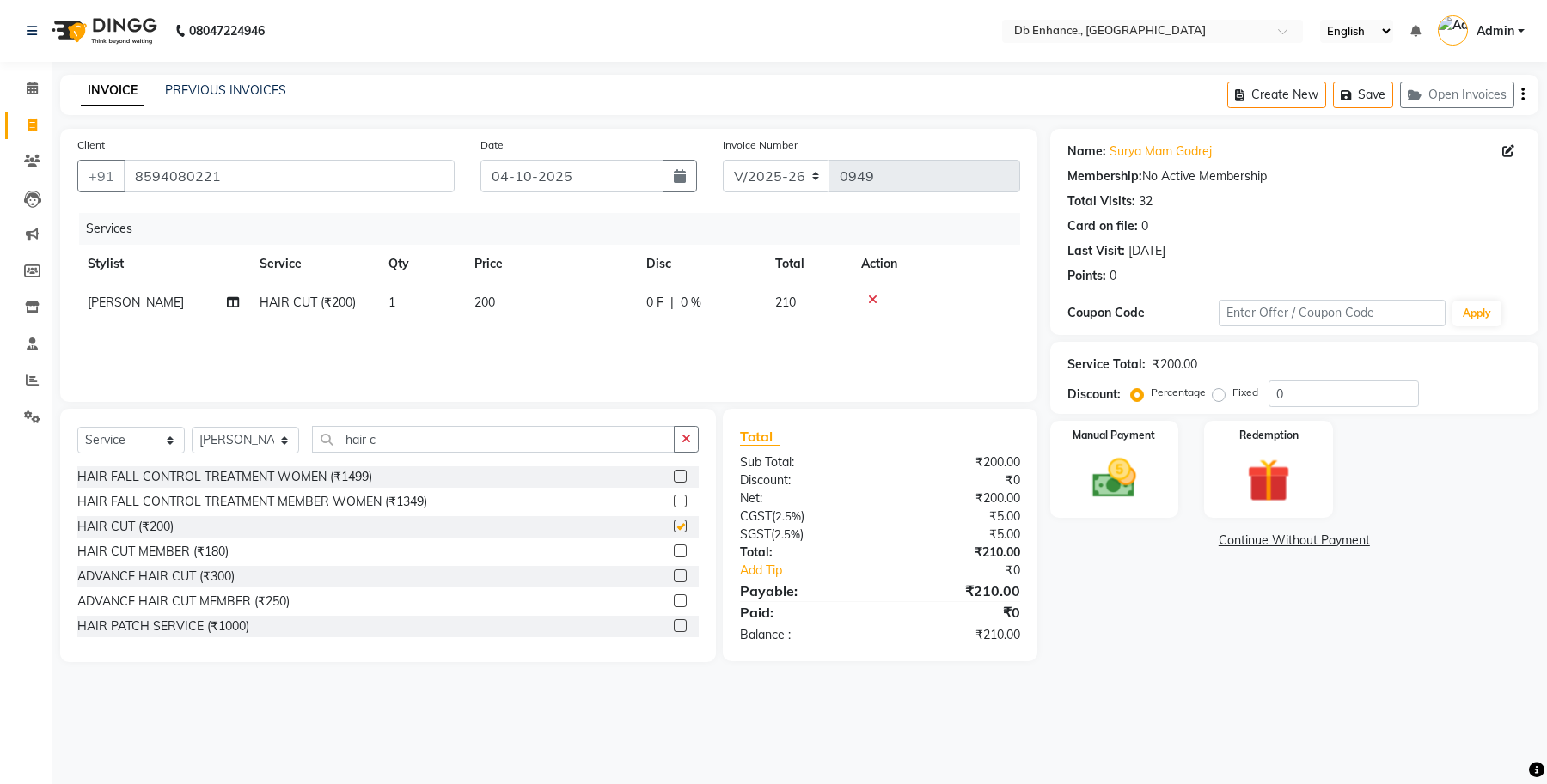
checkbox input "false"
click at [688, 436] on icon "button" at bounding box center [686, 438] width 9 height 12
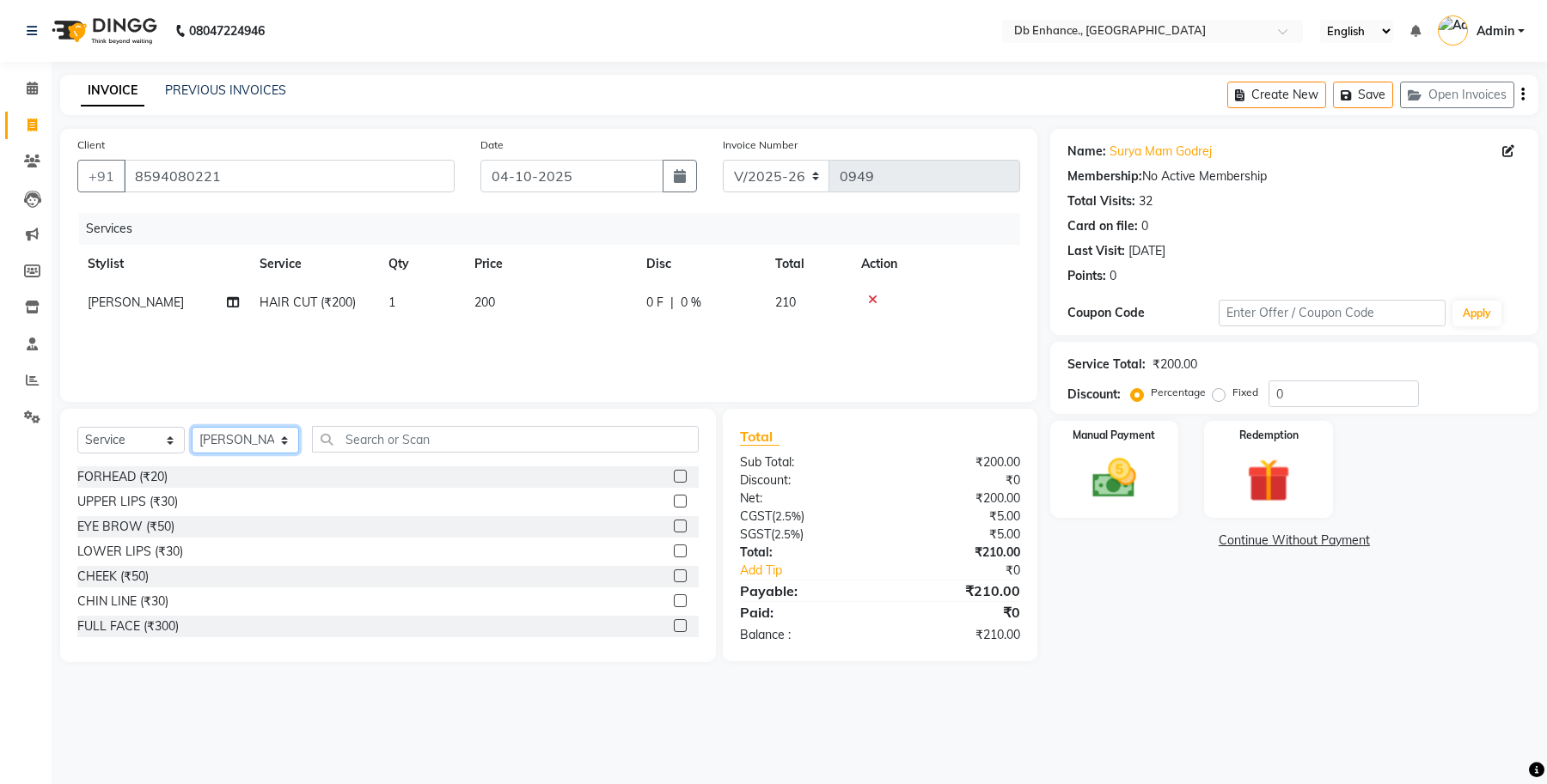
click at [281, 436] on select "Select Stylist [PERSON_NAME] [PERSON_NAME] [PERSON_NAME] [GEOGRAPHIC_DATA][PERS…" at bounding box center [245, 439] width 107 height 26
select select "25383"
click at [192, 426] on select "Select Stylist [PERSON_NAME] [PERSON_NAME] [PERSON_NAME] [GEOGRAPHIC_DATA][PERS…" at bounding box center [245, 439] width 107 height 26
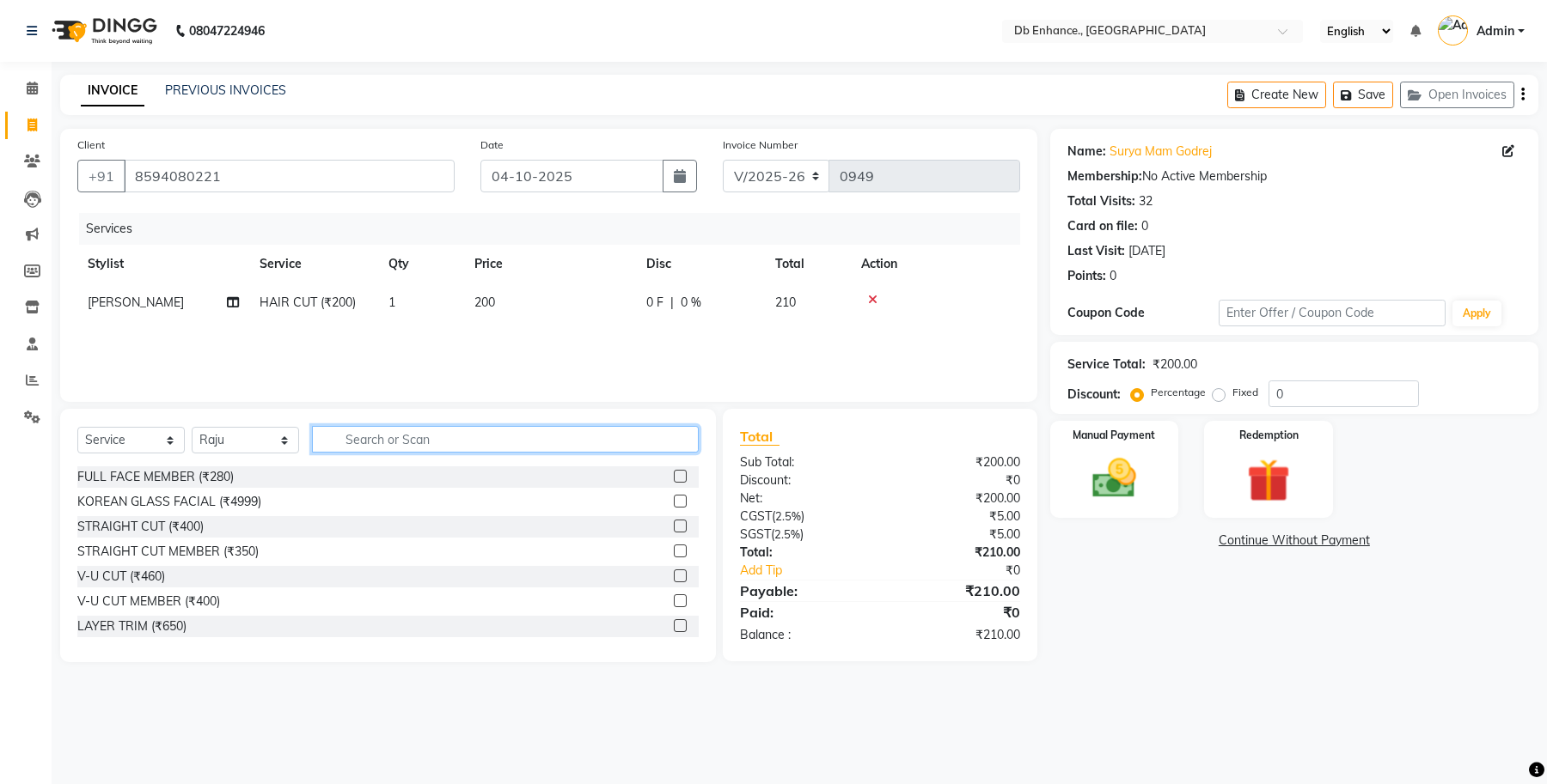
click at [428, 436] on input "text" at bounding box center [506, 439] width 387 height 26
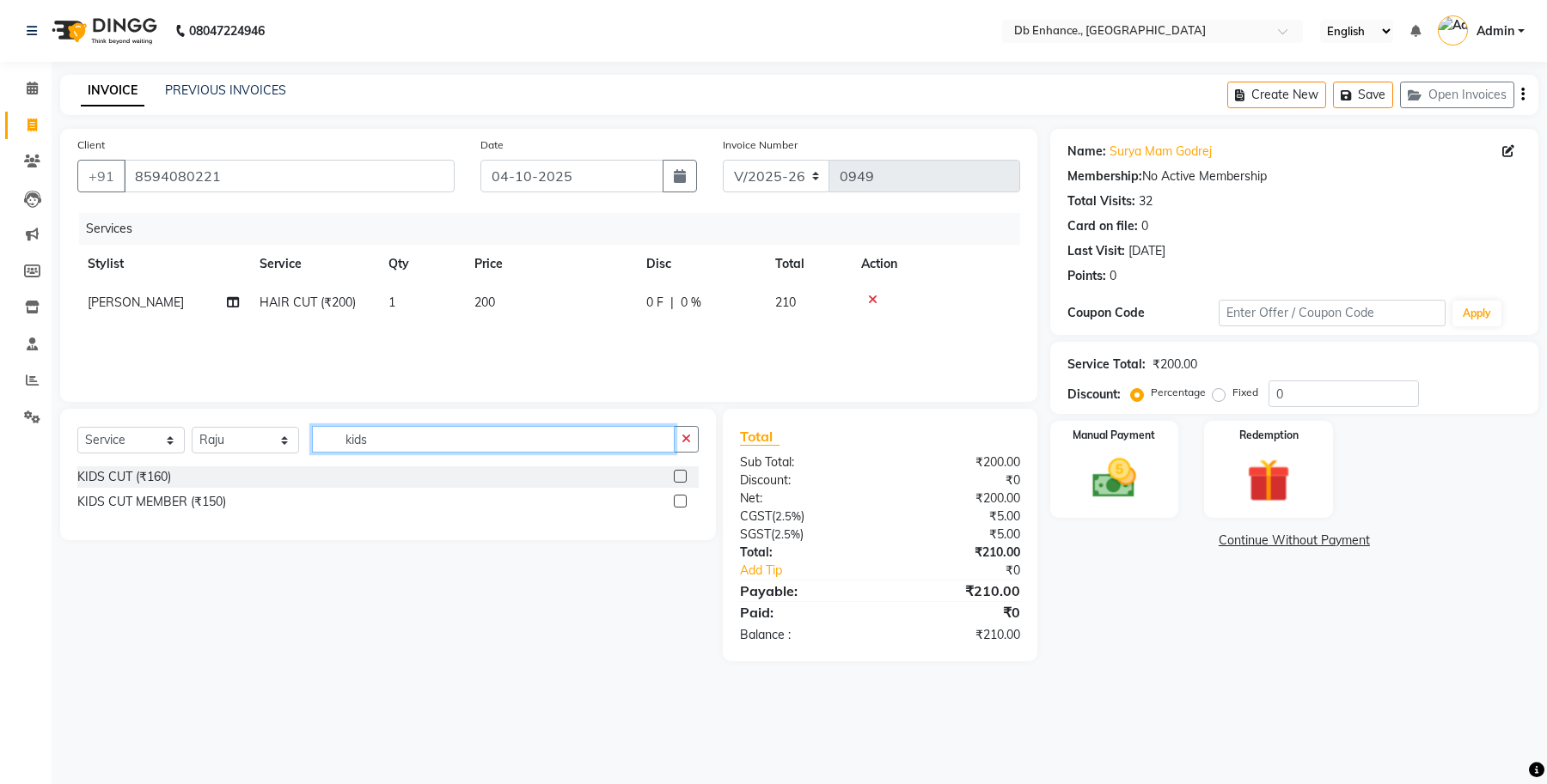
type input "kids"
click at [681, 475] on label at bounding box center [680, 476] width 13 height 13
click at [681, 475] on input "checkbox" at bounding box center [679, 477] width 11 height 11
checkbox input "false"
click at [1080, 460] on img at bounding box center [1114, 479] width 73 height 53
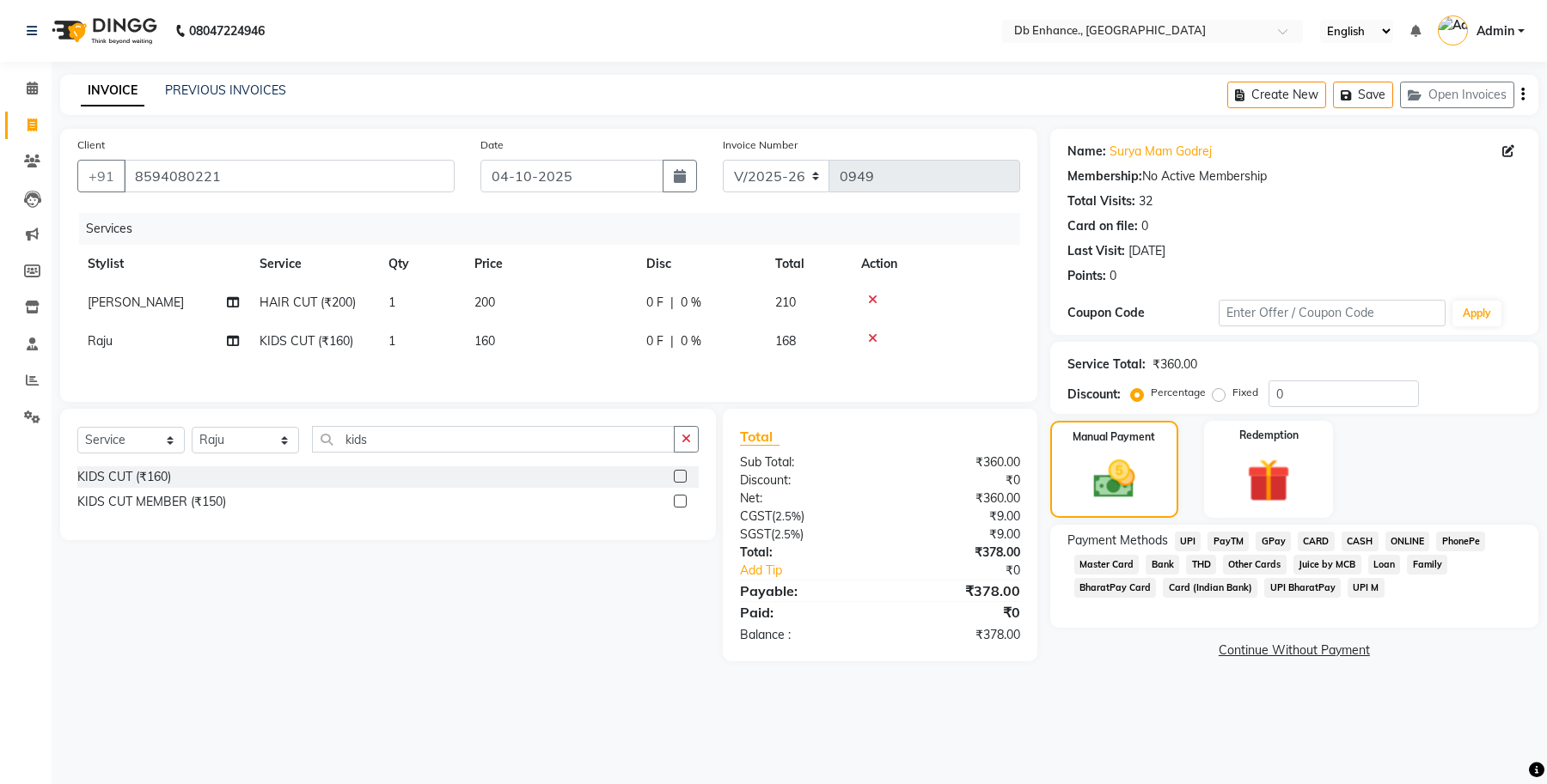
click at [1414, 539] on span "ONLINE" at bounding box center [1407, 542] width 44 height 20
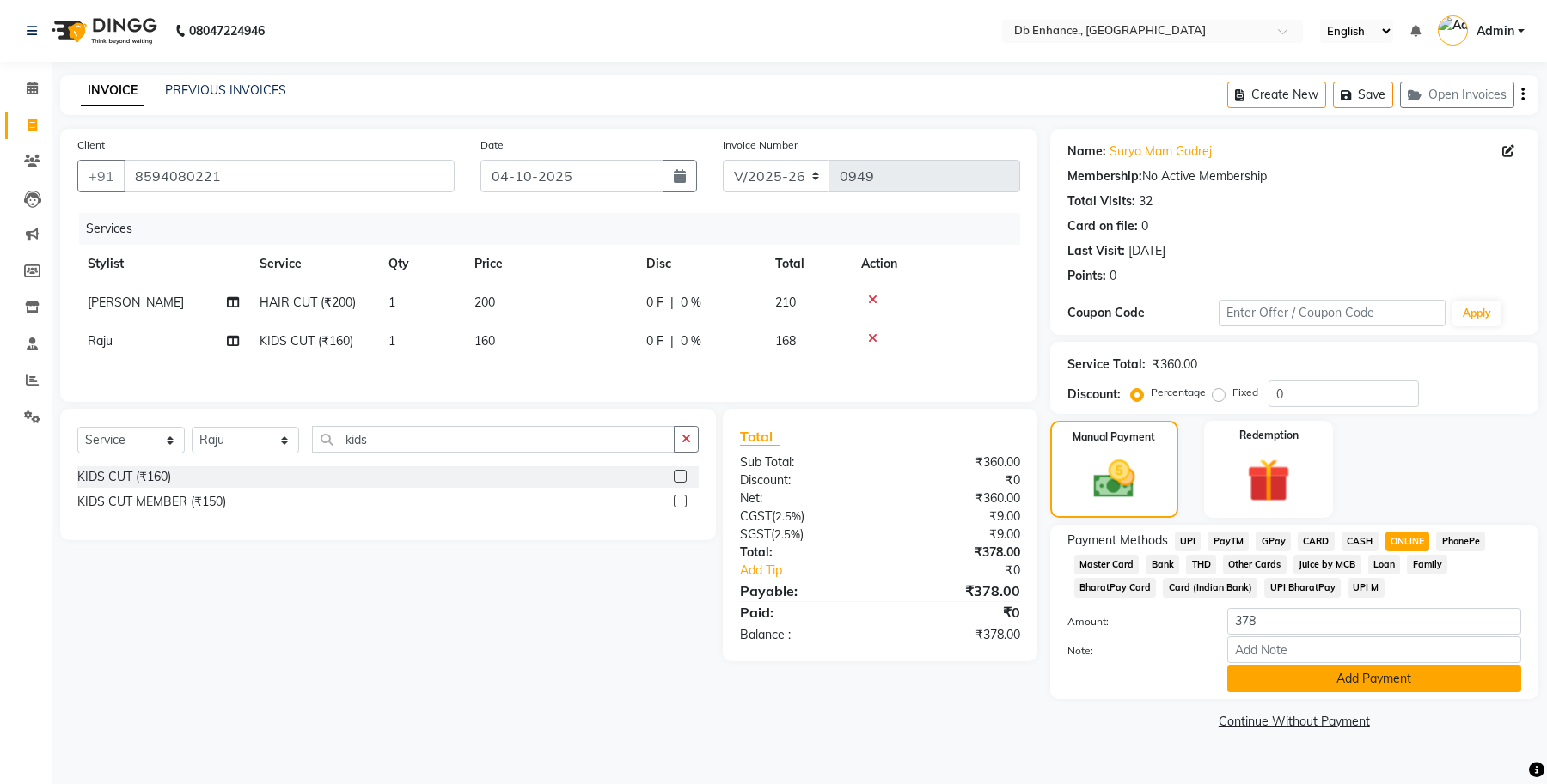
click at [1277, 683] on button "Add Payment" at bounding box center [1375, 679] width 294 height 26
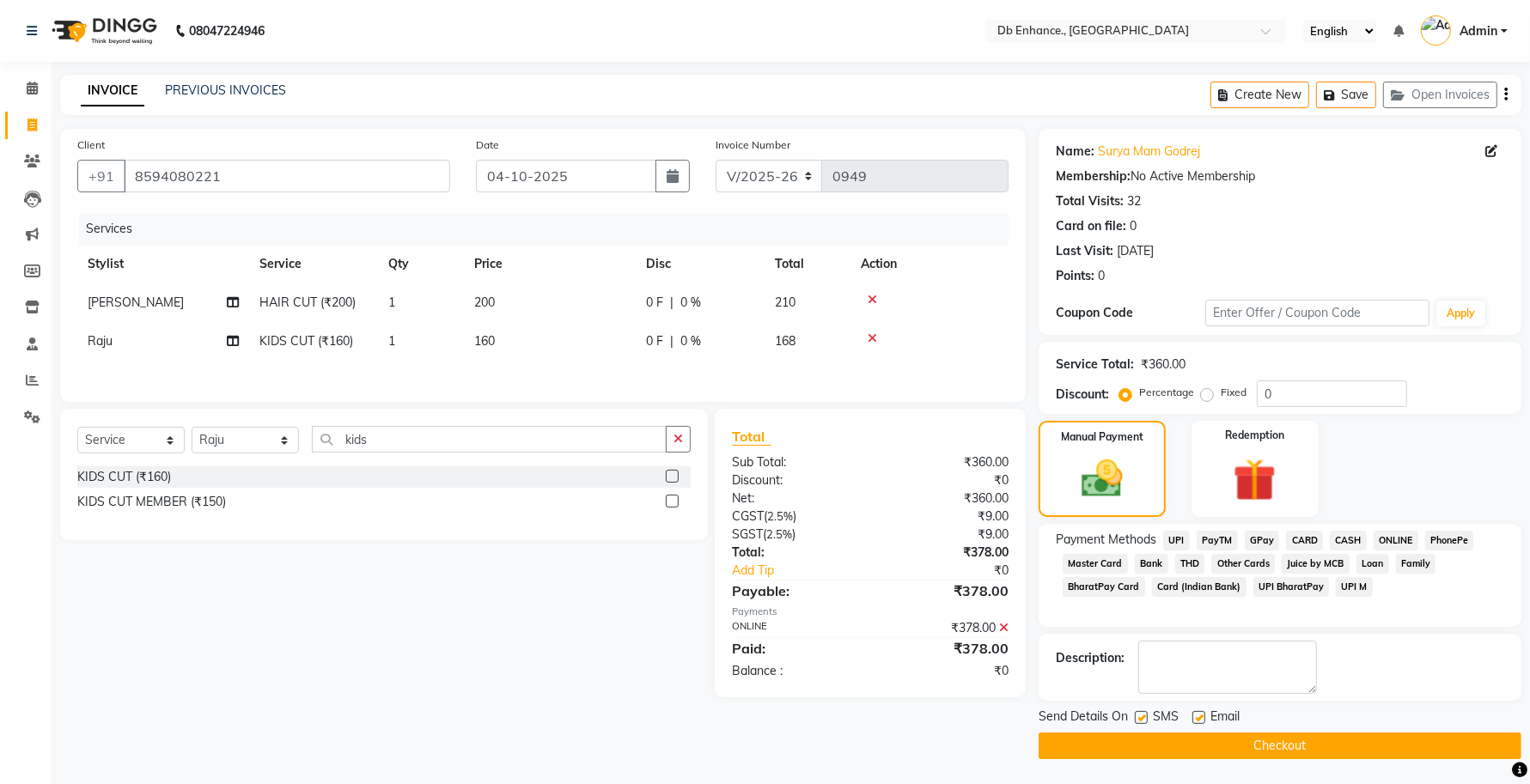
click at [1201, 720] on label at bounding box center [1199, 718] width 13 height 13
click at [1201, 720] on input "checkbox" at bounding box center [1198, 719] width 11 height 11
checkbox input "false"
click at [1134, 719] on label at bounding box center [1141, 718] width 13 height 13
click at [1134, 719] on input "checkbox" at bounding box center [1140, 719] width 11 height 11
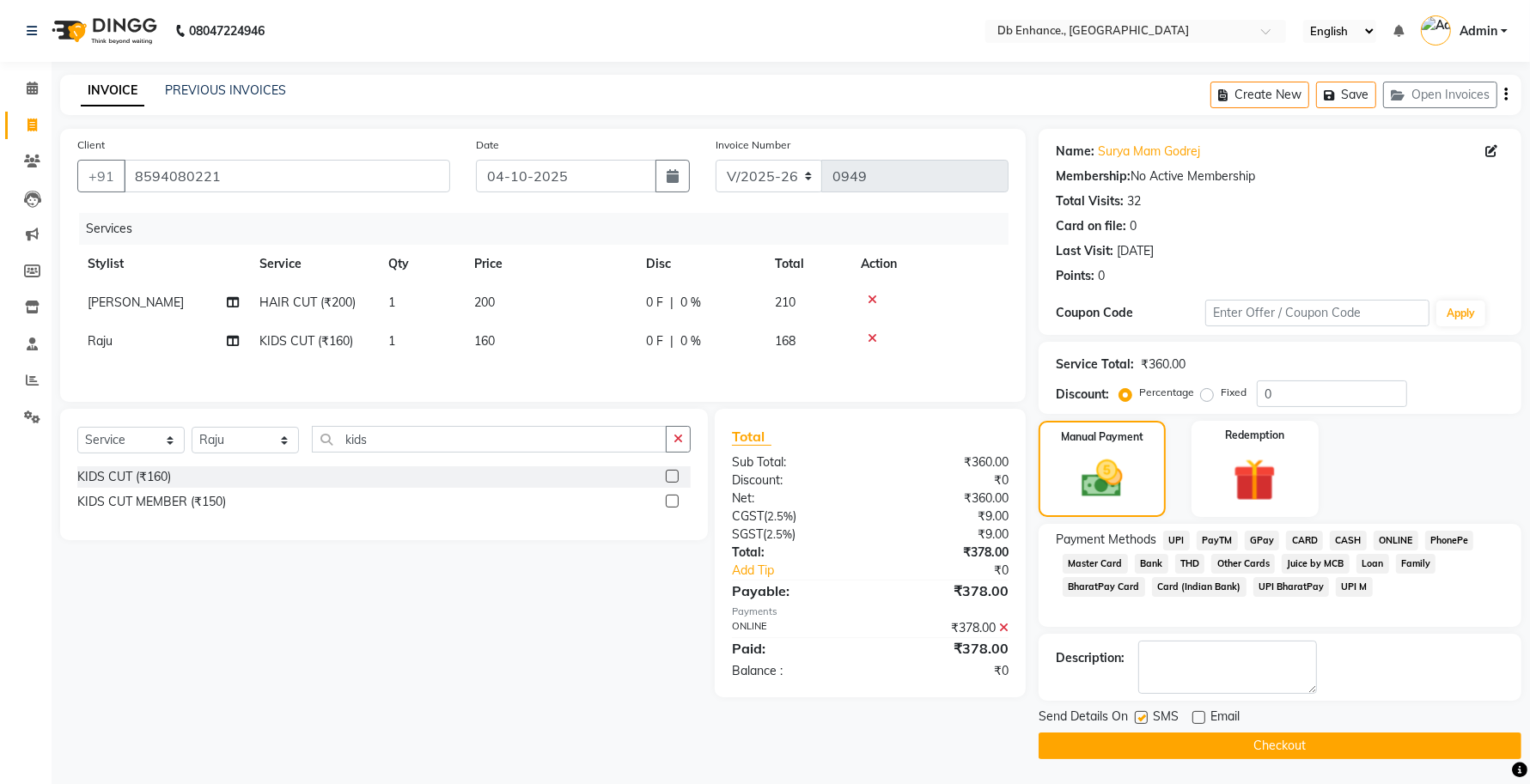
checkbox input "false"
click at [1155, 741] on button "Checkout" at bounding box center [1280, 745] width 483 height 26
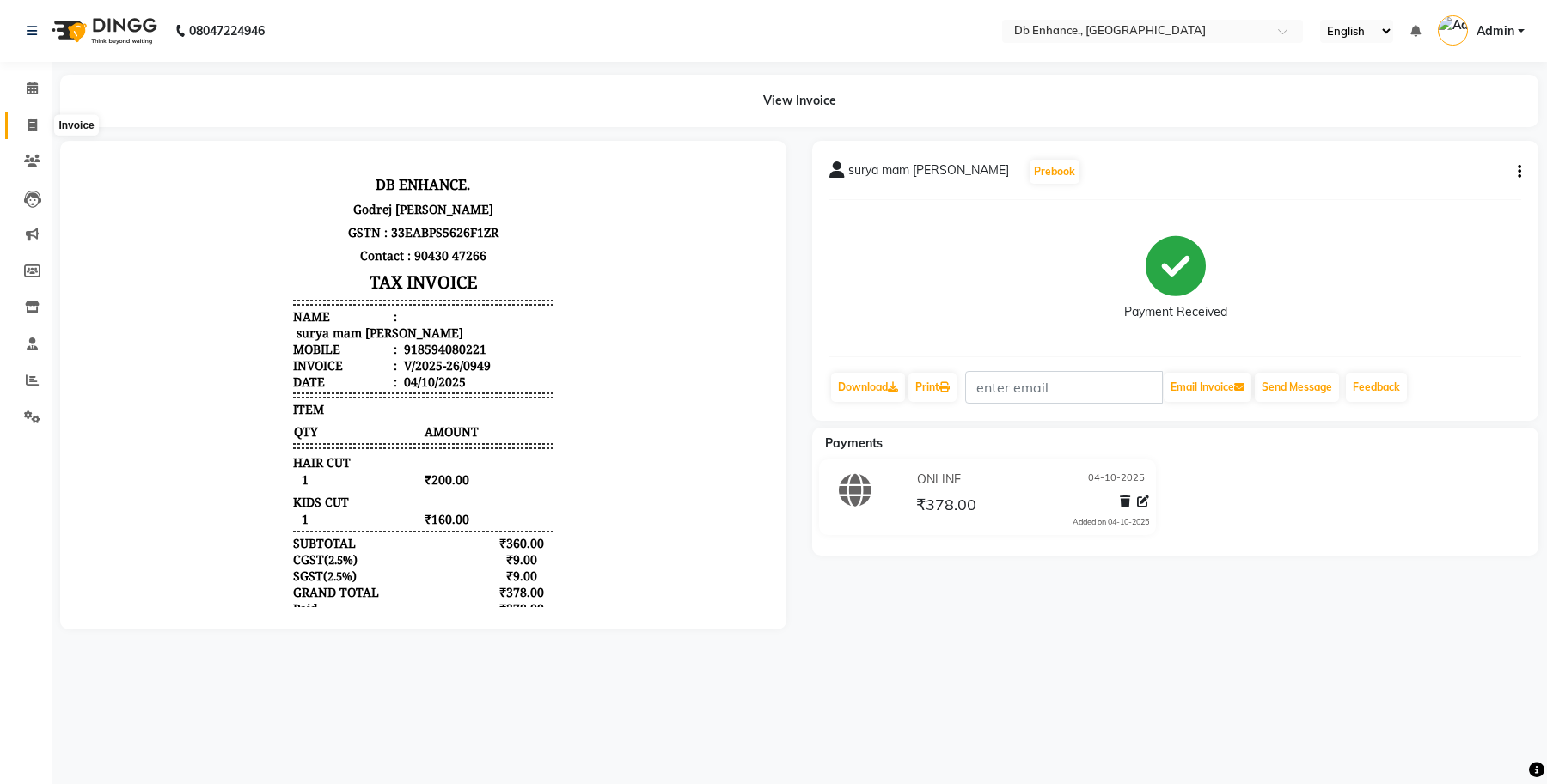
click at [25, 116] on span at bounding box center [32, 126] width 30 height 20
select select "4474"
select select "service"
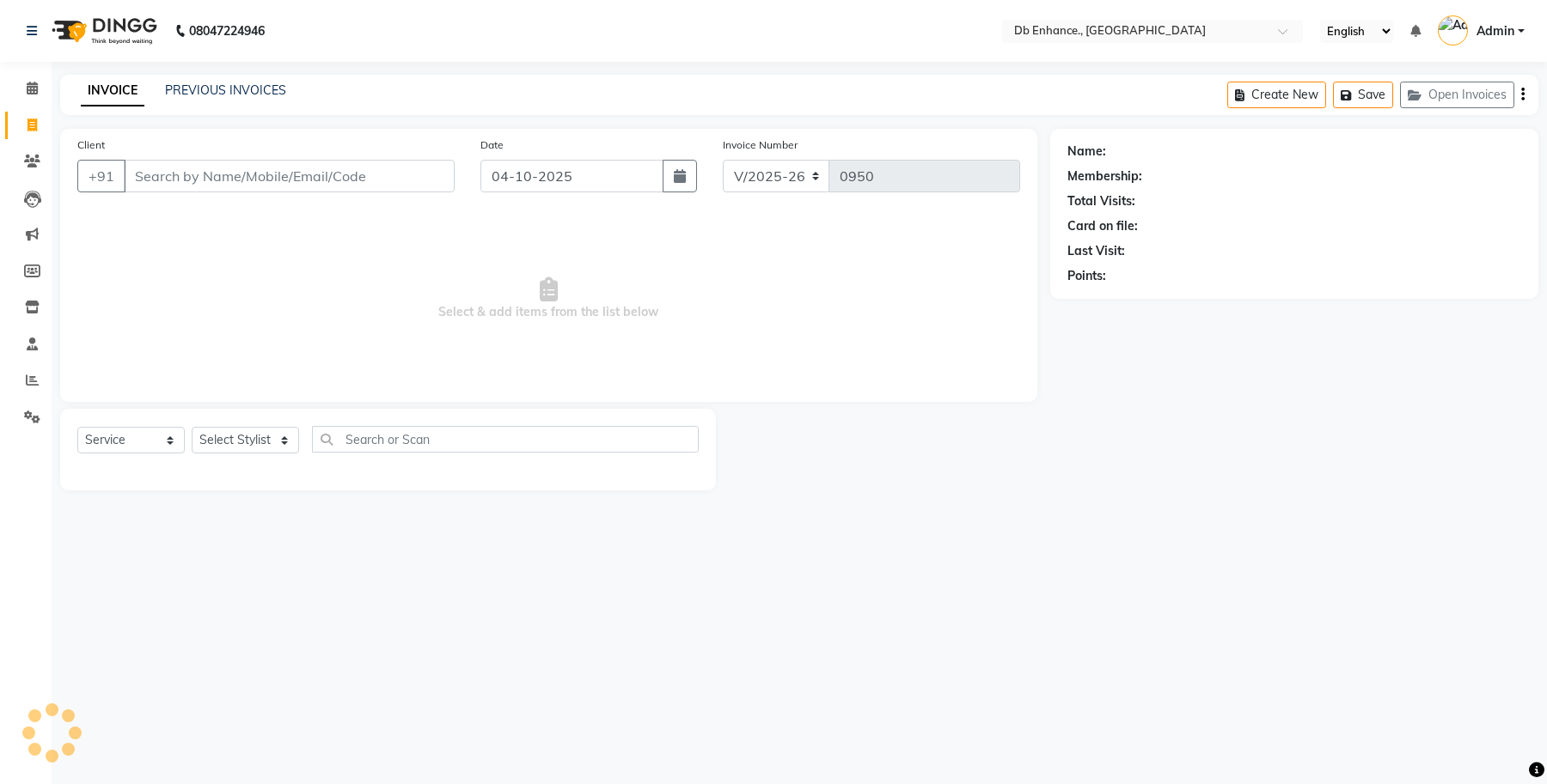
click at [195, 178] on input "Client" at bounding box center [289, 176] width 330 height 33
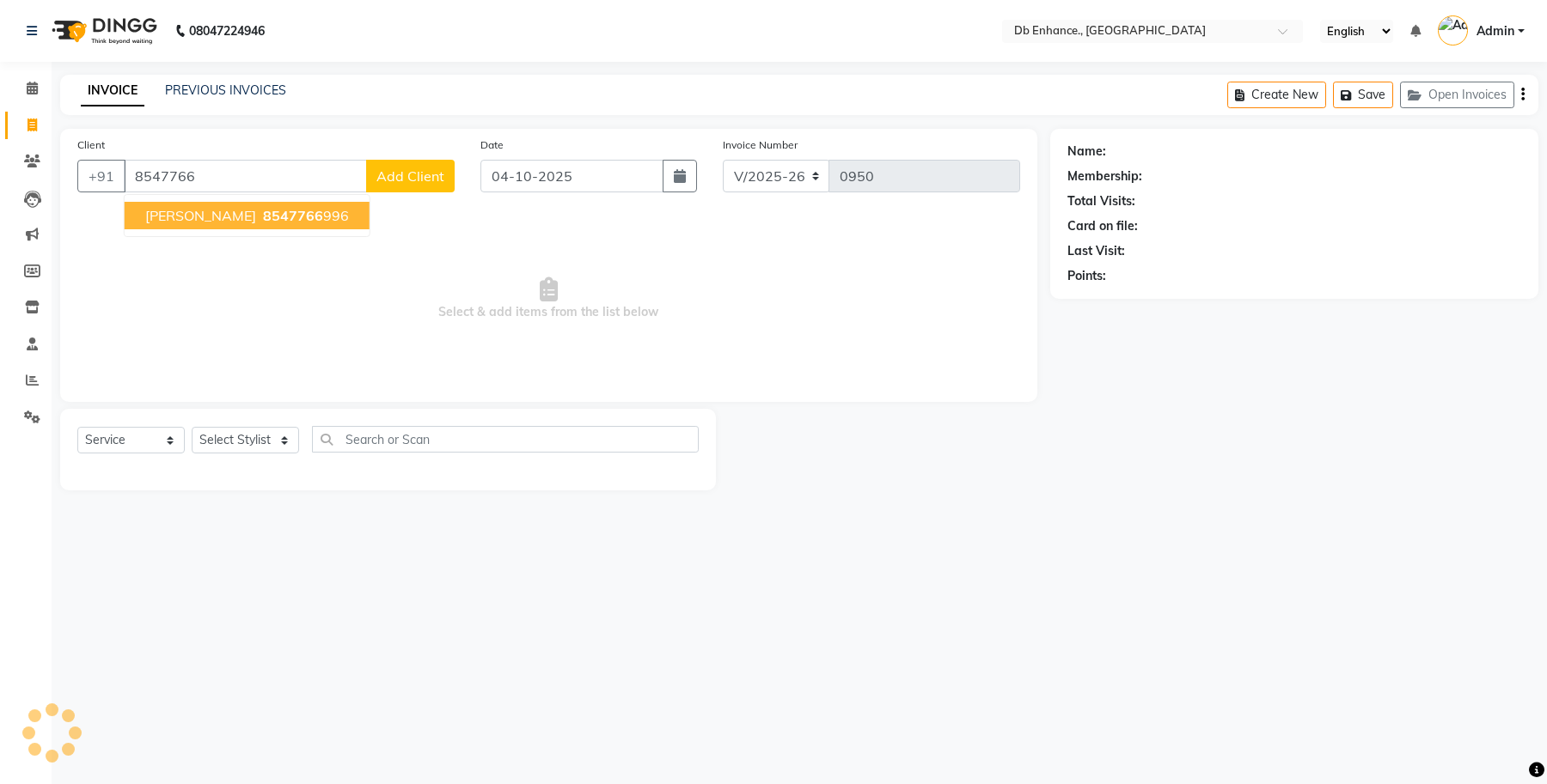
click at [206, 228] on button "[PERSON_NAME] 8547766 996" at bounding box center [247, 215] width 245 height 27
type input "8547766996"
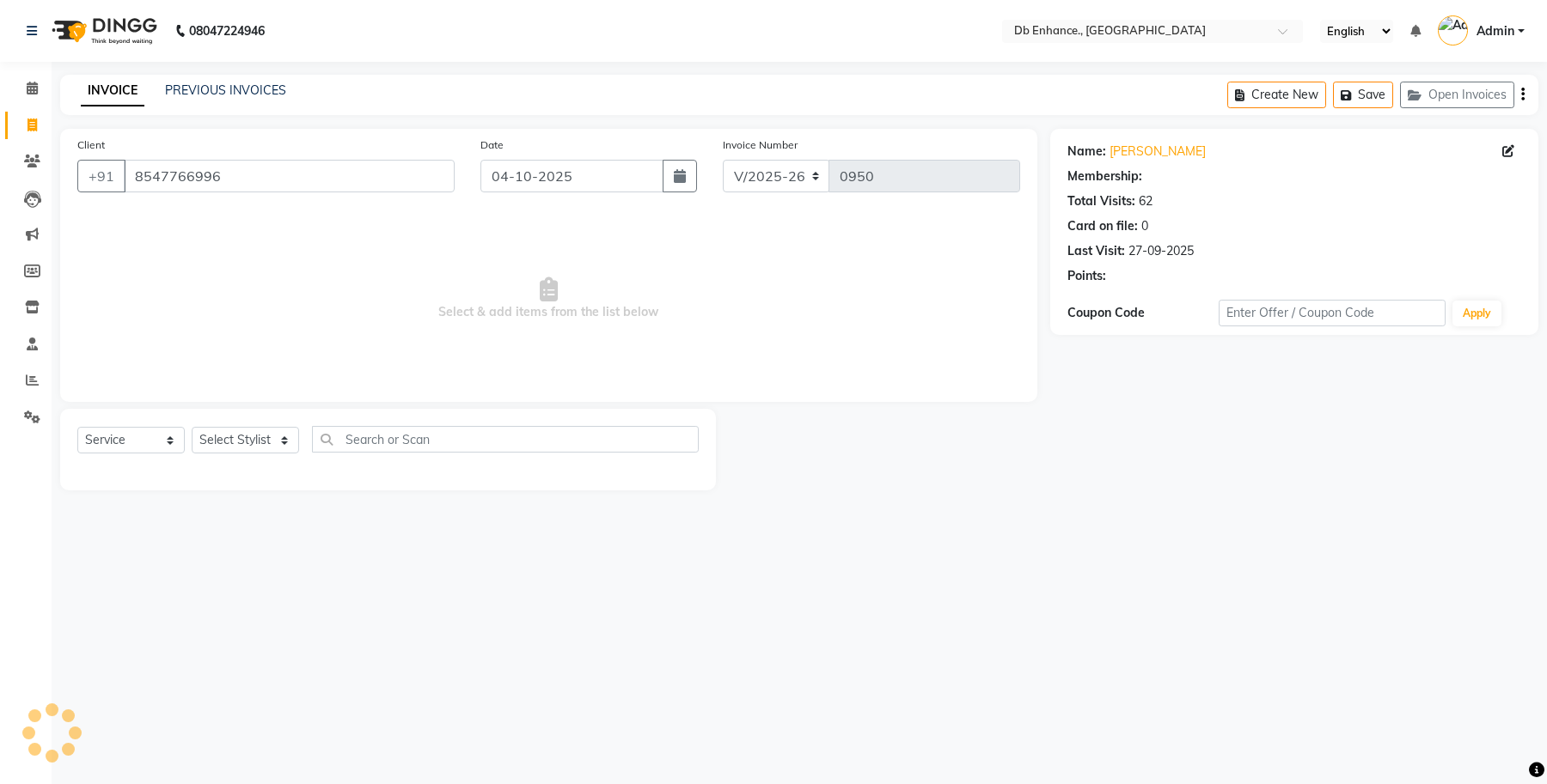
select select "1: Object"
click at [276, 438] on select "Select Stylist [PERSON_NAME] [PERSON_NAME] [PERSON_NAME] [GEOGRAPHIC_DATA][PERS…" at bounding box center [245, 439] width 107 height 26
select select "25383"
click at [192, 426] on select "Select Stylist [PERSON_NAME] [PERSON_NAME] [PERSON_NAME] [GEOGRAPHIC_DATA][PERS…" at bounding box center [245, 439] width 107 height 26
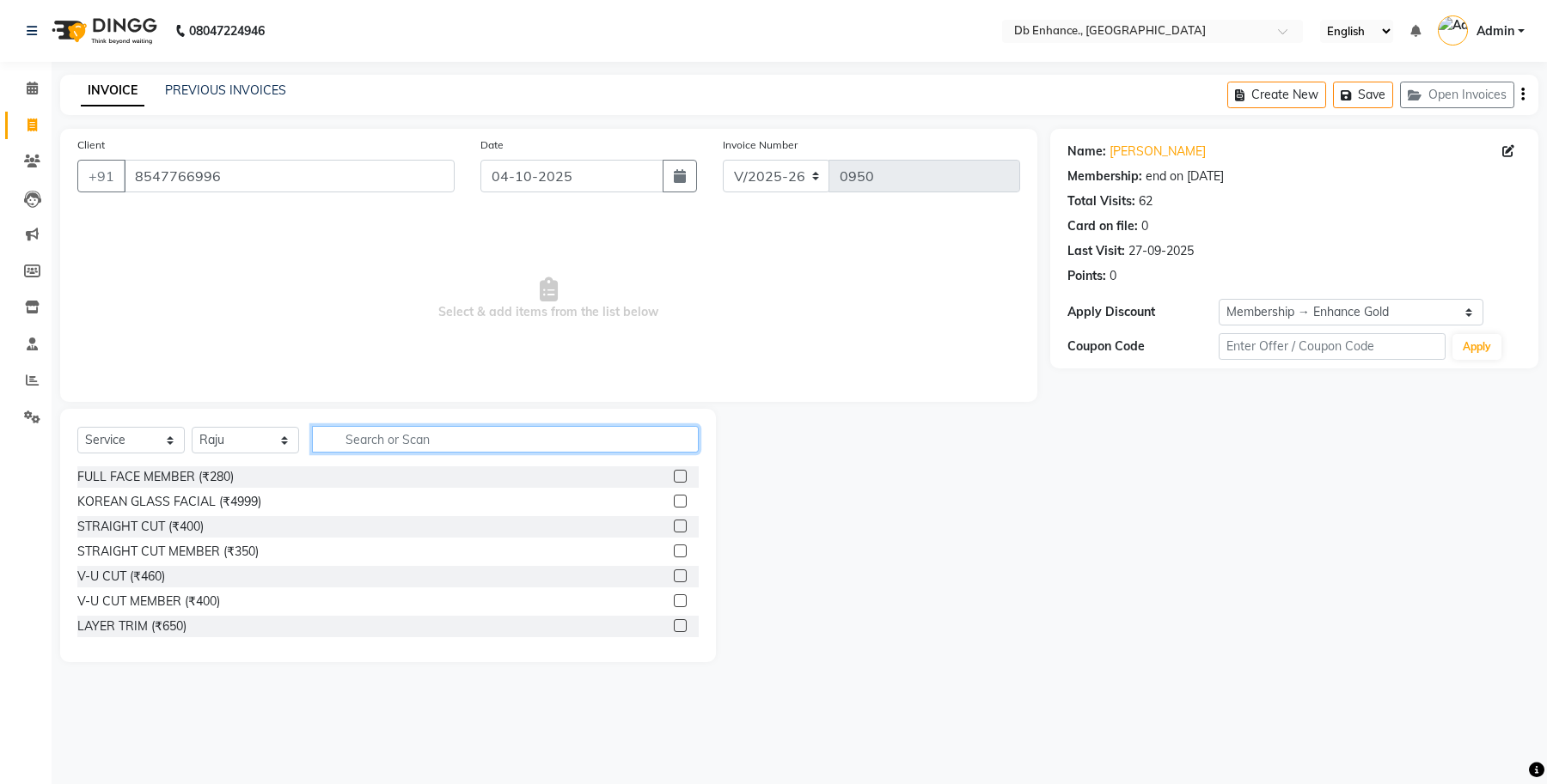
click at [404, 439] on input "text" at bounding box center [506, 439] width 387 height 26
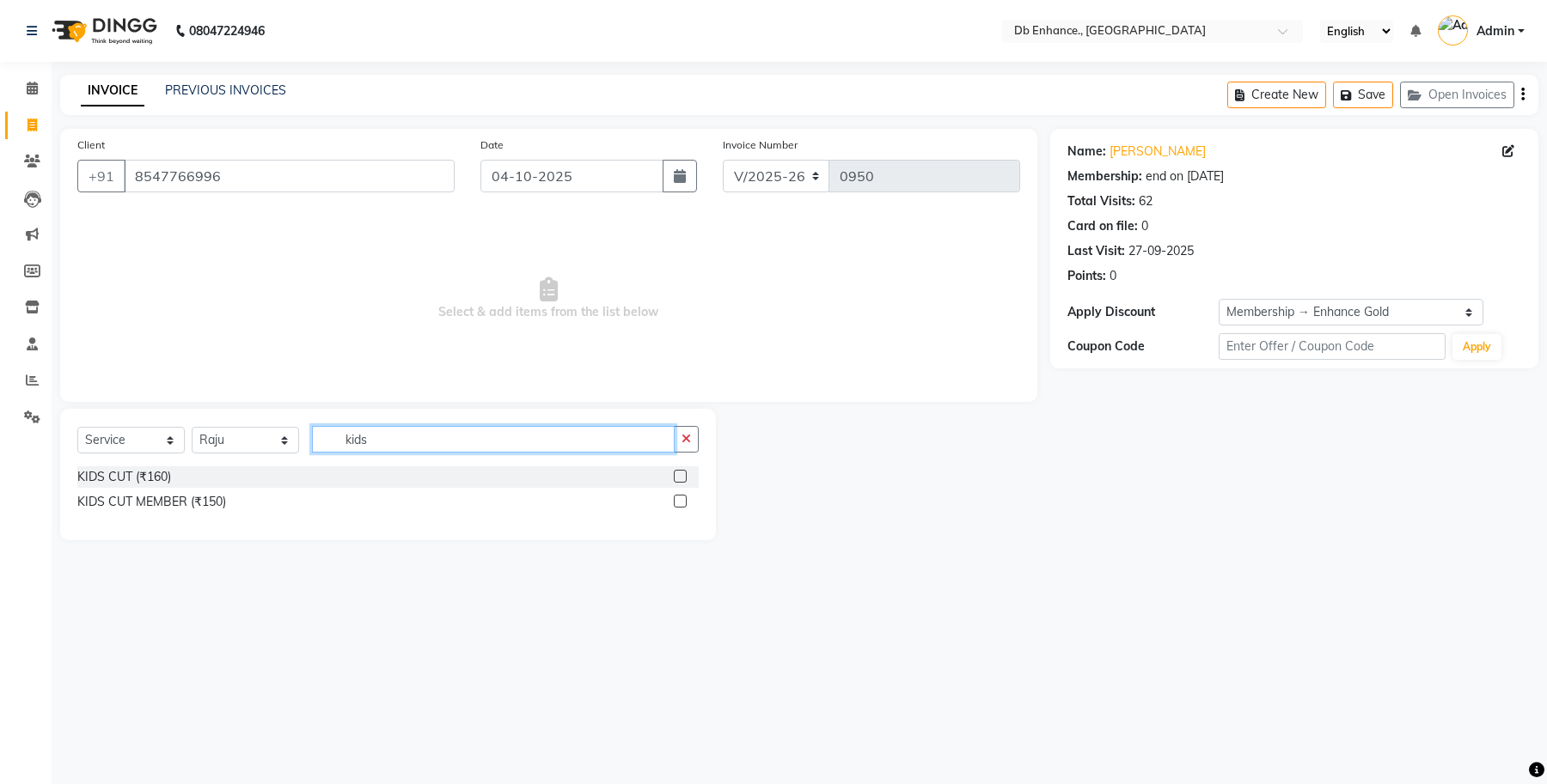
type input "kids"
click at [684, 499] on label at bounding box center [680, 501] width 13 height 13
click at [684, 499] on input "checkbox" at bounding box center [679, 502] width 11 height 11
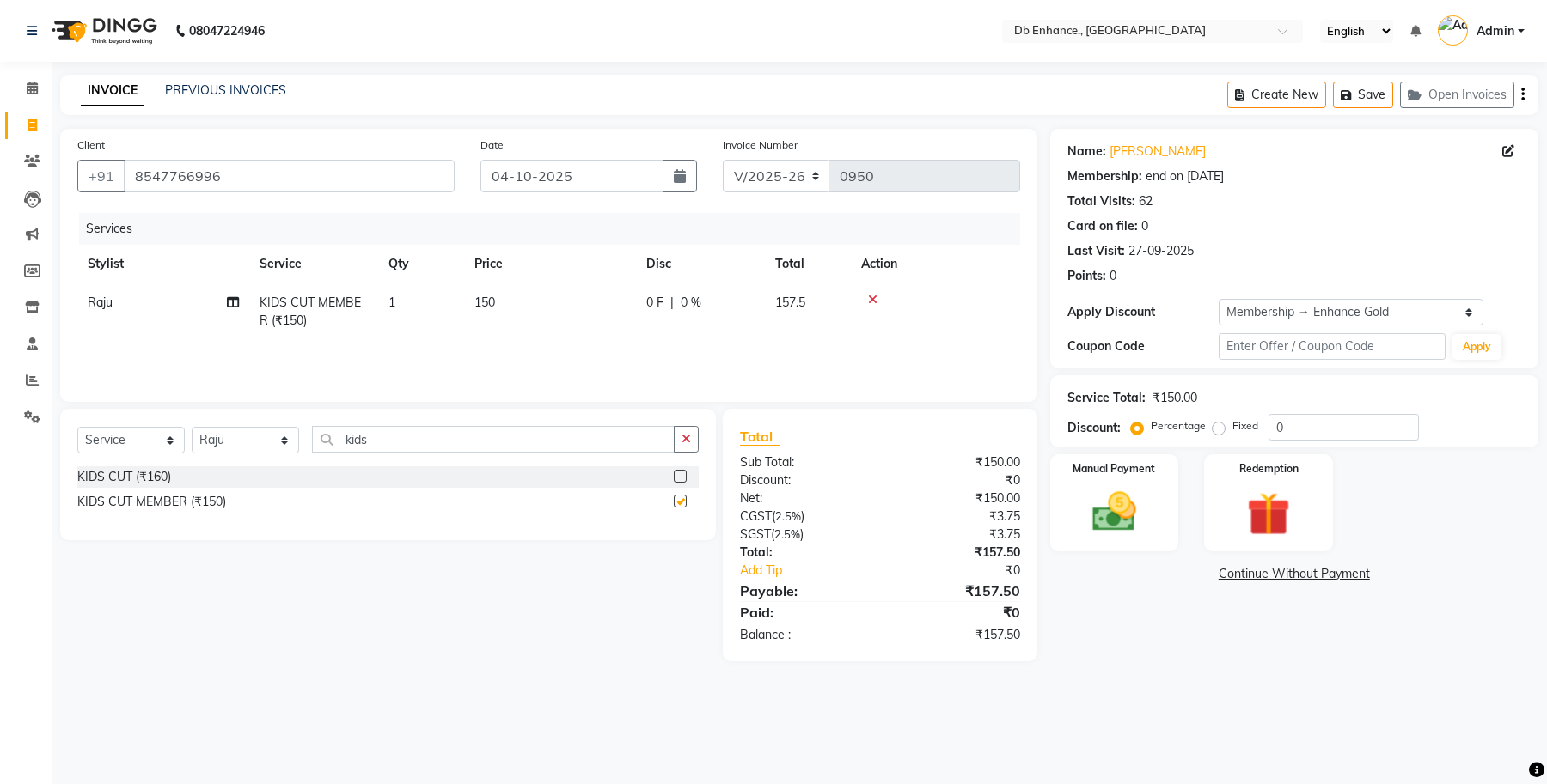
checkbox input "false"
click at [1123, 478] on div "Manual Payment" at bounding box center [1115, 503] width 134 height 101
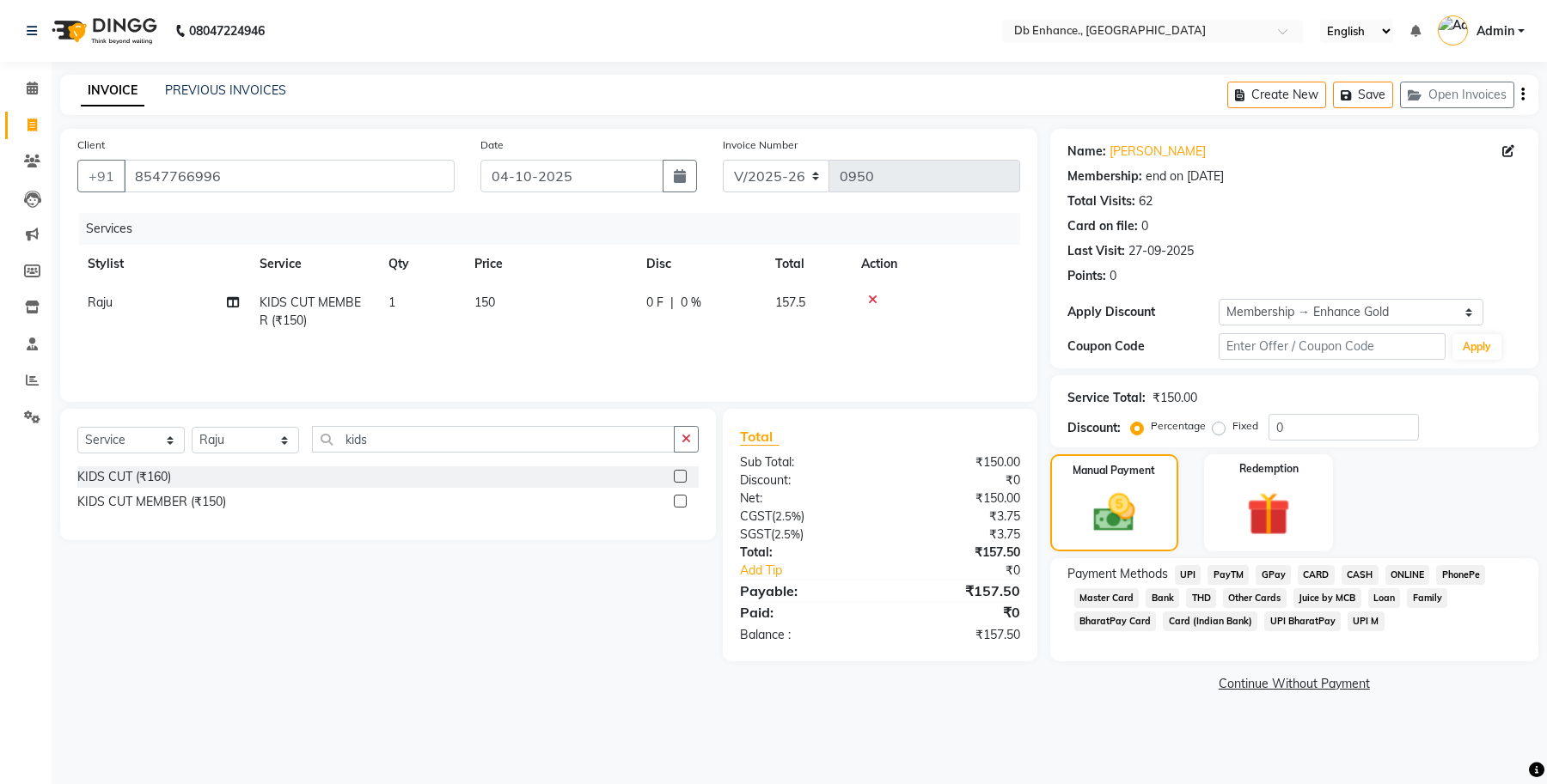
click at [1404, 575] on span "ONLINE" at bounding box center [1407, 575] width 44 height 20
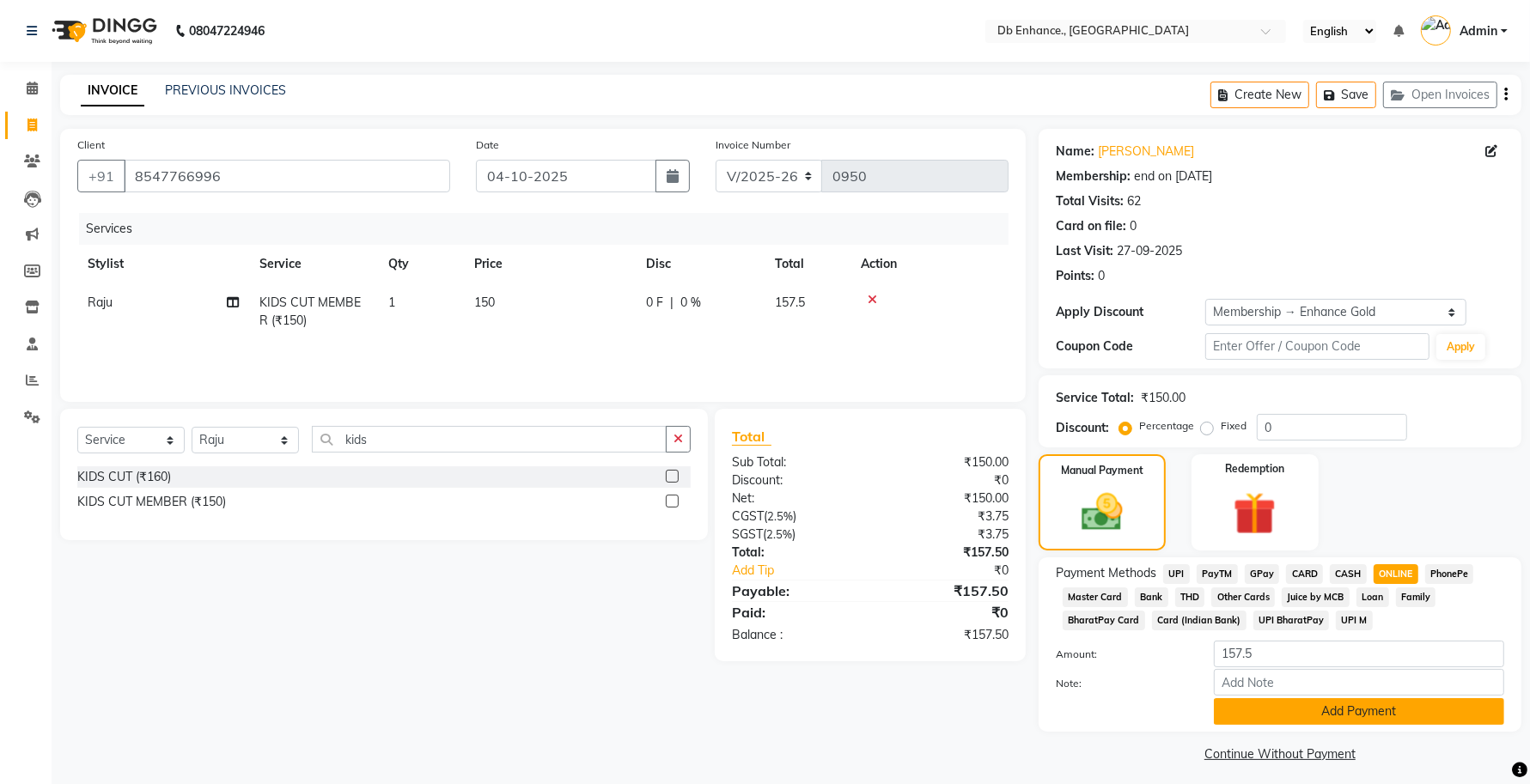
click at [1299, 707] on button "Add Payment" at bounding box center [1359, 711] width 290 height 26
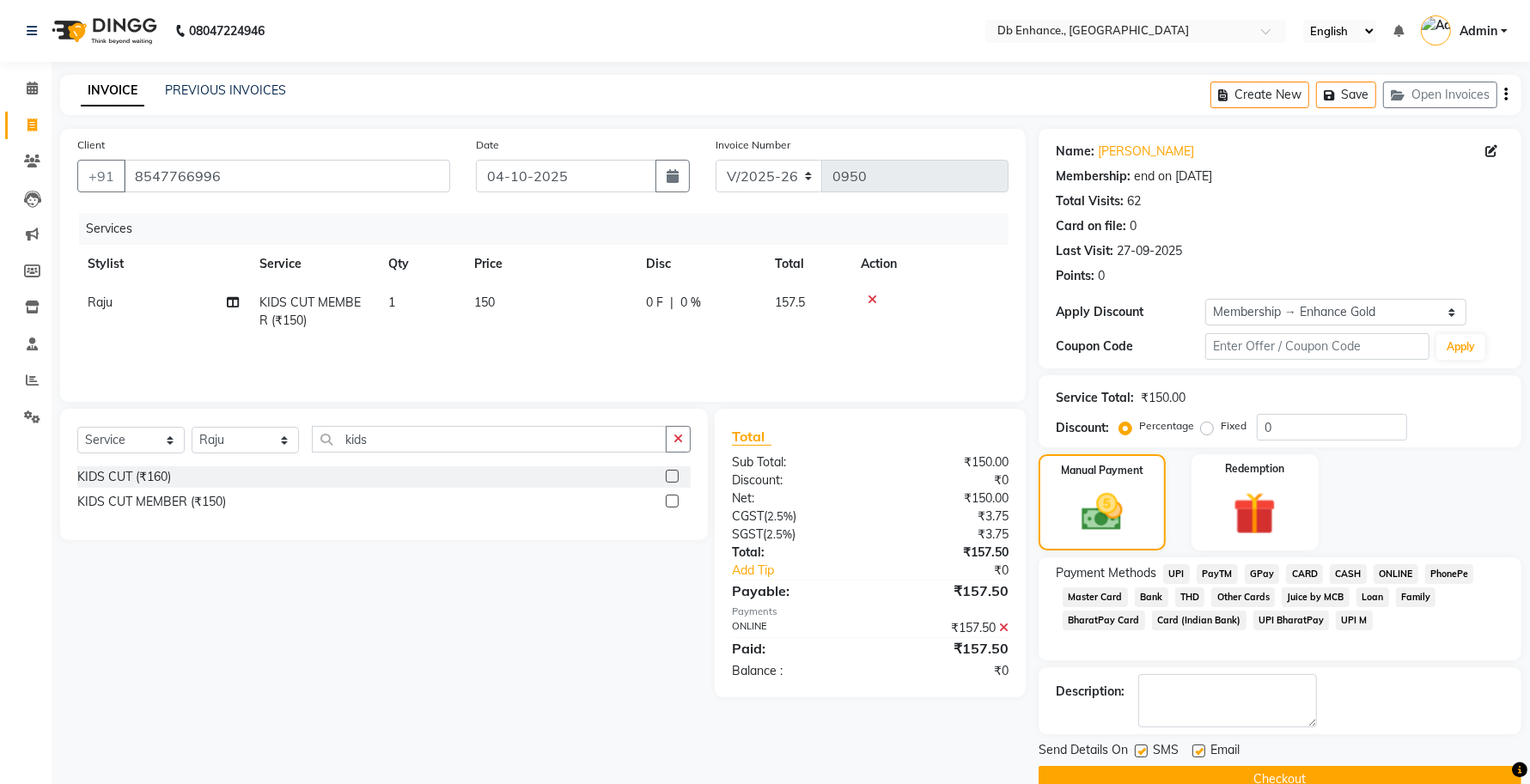
click at [1196, 752] on label at bounding box center [1199, 751] width 13 height 13
click at [1196, 752] on input "checkbox" at bounding box center [1198, 752] width 11 height 11
checkbox input "false"
click at [1143, 753] on label at bounding box center [1141, 751] width 13 height 13
click at [1143, 753] on input "checkbox" at bounding box center [1140, 752] width 11 height 11
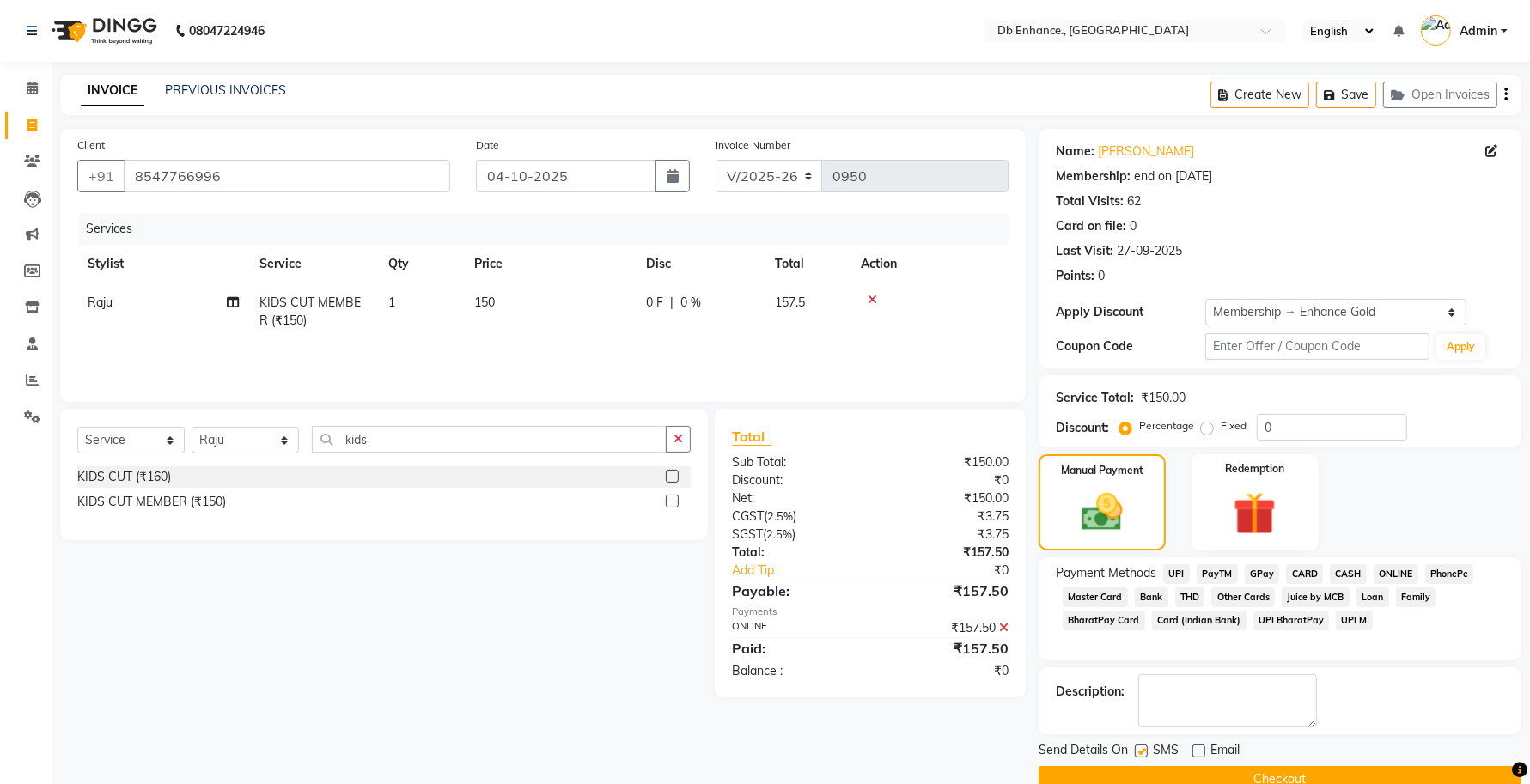
checkbox input "false"
click at [1150, 775] on button "Checkout" at bounding box center [1280, 779] width 483 height 26
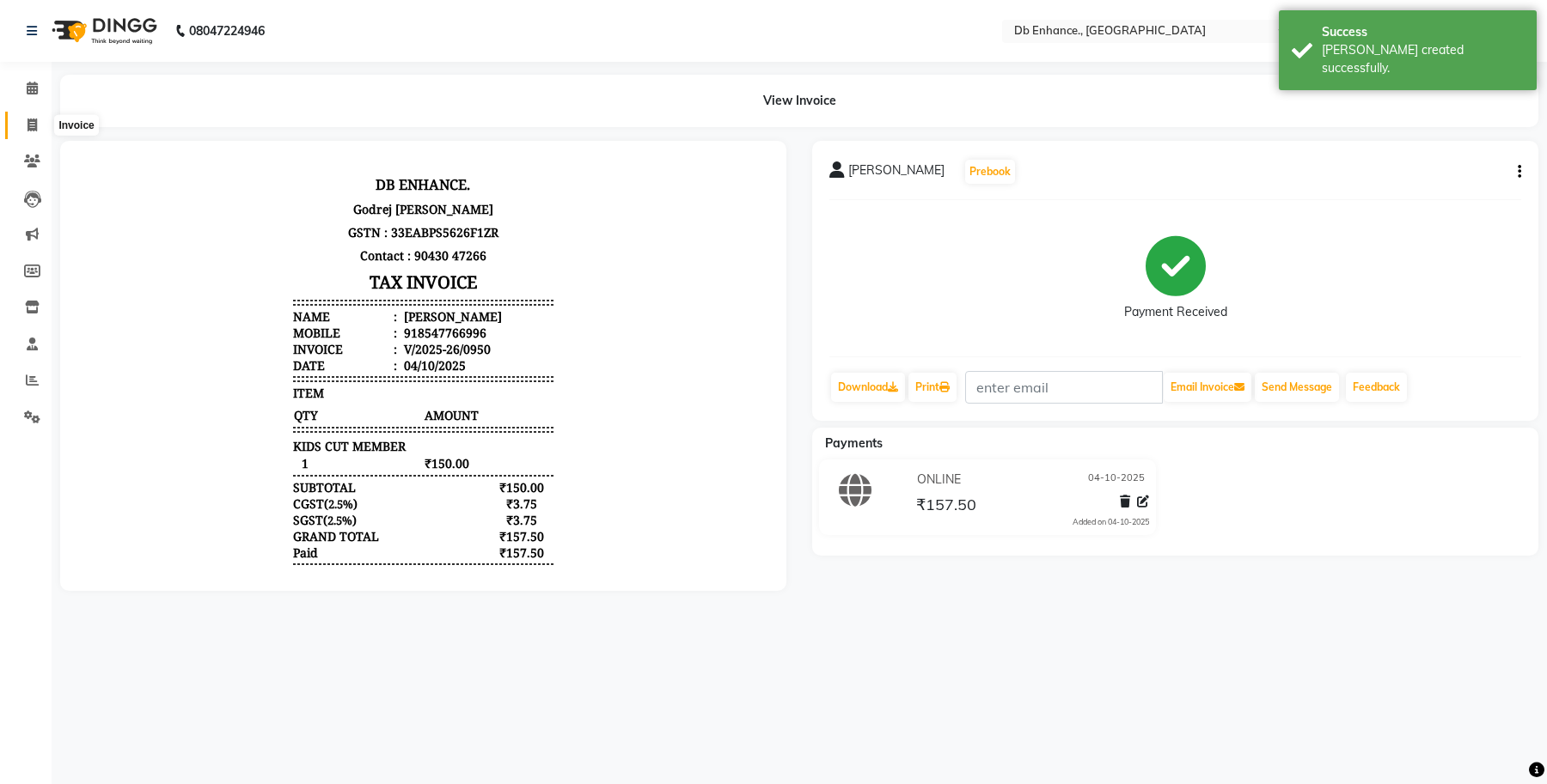
click at [32, 124] on icon at bounding box center [32, 125] width 9 height 13
select select "service"
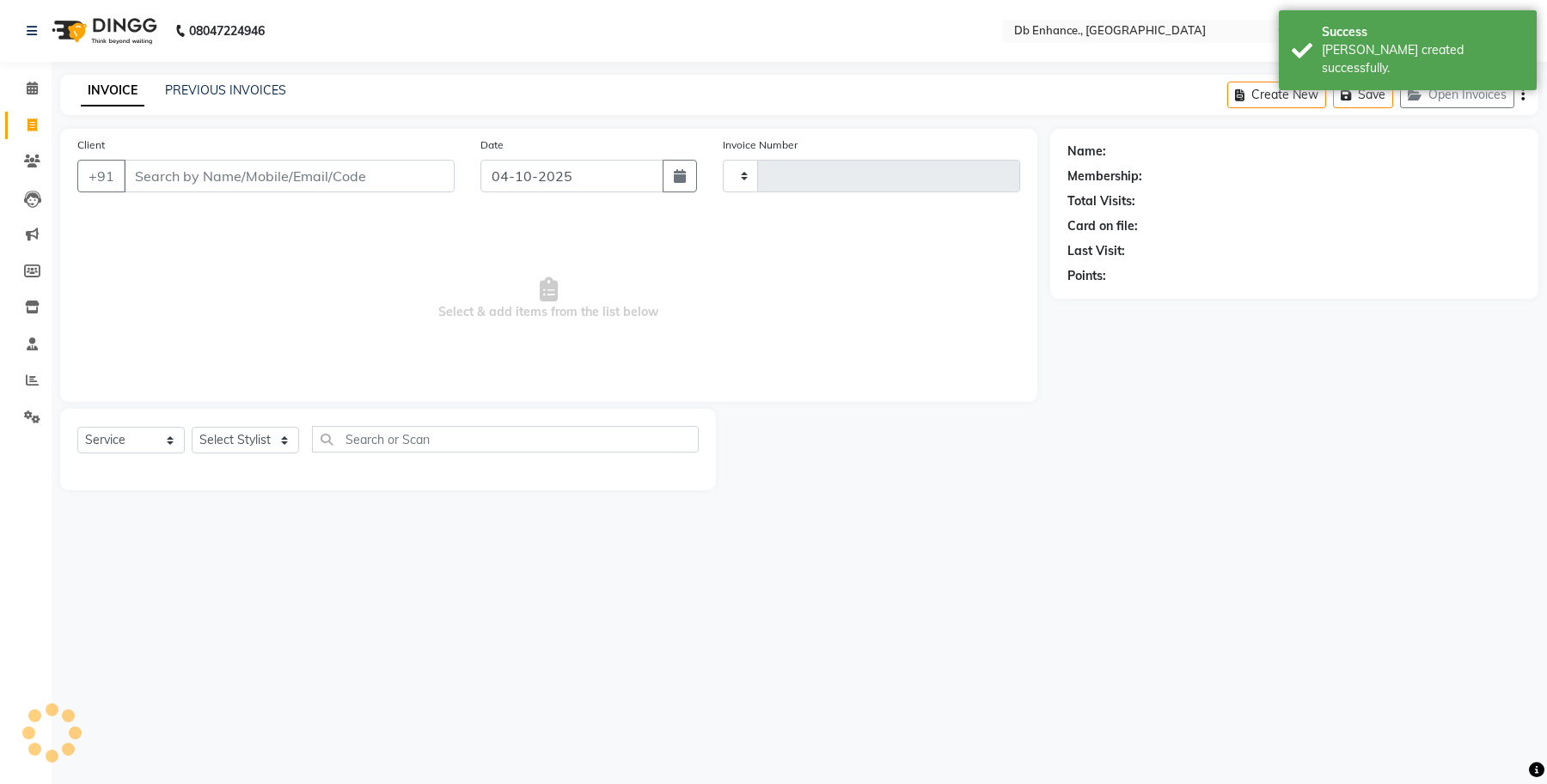
type input "0951"
select select "4474"
